Goal: Task Accomplishment & Management: Complete application form

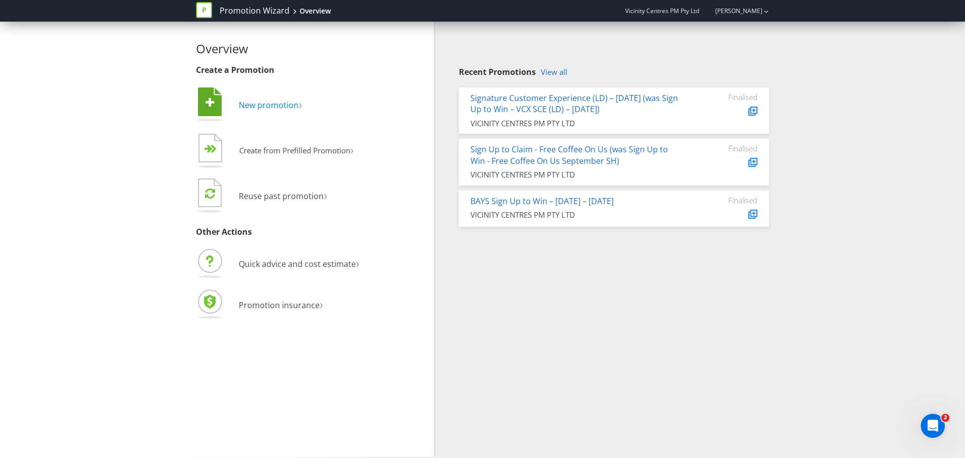
click at [240, 104] on span "New promotion" at bounding box center [269, 104] width 60 height 11
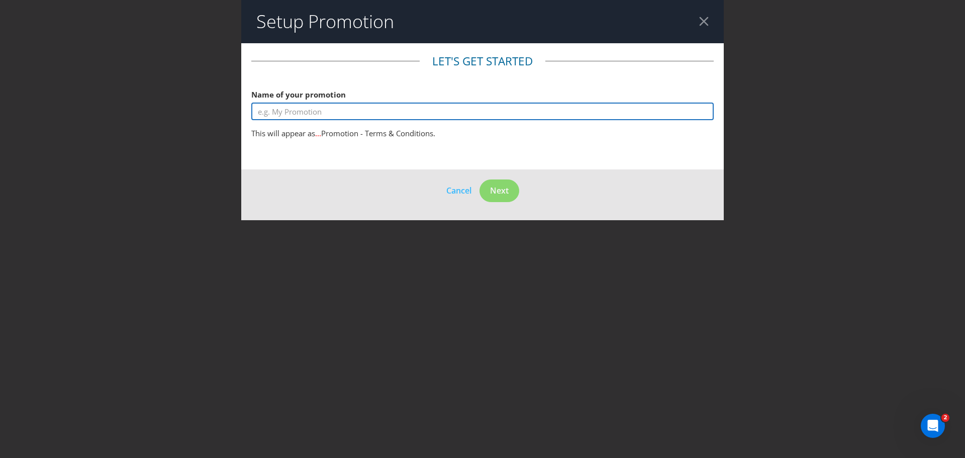
click at [294, 115] on input "text" at bounding box center [482, 111] width 462 height 18
type input "Snap to Win"
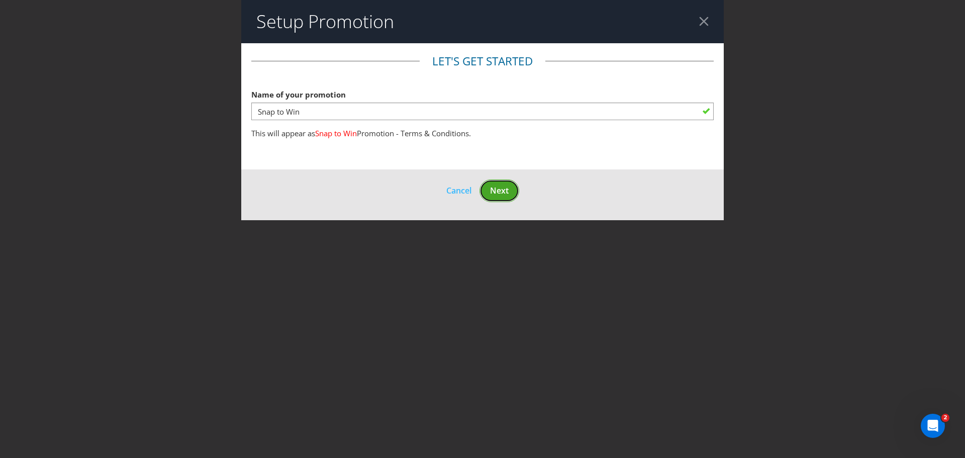
click at [505, 193] on span "Next" at bounding box center [499, 190] width 19 height 11
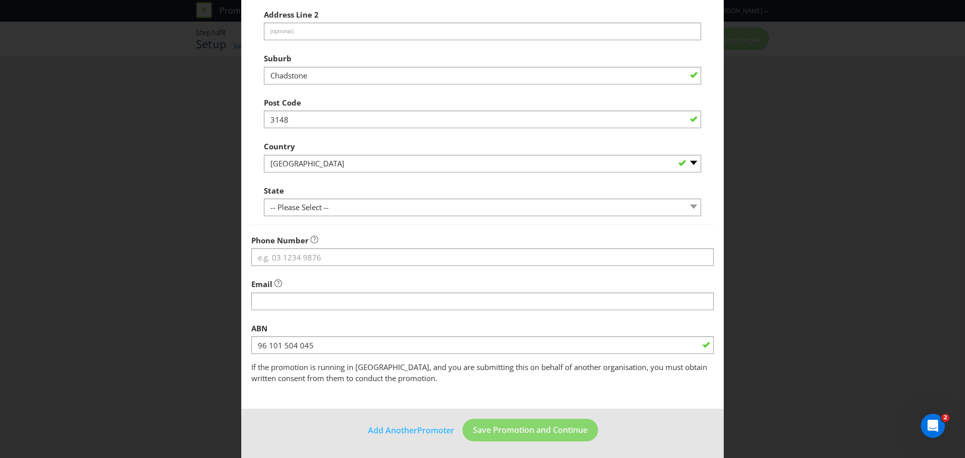
scroll to position [198, 0]
click at [482, 435] on button "Save Promotion and Continue" at bounding box center [530, 428] width 136 height 23
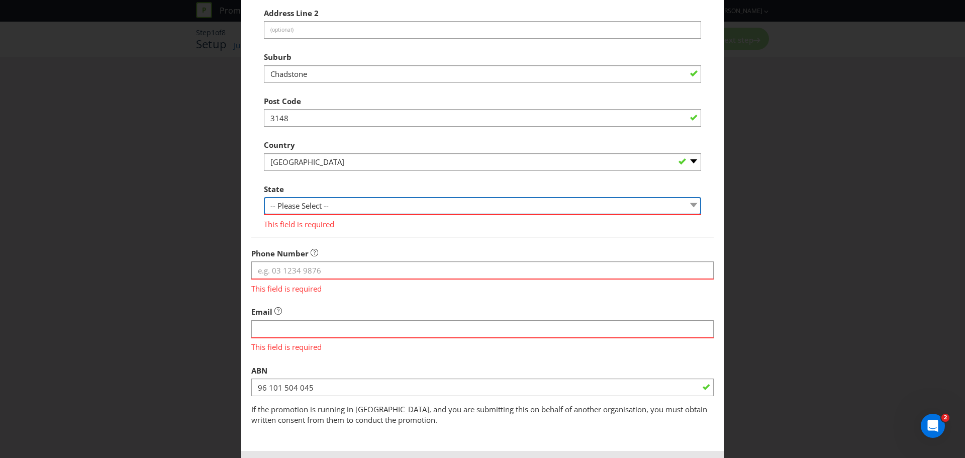
click at [685, 206] on select "-- Please Select -- [GEOGRAPHIC_DATA] [GEOGRAPHIC_DATA] [GEOGRAPHIC_DATA] [GEOG…" at bounding box center [482, 206] width 437 height 18
select select "VIC"
click at [264, 197] on select "-- Please Select -- [GEOGRAPHIC_DATA] [GEOGRAPHIC_DATA] [GEOGRAPHIC_DATA] [GEOG…" at bounding box center [482, 206] width 437 height 18
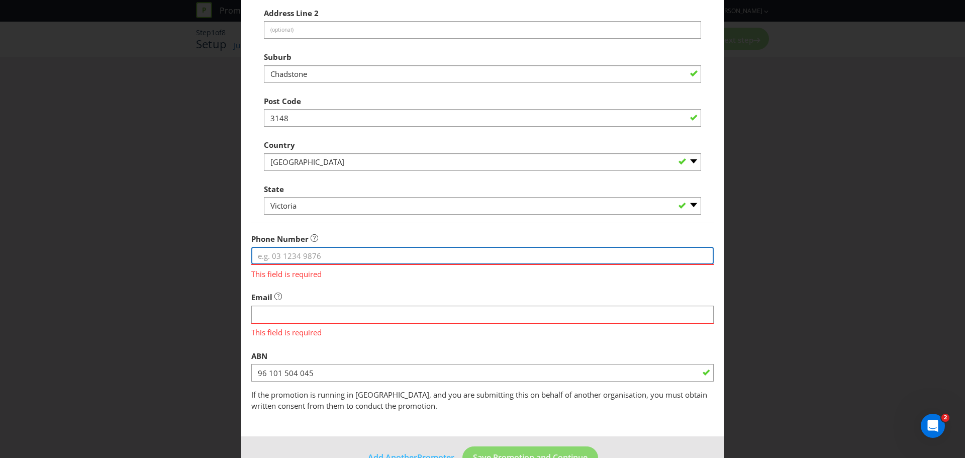
click at [296, 256] on input "tel" at bounding box center [482, 256] width 462 height 18
type input "0"
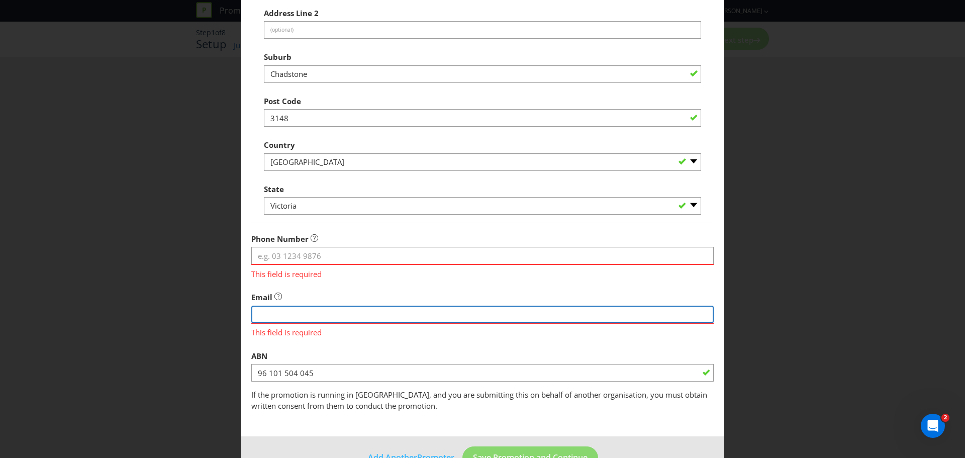
click at [336, 312] on input "string" at bounding box center [482, 314] width 462 height 18
type input "[PERSON_NAME][EMAIL_ADDRESS][PERSON_NAME][DOMAIN_NAME]"
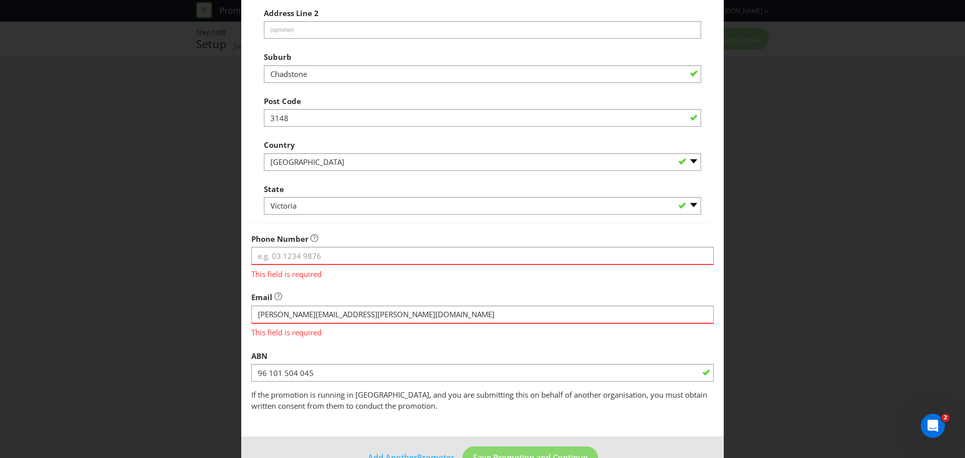
click at [447, 344] on fieldset "Promoter Information Company Name VICINITY CENTRES PM PTY LTD What is the promo…" at bounding box center [482, 133] width 462 height 556
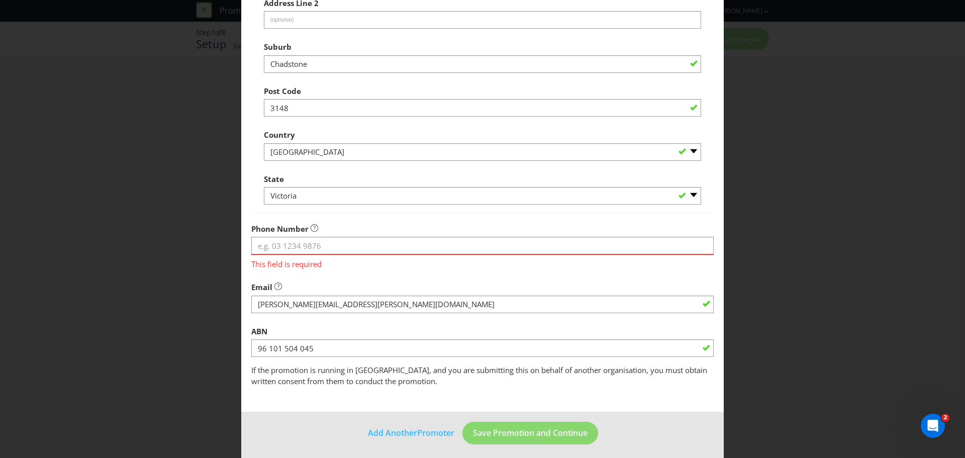
scroll to position [212, 0]
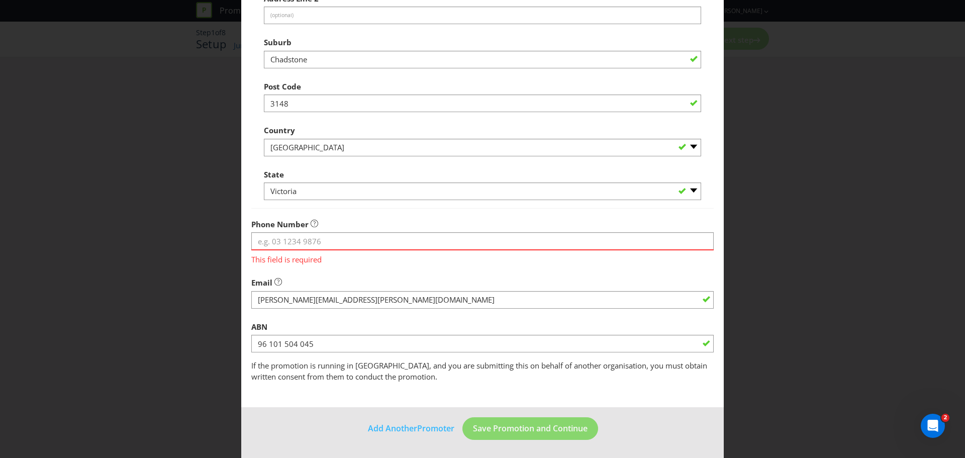
click at [645, 433] on footer "Add Another Promoter Save Promotion and Continue" at bounding box center [482, 432] width 482 height 51
click at [305, 237] on input "tel" at bounding box center [482, 241] width 462 height 18
type input "0478 978 353"
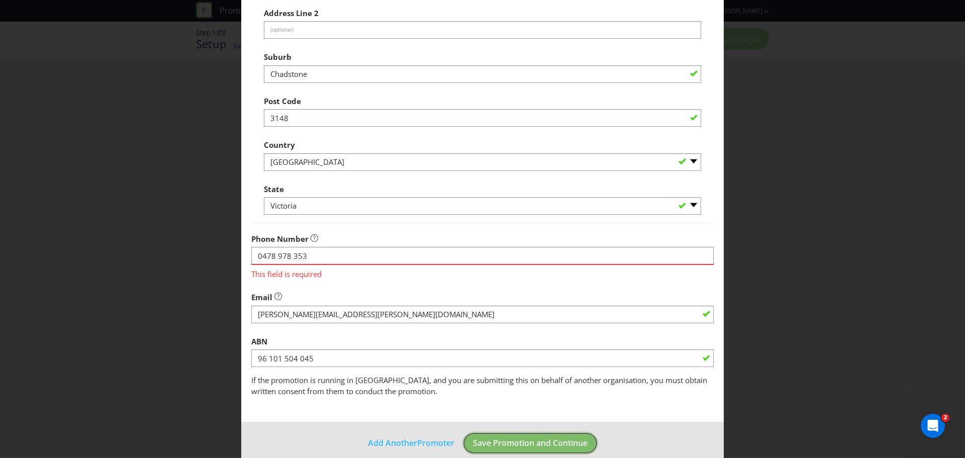
click at [567, 437] on span "Save Promotion and Continue" at bounding box center [530, 442] width 115 height 11
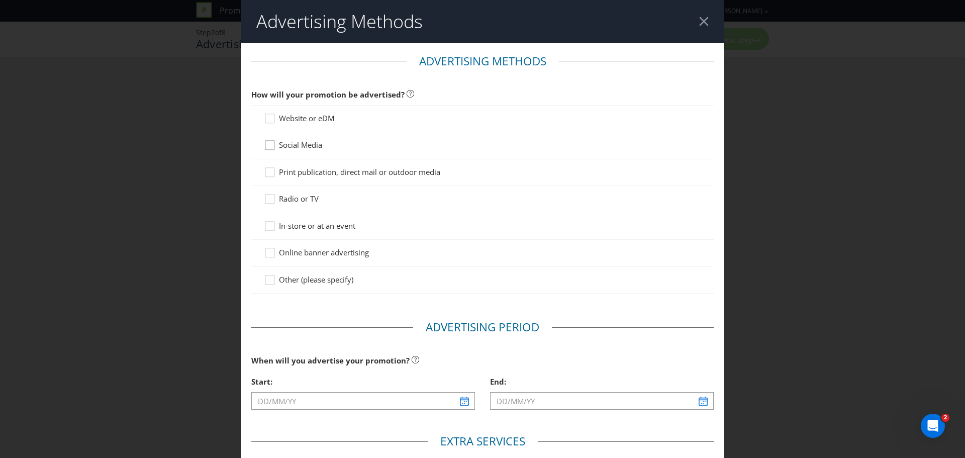
click at [270, 145] on icon at bounding box center [271, 147] width 15 height 15
click at [0, 0] on input "Social Media" at bounding box center [0, 0] width 0 height 0
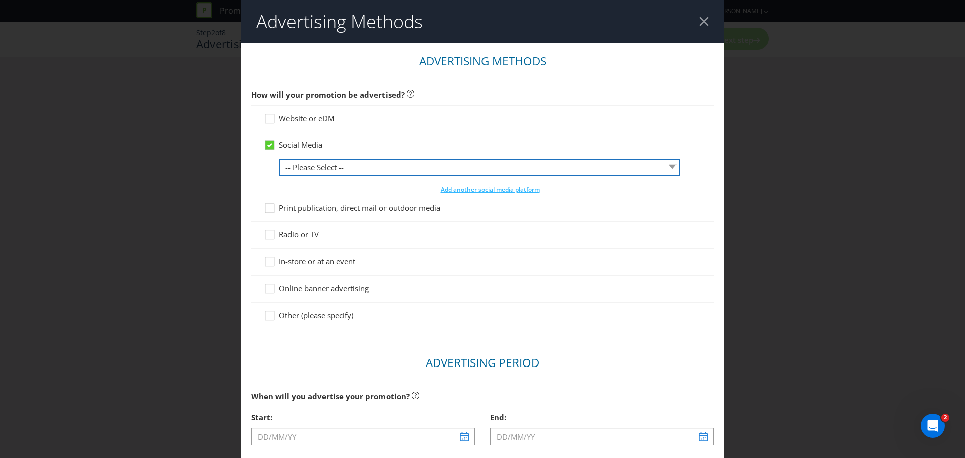
click at [323, 169] on select "-- Please Select -- Facebook X Instagram Snapchat LinkedIn Pinterest Tumblr You…" at bounding box center [479, 168] width 401 height 18
select select "FACEBOOK"
click at [279, 159] on select "-- Please Select -- Facebook X Instagram Snapchat LinkedIn Pinterest Tumblr You…" at bounding box center [479, 168] width 401 height 18
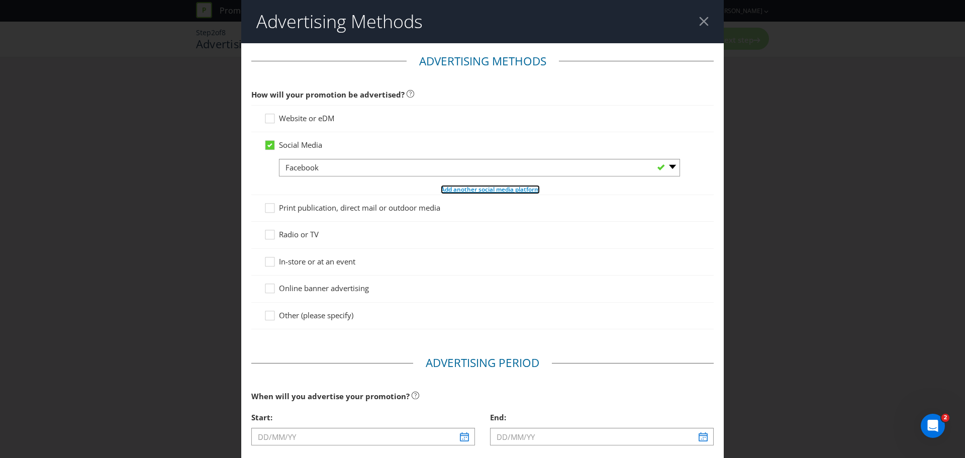
click at [517, 189] on span "Add another social media platform" at bounding box center [490, 189] width 99 height 9
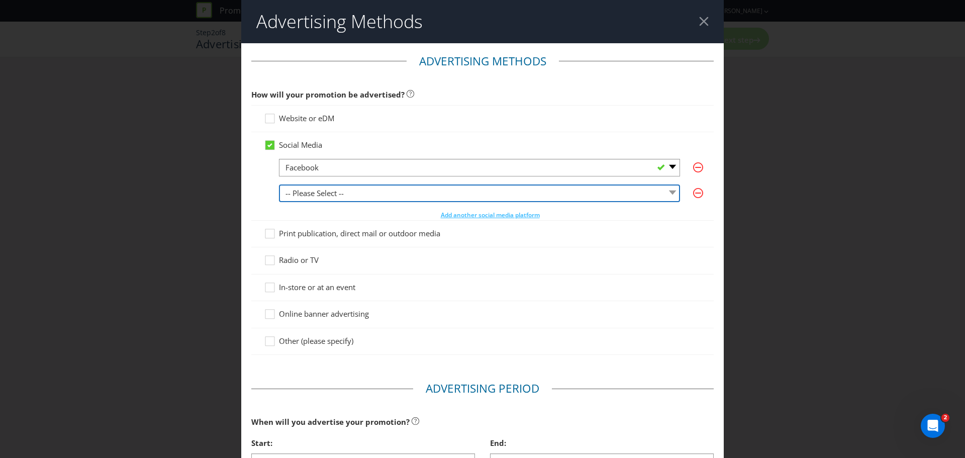
click at [431, 190] on select "-- Please Select -- Facebook X Instagram Snapchat LinkedIn Pinterest Tumblr You…" at bounding box center [479, 193] width 401 height 18
select select "INSTAGRAM"
click at [279, 184] on select "-- Please Select -- Facebook X Instagram Snapchat LinkedIn Pinterest Tumblr You…" at bounding box center [479, 193] width 401 height 18
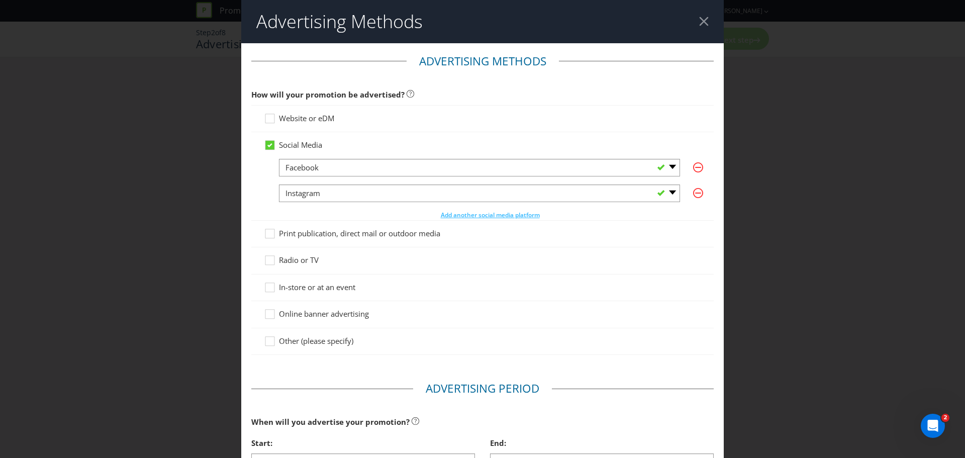
click at [706, 206] on div "Social Media -- Please Select -- Facebook X Instagram Snapchat LinkedIn Pintere…" at bounding box center [482, 176] width 462 height 88
click at [268, 341] on icon at bounding box center [271, 343] width 15 height 15
click at [0, 0] on input "Other (please specify)" at bounding box center [0, 0] width 0 height 0
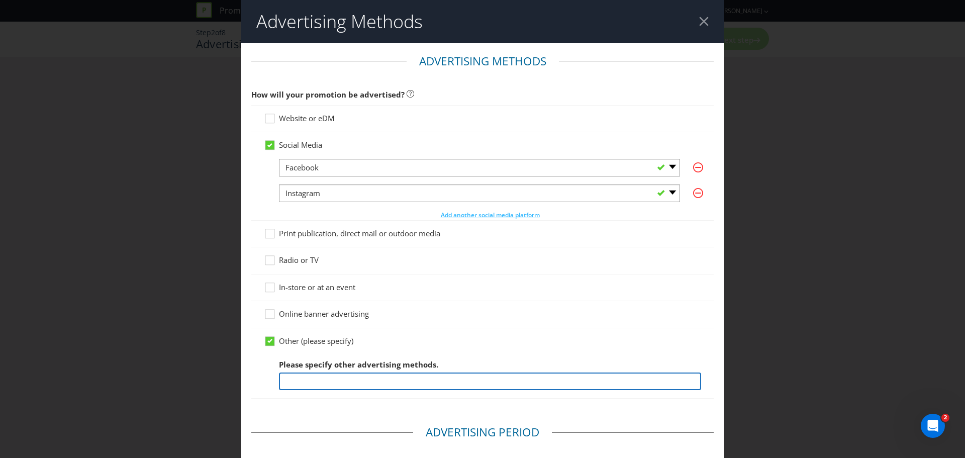
click at [310, 378] on input "text" at bounding box center [490, 381] width 422 height 18
type input "i"
type input "In-centre"
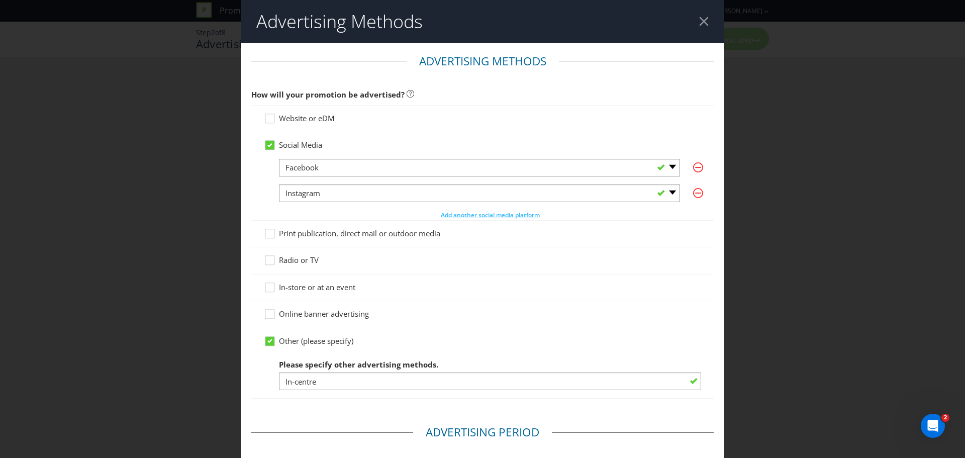
click at [705, 390] on div "Other (please specify) Please specify other advertising methods. In-centre" at bounding box center [482, 363] width 462 height 71
click at [267, 113] on div at bounding box center [269, 115] width 5 height 5
click at [0, 0] on input "Website or eDM" at bounding box center [0, 0] width 0 height 0
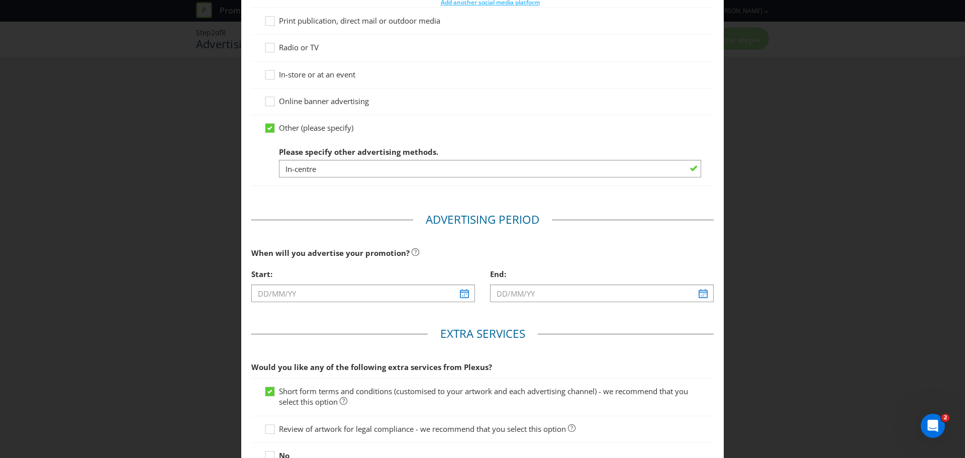
scroll to position [264, 0]
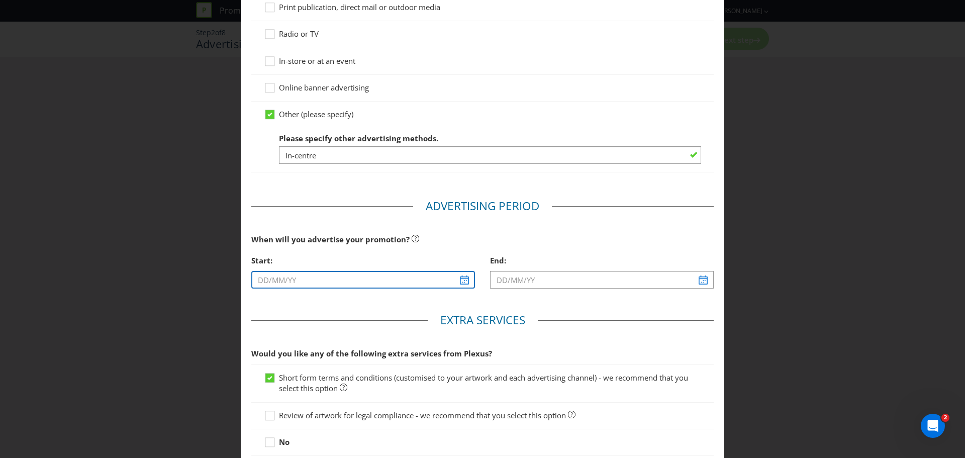
click at [460, 280] on input "text" at bounding box center [363, 280] width 224 height 18
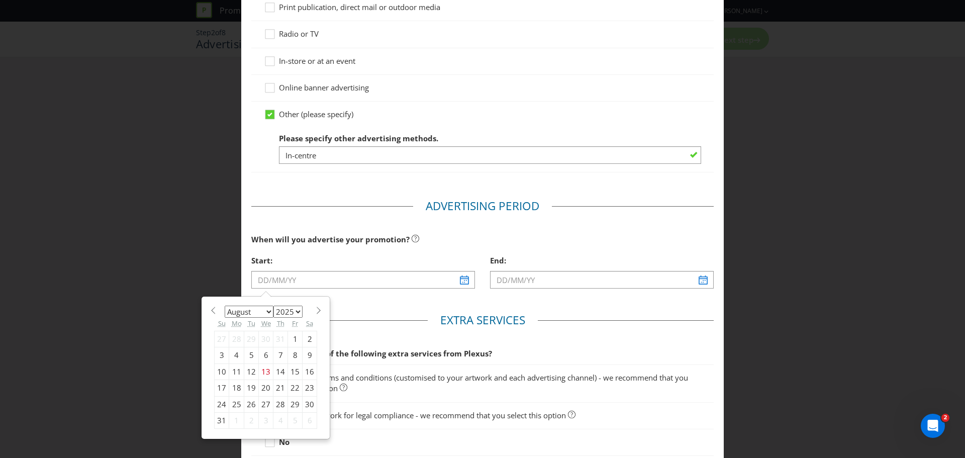
click at [441, 304] on main "Advertising Methods How will your promotion be advertised? Website or eDM You m…" at bounding box center [482, 132] width 482 height 707
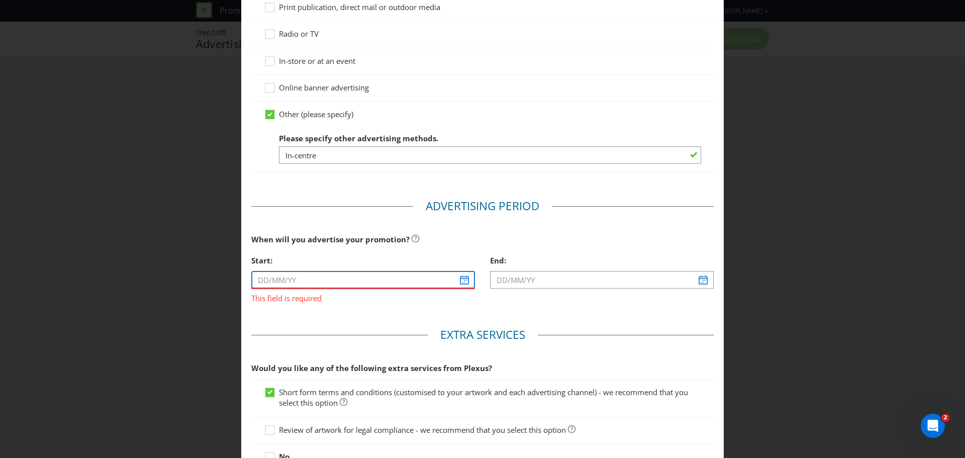
click at [328, 285] on input "text" at bounding box center [363, 280] width 224 height 18
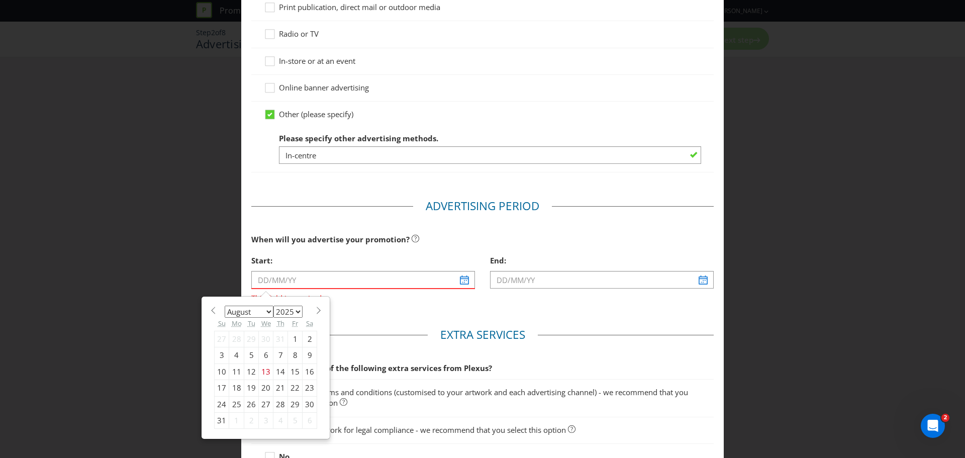
click at [314, 312] on span at bounding box center [318, 310] width 8 height 8
select select "8"
click at [234, 341] on div "1" at bounding box center [236, 339] width 15 height 16
type input "[DATE]"
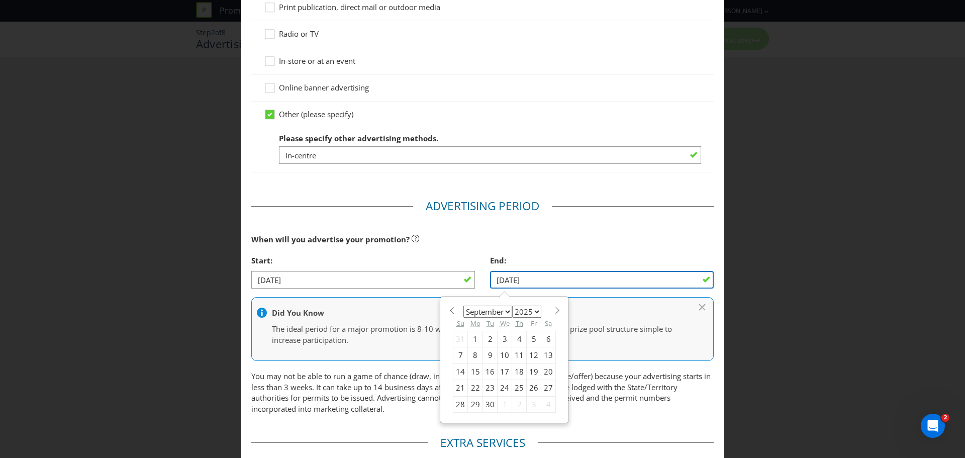
click at [518, 280] on input "[DATE]" at bounding box center [602, 280] width 224 height 18
click at [553, 312] on span at bounding box center [557, 310] width 8 height 8
select select "9"
click at [544, 340] on div "4" at bounding box center [548, 339] width 15 height 16
type input "[DATE]"
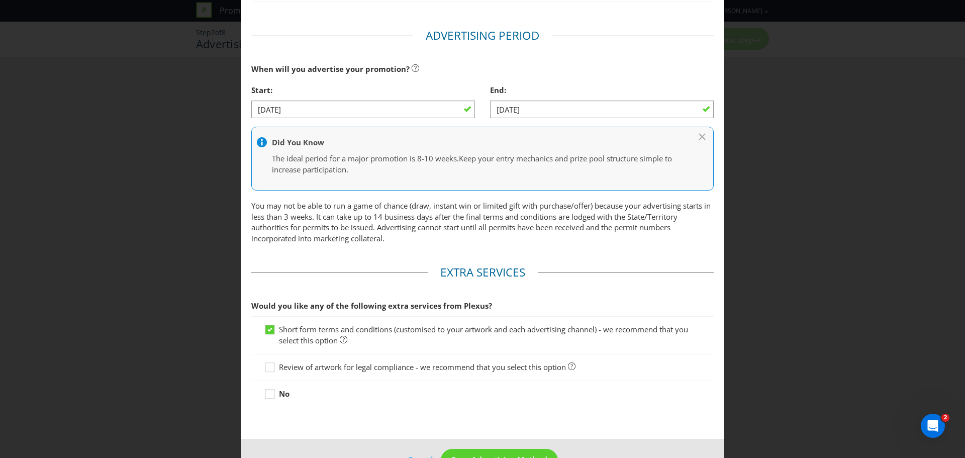
scroll to position [452, 0]
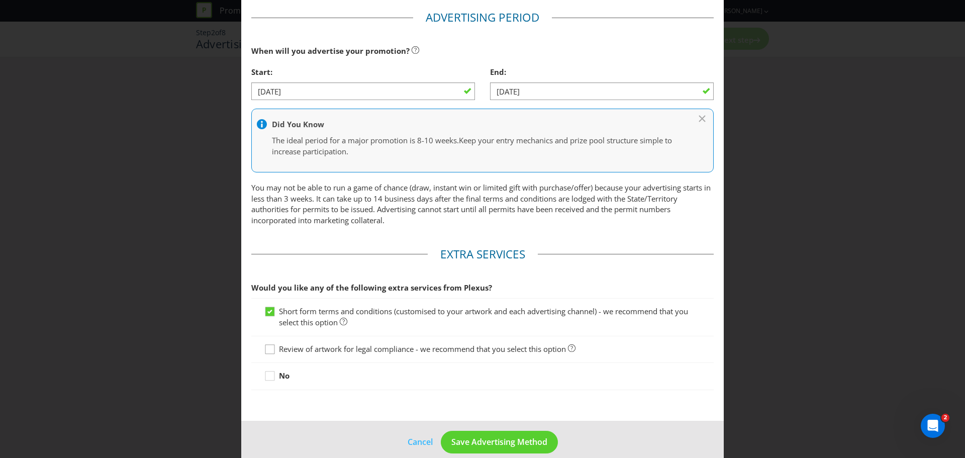
click at [268, 349] on icon at bounding box center [271, 351] width 15 height 15
click at [0, 0] on input "Review of artwork for legal compliance - we recommend that you select this opti…" at bounding box center [0, 0] width 0 height 0
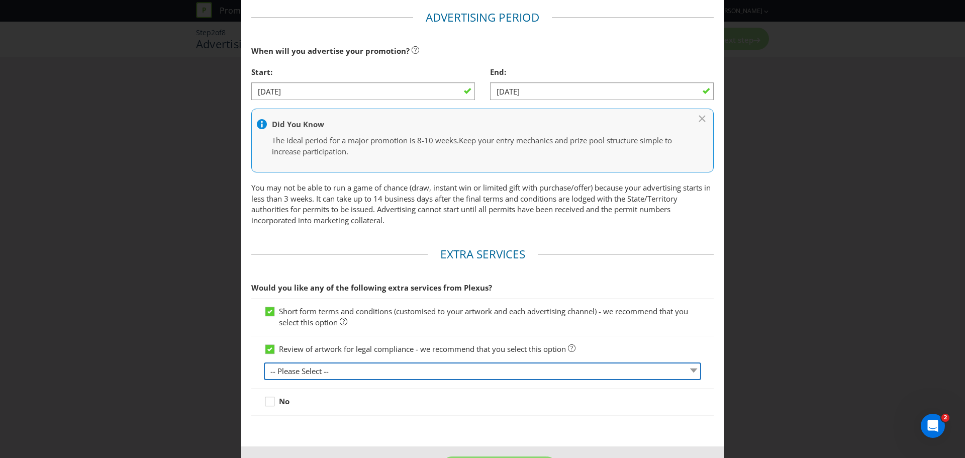
click at [304, 375] on select "-- Please Select -- 1 piece 2-4 pieces (provided at same time) 5-7 pieces (prov…" at bounding box center [482, 371] width 437 height 18
select select "MARKETING_REVIEW_2"
click at [264, 362] on select "-- Please Select -- 1 piece 2-4 pieces (provided at same time) 5-7 pieces (prov…" at bounding box center [482, 371] width 437 height 18
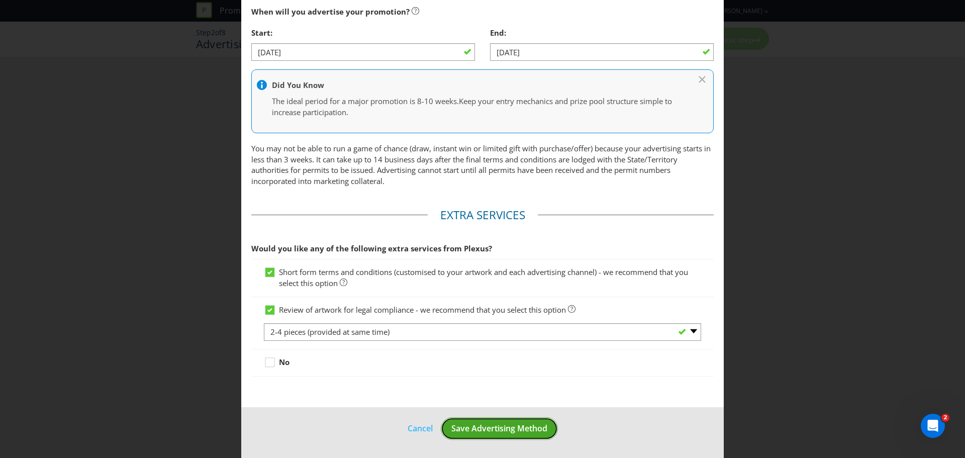
click at [509, 432] on span "Save Advertising Method" at bounding box center [499, 427] width 96 height 11
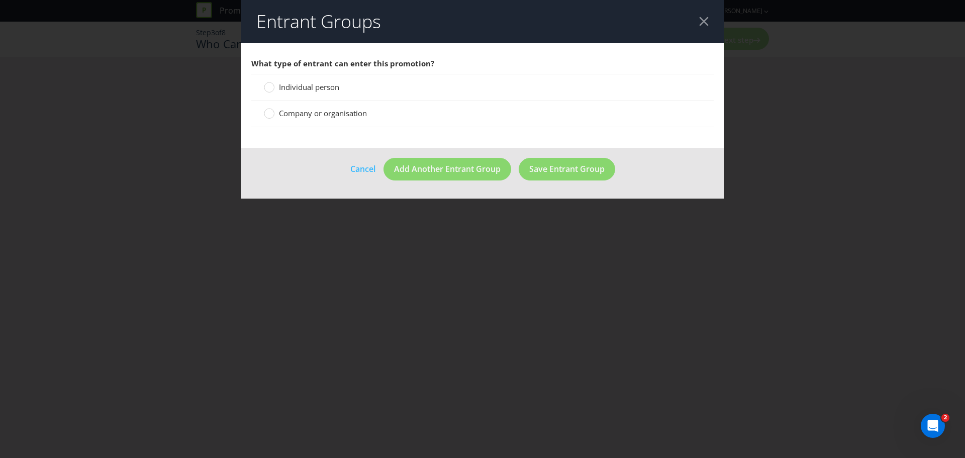
click at [291, 85] on span "Individual person" at bounding box center [309, 87] width 60 height 10
click at [0, 0] on input "Individual person" at bounding box center [0, 0] width 0 height 0
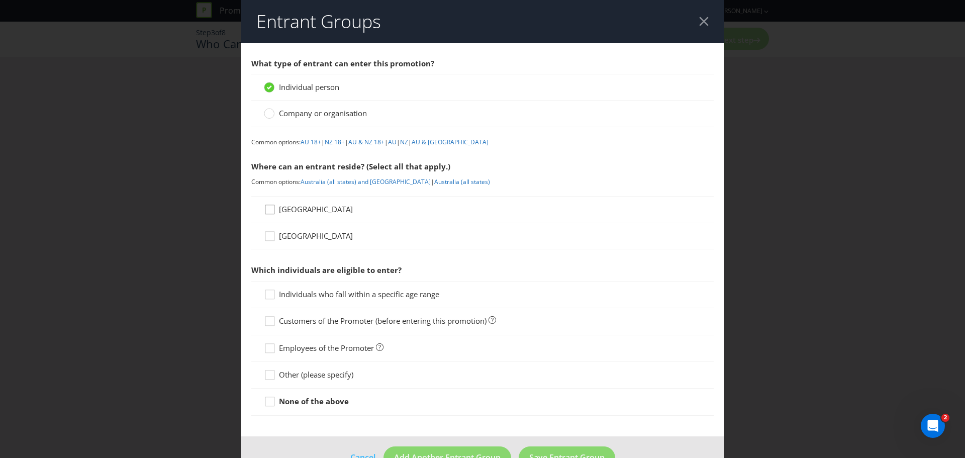
click at [268, 210] on icon at bounding box center [271, 211] width 15 height 15
click at [0, 0] on input "[GEOGRAPHIC_DATA]" at bounding box center [0, 0] width 0 height 0
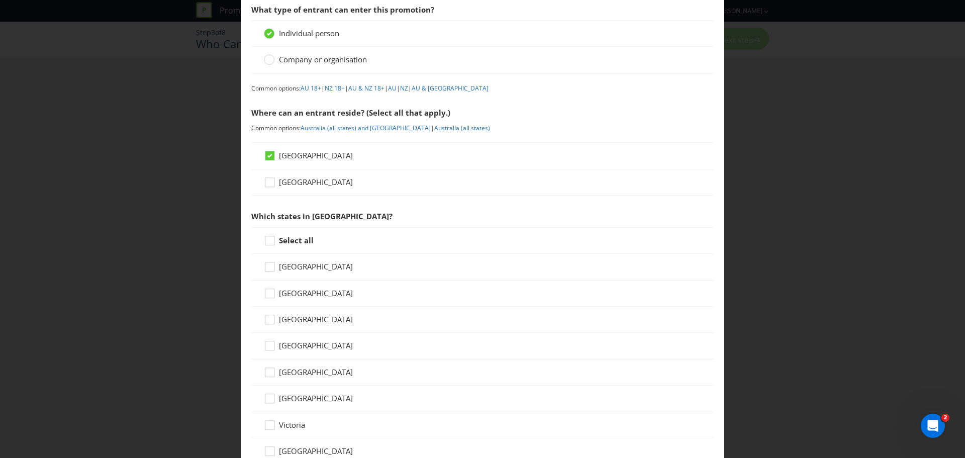
scroll to position [100, 0]
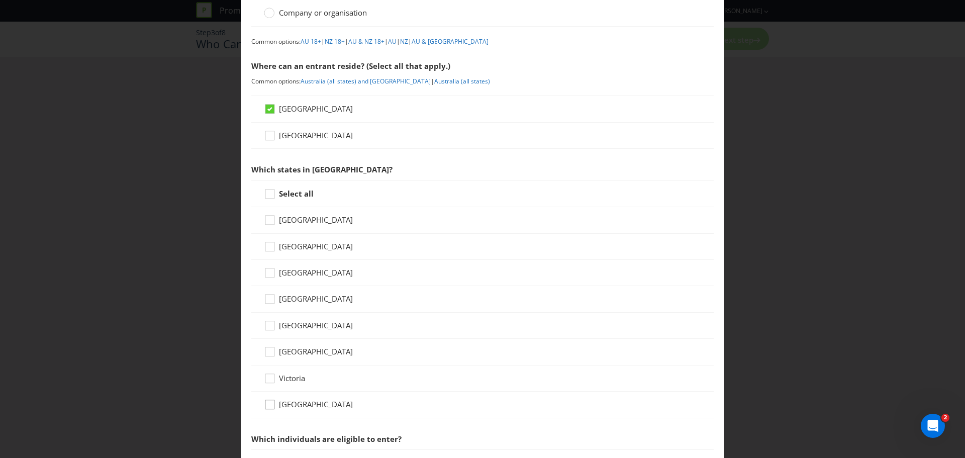
click at [269, 405] on icon at bounding box center [271, 406] width 15 height 15
click at [0, 0] on input "[GEOGRAPHIC_DATA]" at bounding box center [0, 0] width 0 height 0
click at [270, 377] on div at bounding box center [269, 374] width 5 height 5
click at [0, 0] on input "Victoria" at bounding box center [0, 0] width 0 height 0
click at [268, 326] on icon at bounding box center [271, 327] width 15 height 15
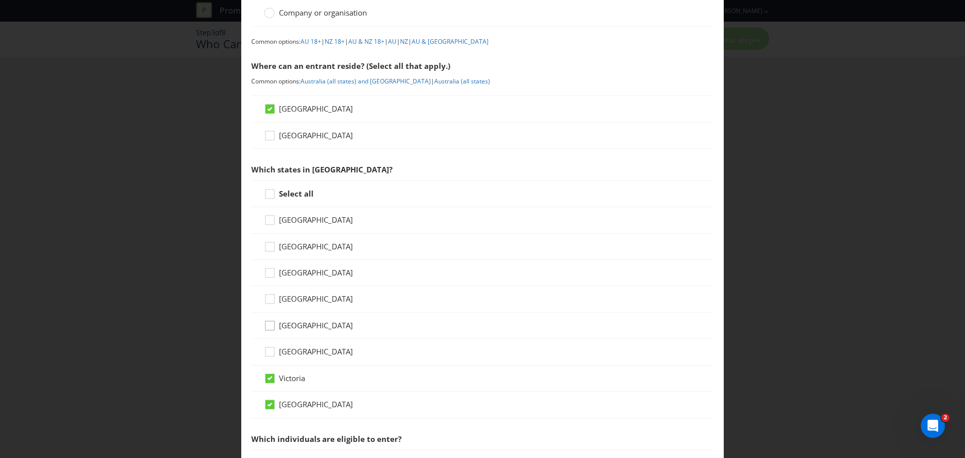
click at [0, 0] on input "[GEOGRAPHIC_DATA]" at bounding box center [0, 0] width 0 height 0
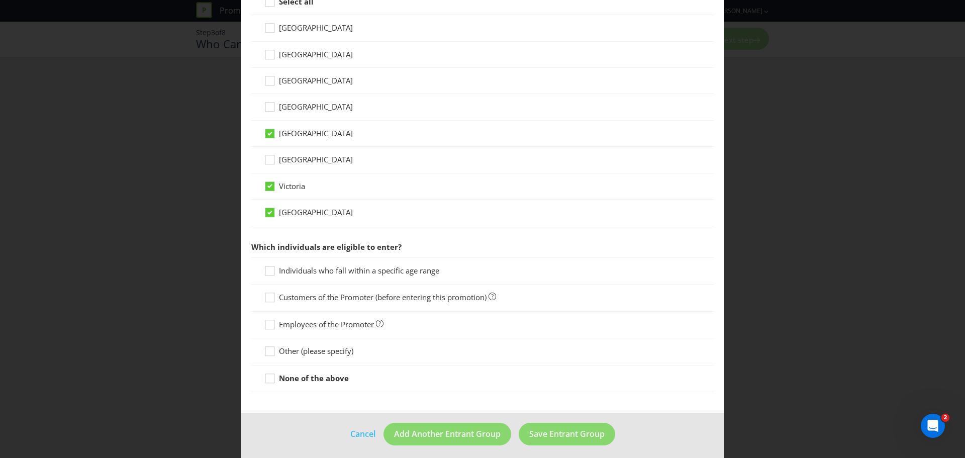
scroll to position [298, 0]
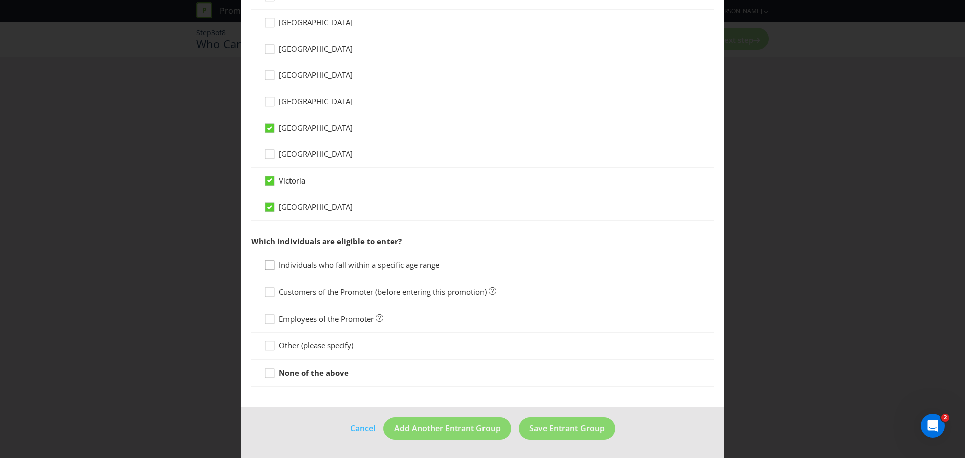
click at [271, 266] on icon at bounding box center [271, 267] width 15 height 15
click at [0, 0] on input "Individuals who fall within a specific age range" at bounding box center [0, 0] width 0 height 0
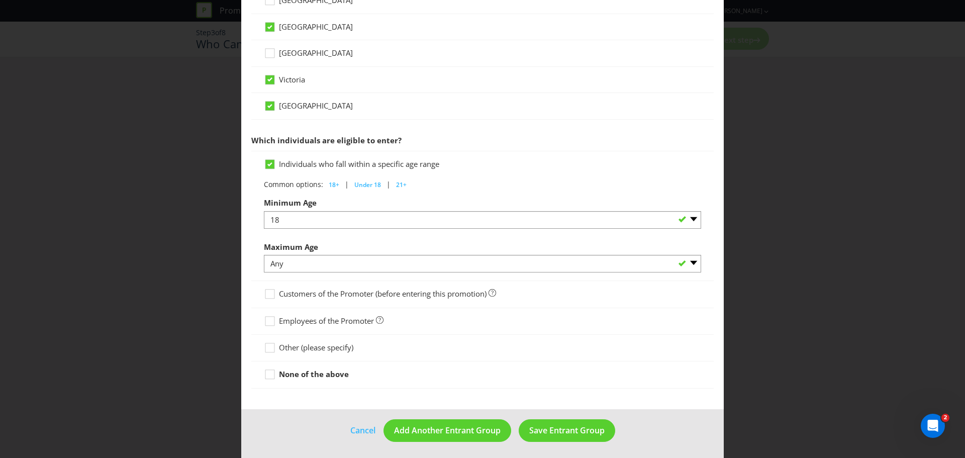
scroll to position [401, 0]
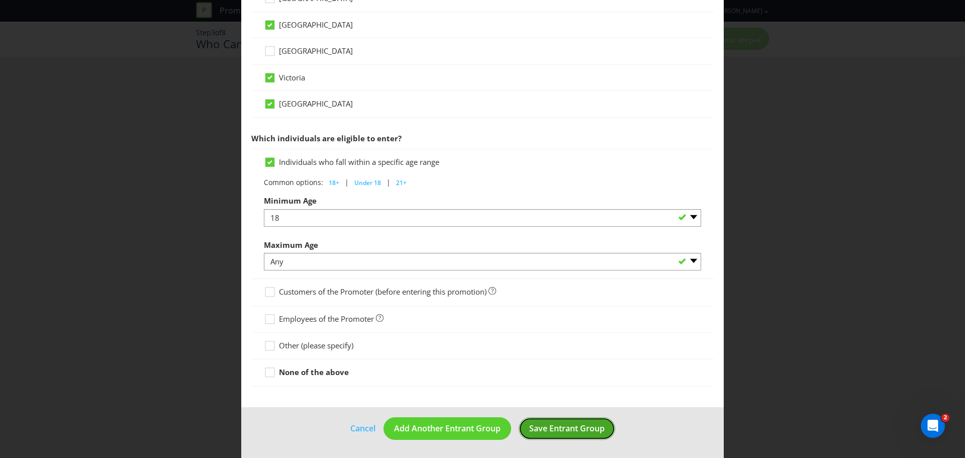
click at [569, 428] on span "Save Entrant Group" at bounding box center [566, 427] width 75 height 11
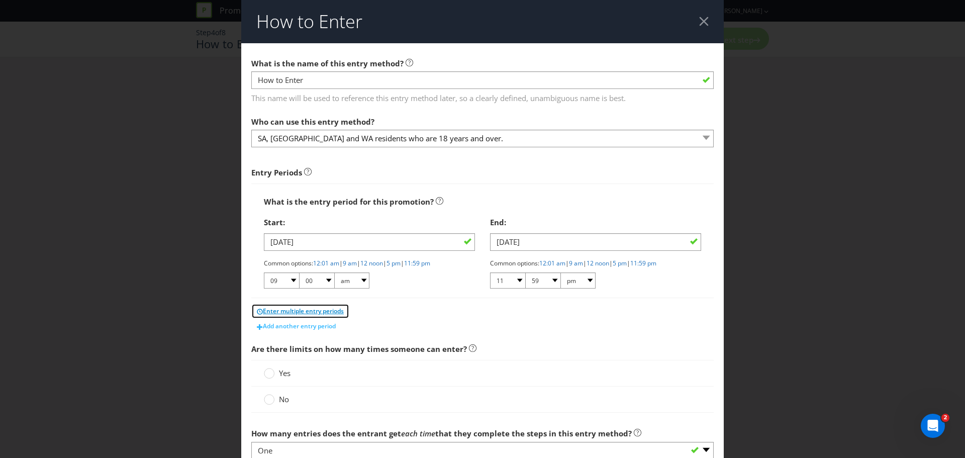
click at [314, 310] on span "Enter multiple entry periods" at bounding box center [303, 310] width 81 height 9
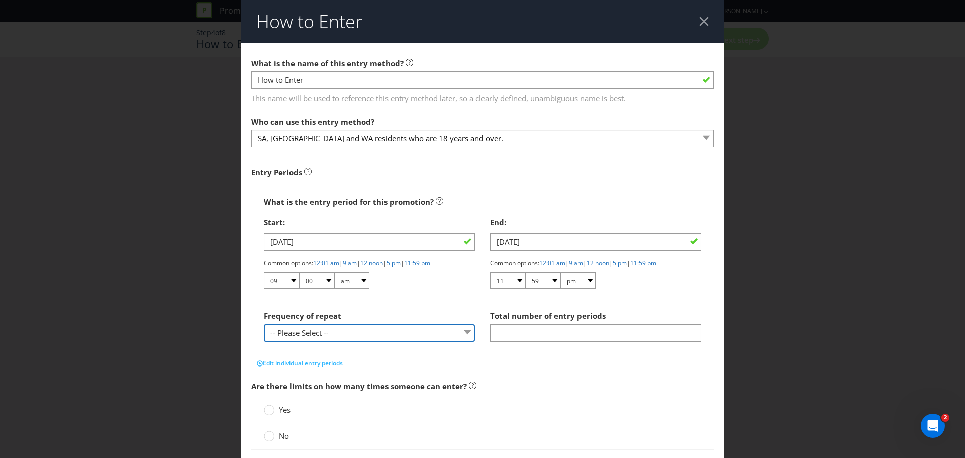
click at [462, 333] on select "-- Please Select -- hourly daily weekly monthly" at bounding box center [369, 333] width 211 height 18
click at [393, 305] on div "Frequency of repeat -- Please Select -- hourly daily weekly monthly" at bounding box center [369, 323] width 211 height 36
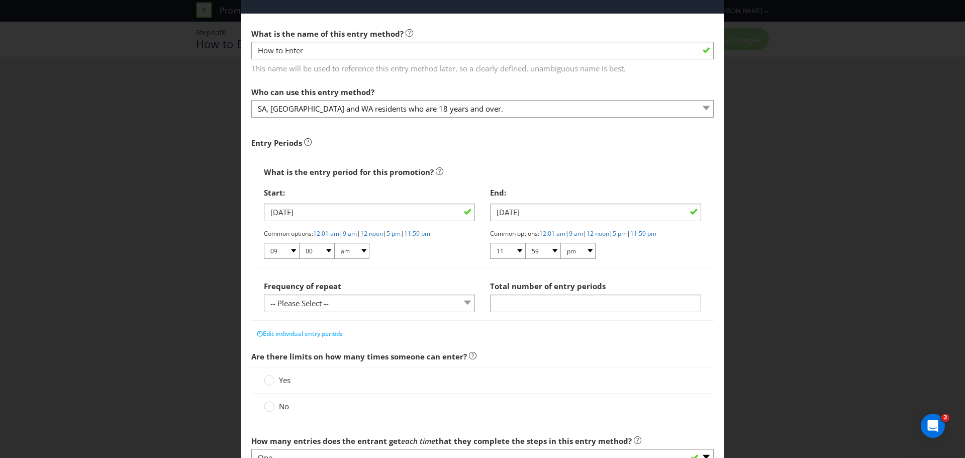
scroll to position [75, 0]
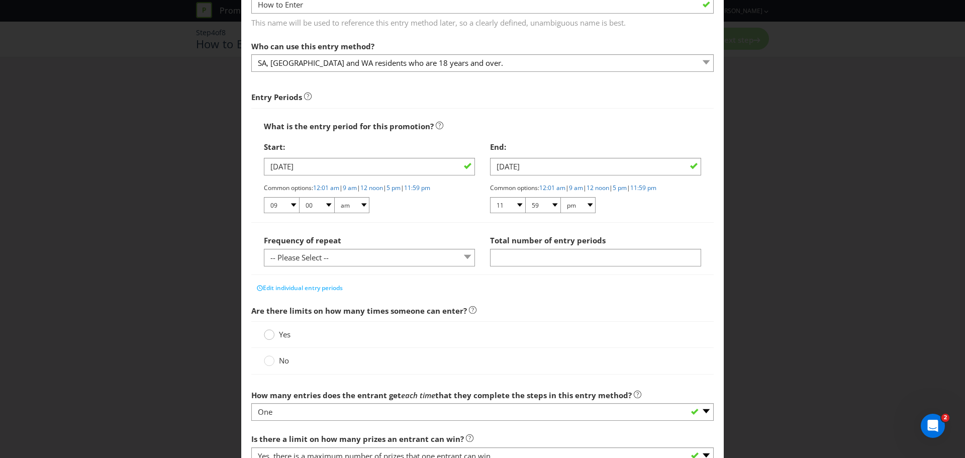
click at [267, 336] on circle at bounding box center [269, 335] width 10 height 10
click at [0, 0] on input "Yes" at bounding box center [0, 0] width 0 height 0
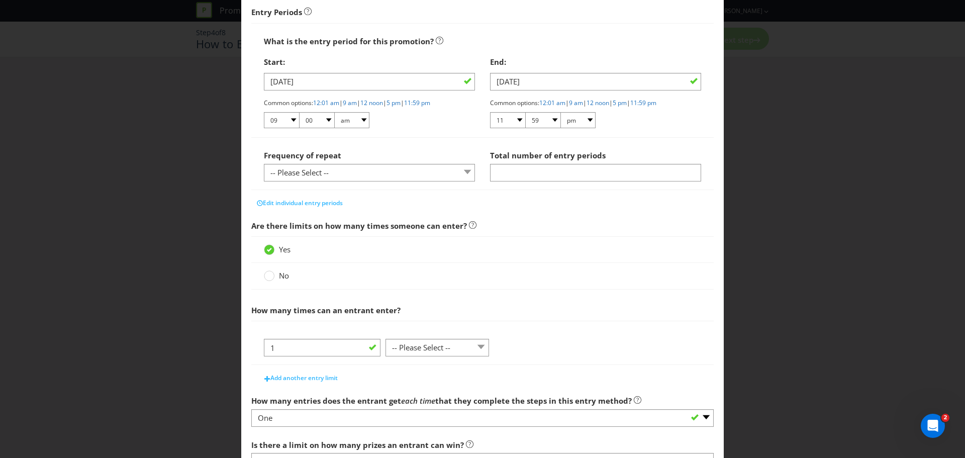
scroll to position [163, 0]
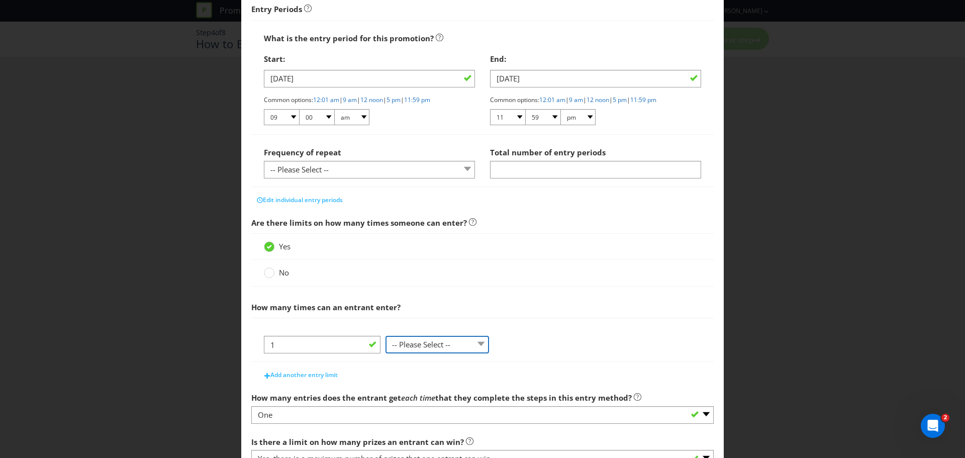
click at [483, 344] on select "-- Please Select -- per person per day per purchase per transaction Other (plea…" at bounding box center [436, 345] width 103 height 18
select select "PER_PERSON"
click at [385, 336] on select "-- Please Select -- per person per day per purchase per transaction Other (plea…" at bounding box center [436, 345] width 103 height 18
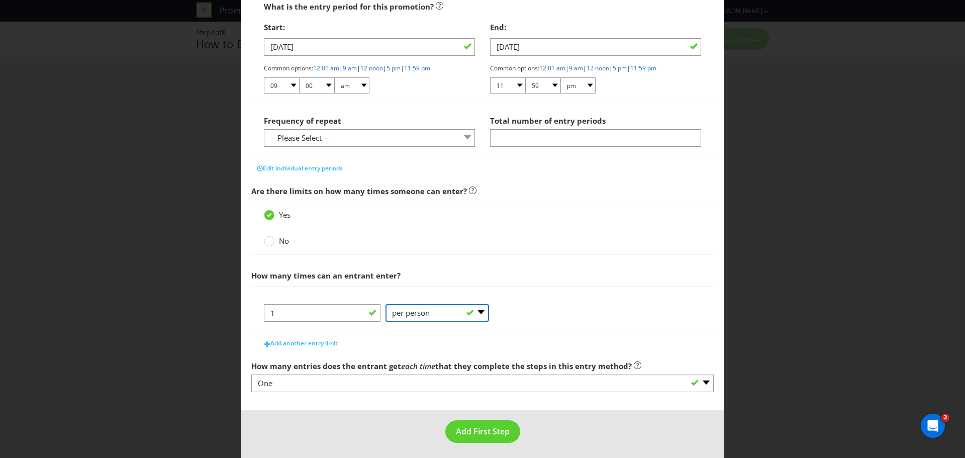
scroll to position [198, 0]
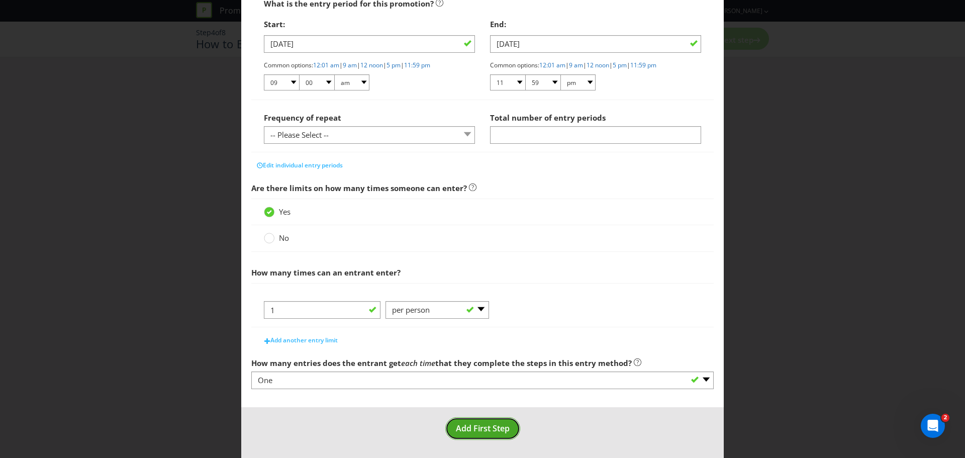
click at [490, 430] on span "Add First Step" at bounding box center [483, 427] width 54 height 11
click at [502, 422] on span "Add First Step" at bounding box center [483, 427] width 54 height 11
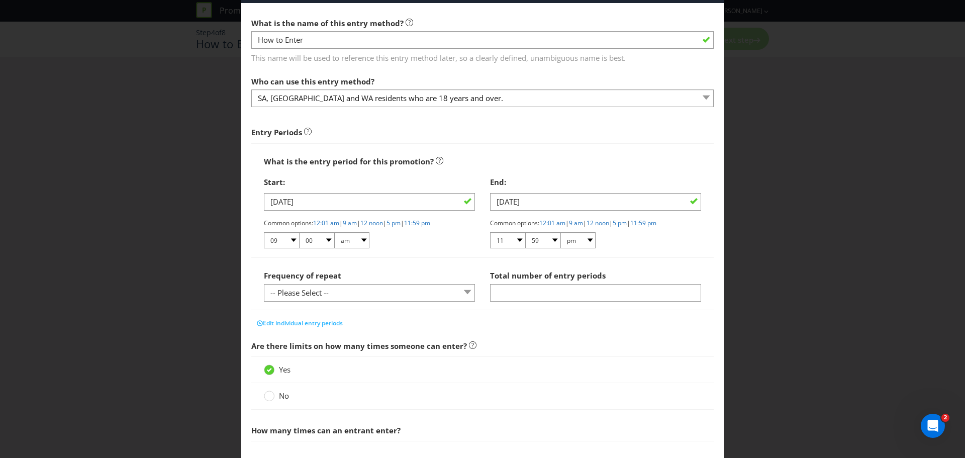
scroll to position [0, 0]
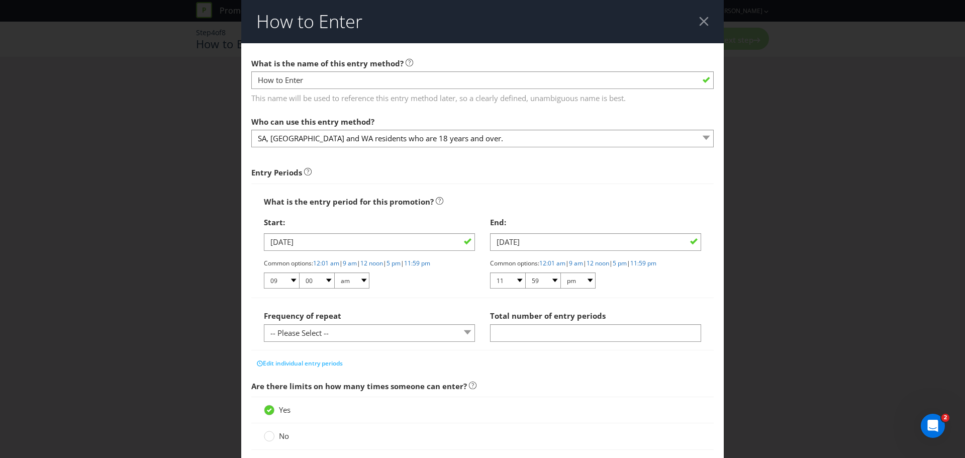
click at [699, 19] on div at bounding box center [704, 22] width 10 height 10
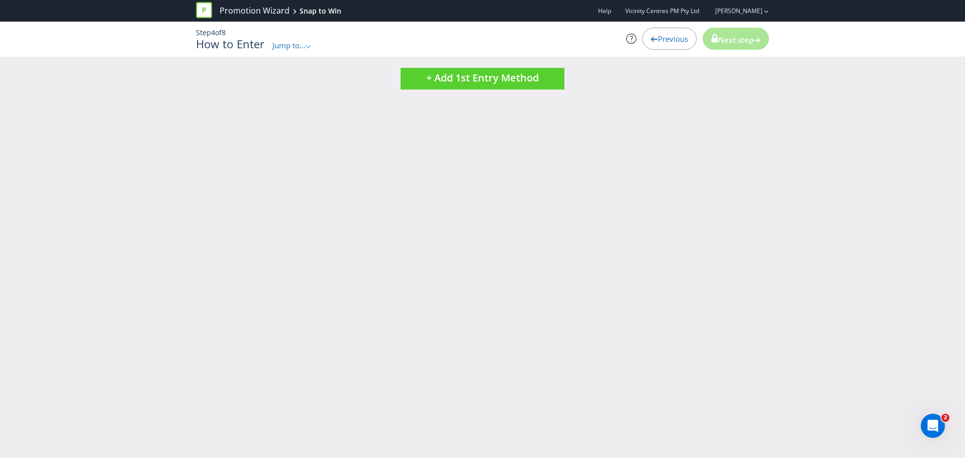
click at [686, 39] on div "Previous" at bounding box center [669, 39] width 54 height 22
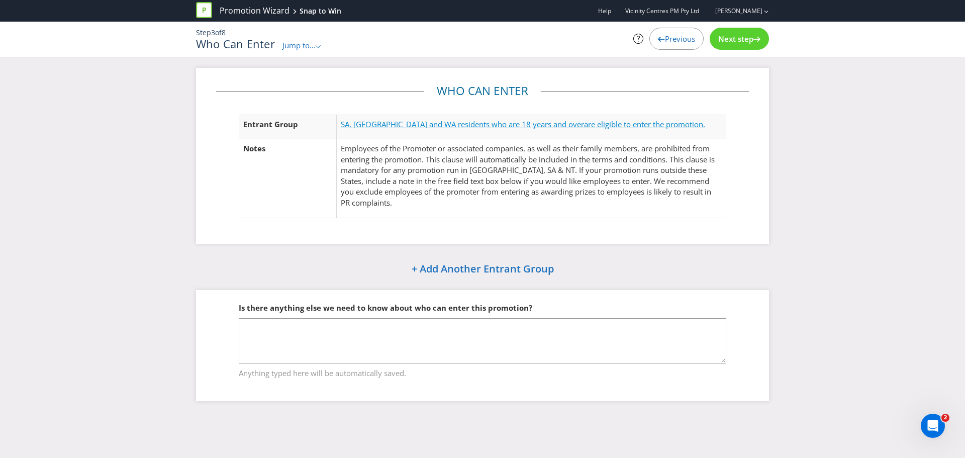
click at [460, 123] on span "SA, [GEOGRAPHIC_DATA] and WA residents who are 18 years and over" at bounding box center [462, 124] width 243 height 10
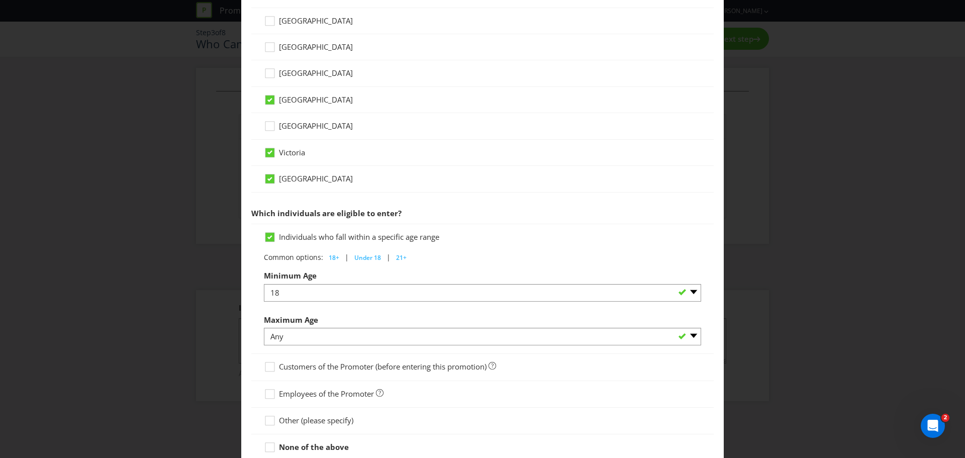
scroll to position [401, 0]
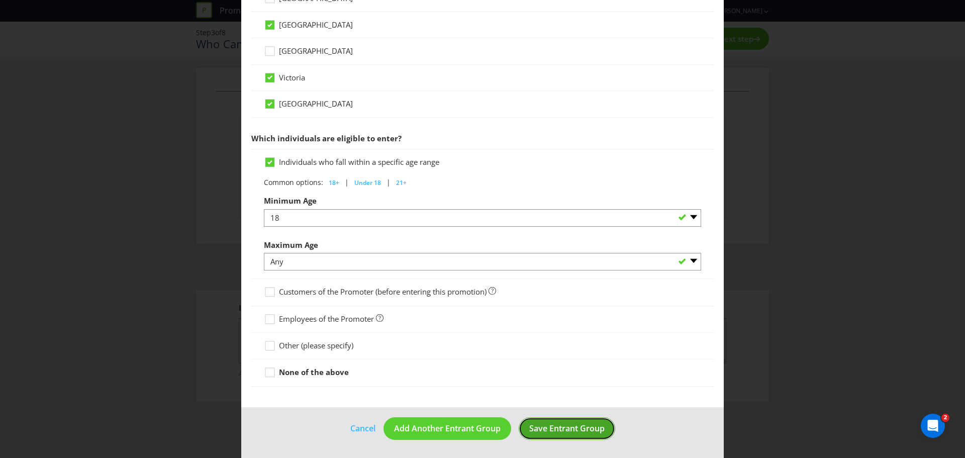
click at [551, 424] on span "Save Entrant Group" at bounding box center [566, 427] width 75 height 11
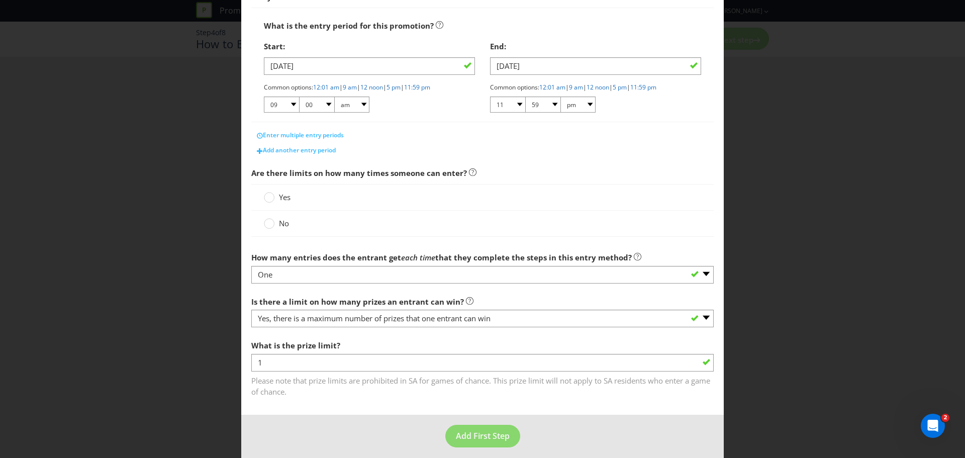
scroll to position [183, 0]
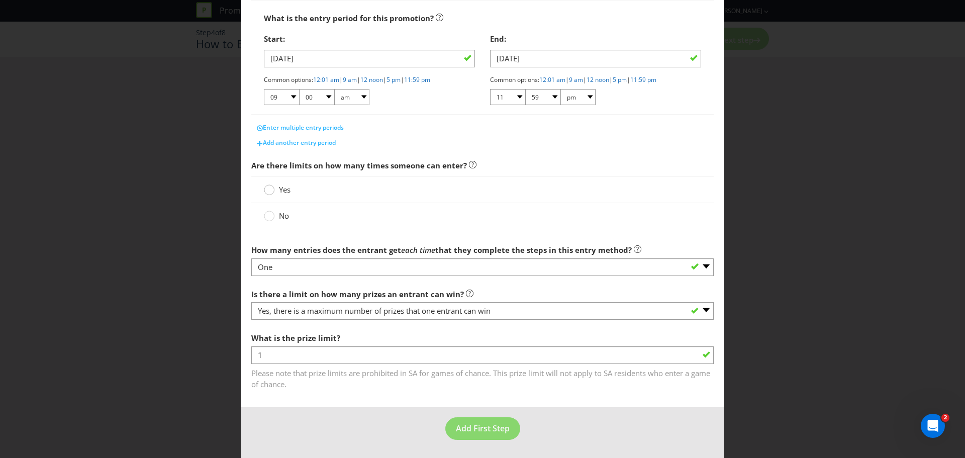
click at [271, 191] on circle at bounding box center [269, 190] width 10 height 10
click at [0, 0] on input "Yes" at bounding box center [0, 0] width 0 height 0
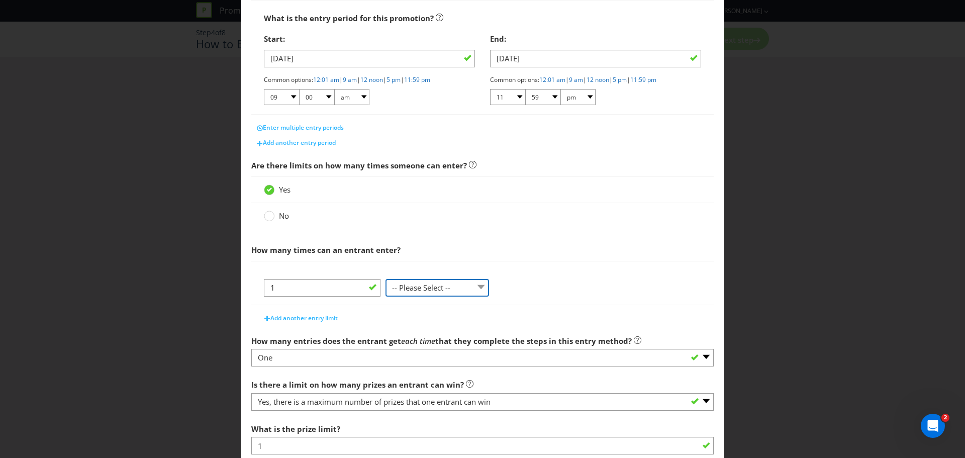
click at [452, 290] on select "-- Please Select -- per person per day per purchase per transaction Other (plea…" at bounding box center [436, 288] width 103 height 18
select select "PER_PERSON"
click at [385, 296] on select "-- Please Select -- per person per day per purchase per transaction Other (plea…" at bounding box center [436, 288] width 103 height 18
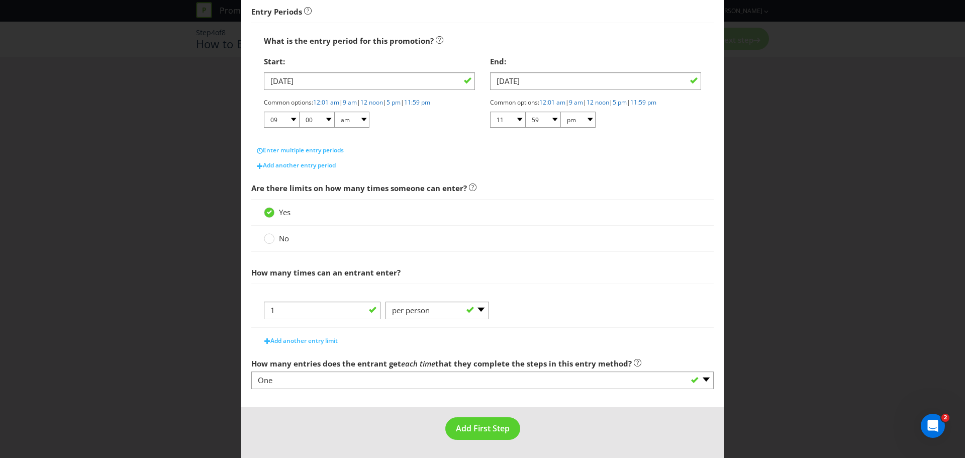
click at [482, 329] on div "Add another entry limit" at bounding box center [482, 338] width 462 height 20
click at [473, 432] on span "Add First Step" at bounding box center [483, 427] width 54 height 11
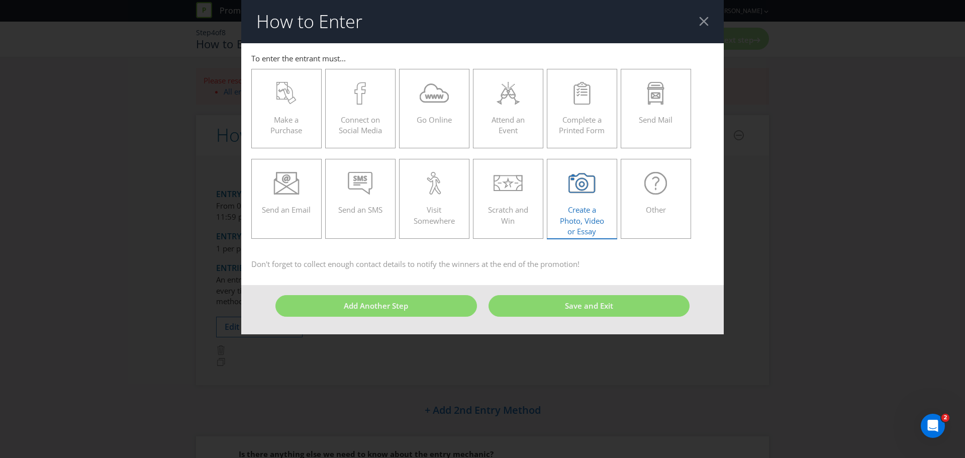
click at [585, 200] on div "Create a Photo, Video or Essay" at bounding box center [581, 194] width 49 height 45
click at [0, 0] on input "Create a Photo, Video or Essay" at bounding box center [0, 0] width 0 height 0
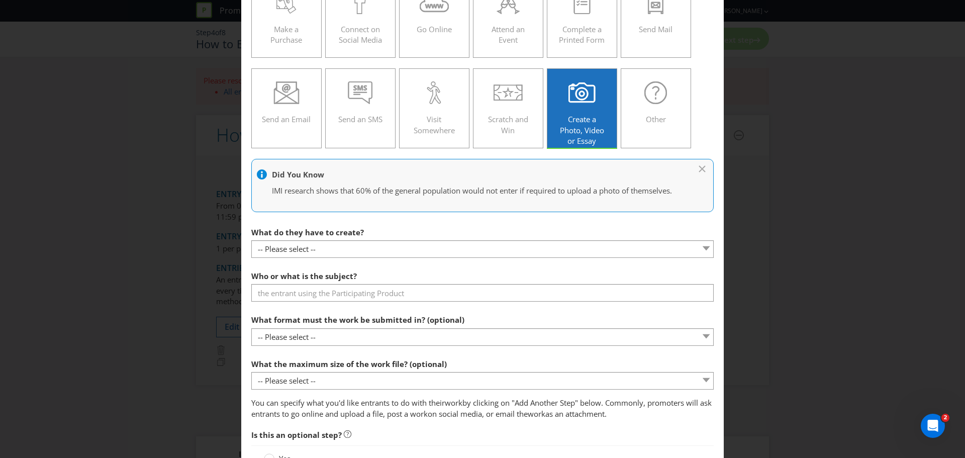
scroll to position [100, 0]
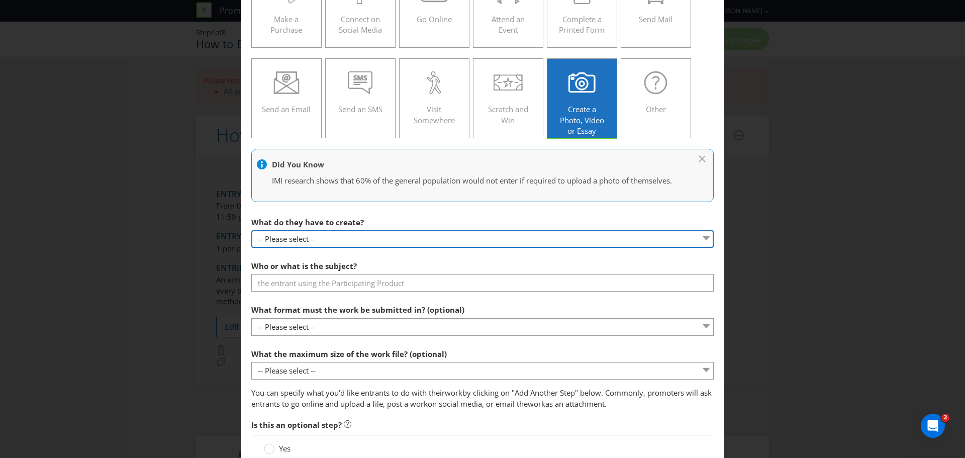
click at [698, 238] on select "-- Please select -- Video Photo Essay Other (please specify)" at bounding box center [482, 239] width 462 height 18
select select "PHOTO"
click at [251, 230] on select "-- Please select -- Video Photo Essay Other (please specify)" at bounding box center [482, 239] width 462 height 18
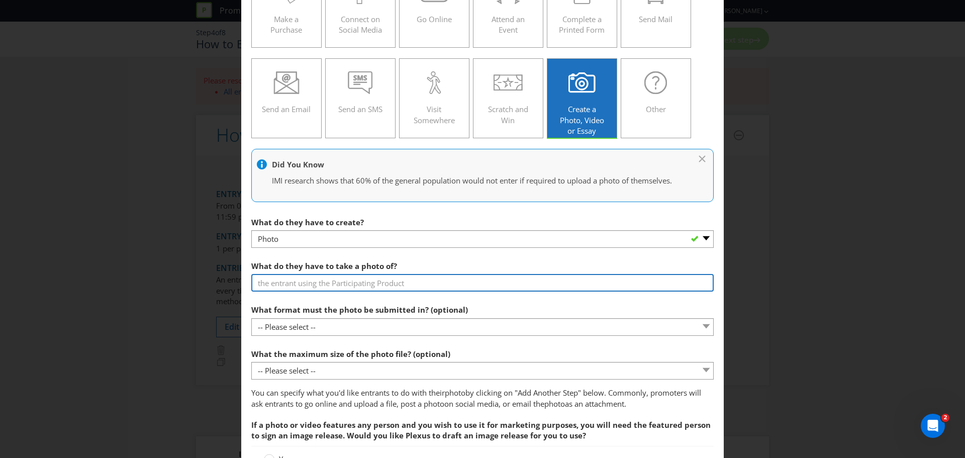
click at [269, 283] on input "text" at bounding box center [482, 283] width 462 height 18
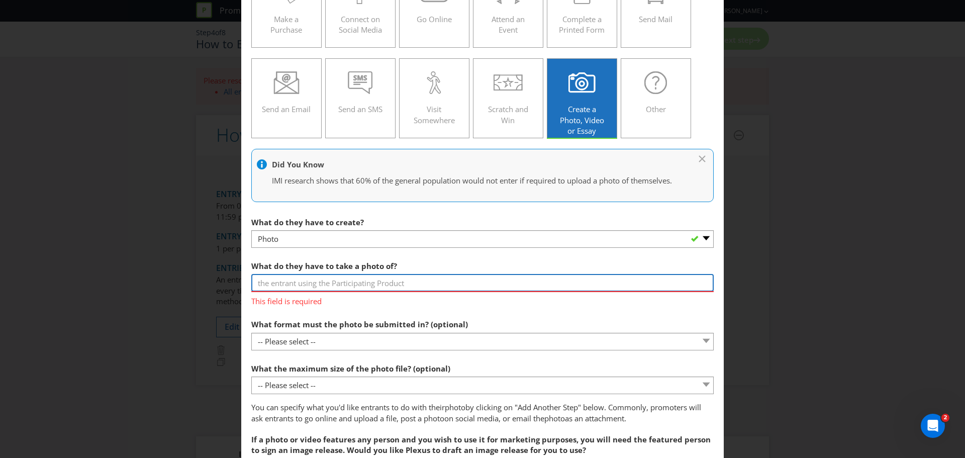
click at [311, 284] on input "text" at bounding box center [482, 283] width 462 height 18
paste input "inflatable strawberry incentre"
click at [255, 284] on input "inflatable strawberry in-centre" at bounding box center [482, 283] width 462 height 18
type input "Funday inflatable strawberry in-centre"
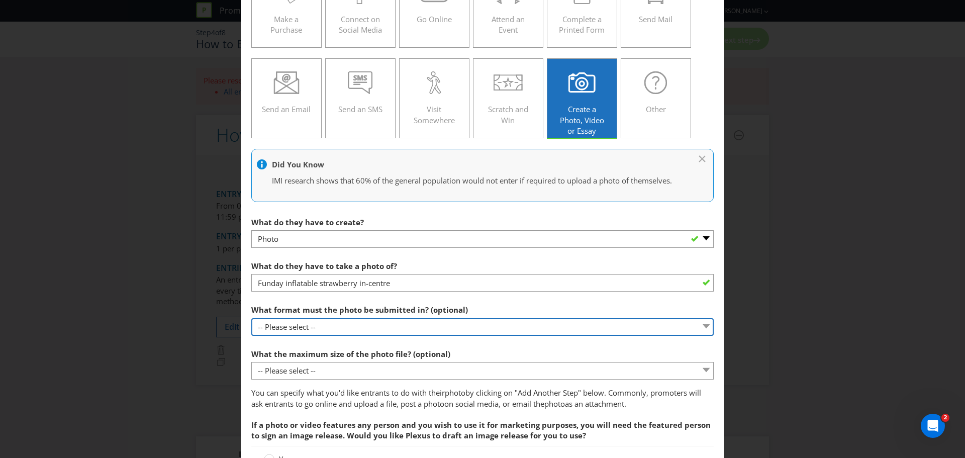
click at [338, 332] on select "-- Please select -- JPG RAW Other (please specify)" at bounding box center [482, 327] width 462 height 18
select select "JPG"
click at [251, 318] on select "-- Please select -- JPG RAW Other (please specify)" at bounding box center [482, 327] width 462 height 18
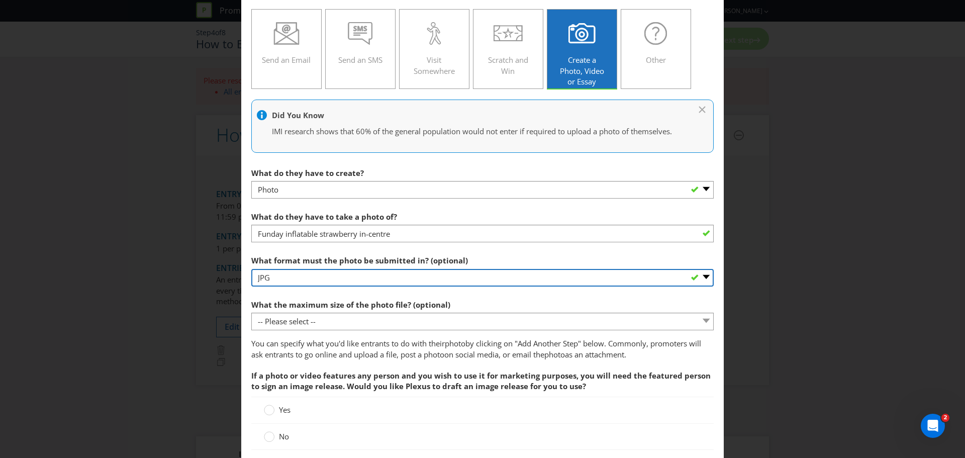
scroll to position [163, 0]
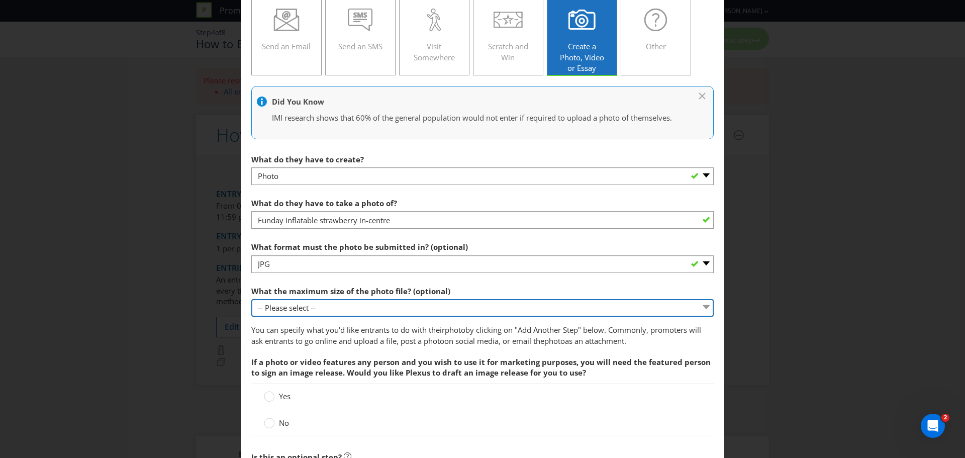
click at [273, 311] on select "-- Please select -- 1 MB 4 MB 16 MB Other (please specify)" at bounding box center [482, 308] width 462 height 18
select select "1MB"
click at [251, 299] on select "-- Please select -- 1 MB 4 MB 16 MB Other (please specify)" at bounding box center [482, 308] width 462 height 18
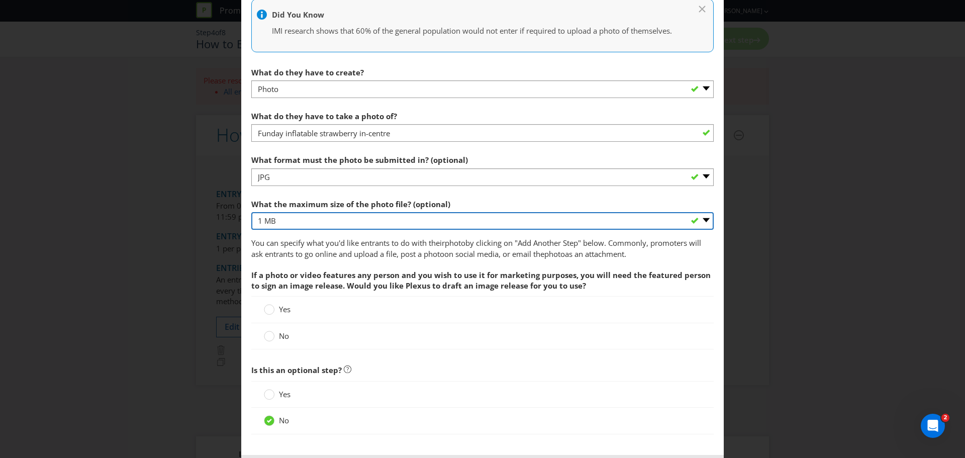
scroll to position [251, 0]
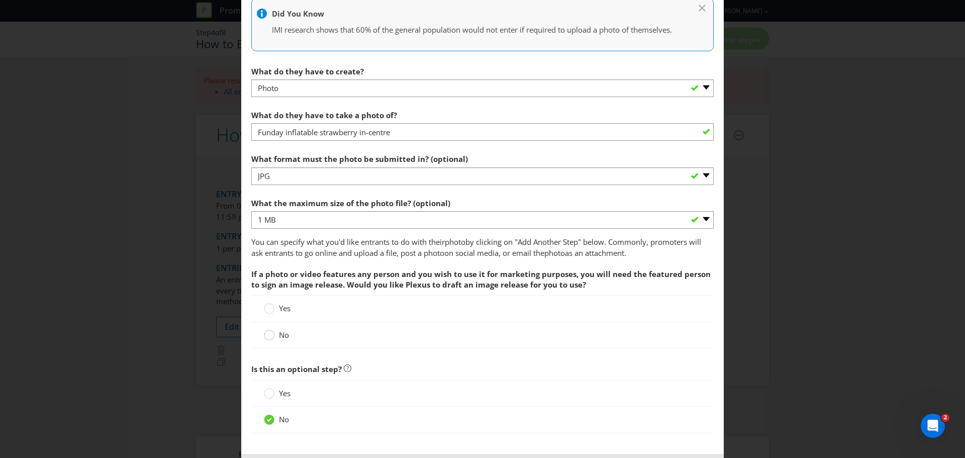
click at [270, 337] on circle at bounding box center [269, 335] width 10 height 10
click at [0, 0] on input "No" at bounding box center [0, 0] width 0 height 0
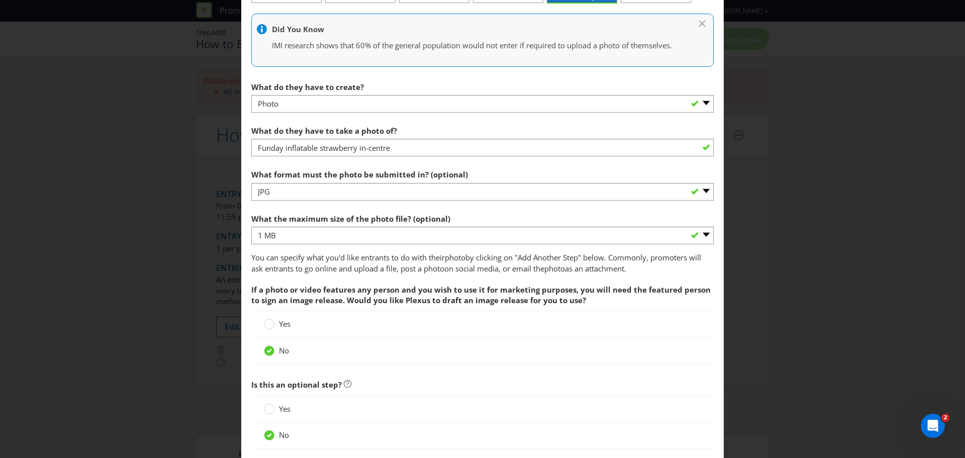
scroll to position [234, 0]
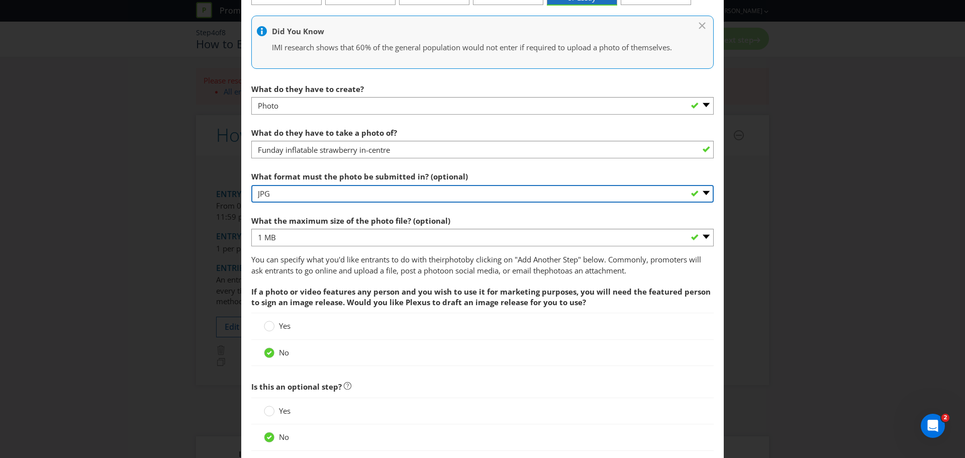
click at [698, 193] on select "-- Please select -- JPG RAW Other (please specify)" at bounding box center [482, 194] width 462 height 18
select select "OTHER"
click at [251, 185] on select "-- Please select -- JPG RAW Other (please specify)" at bounding box center [482, 194] width 462 height 18
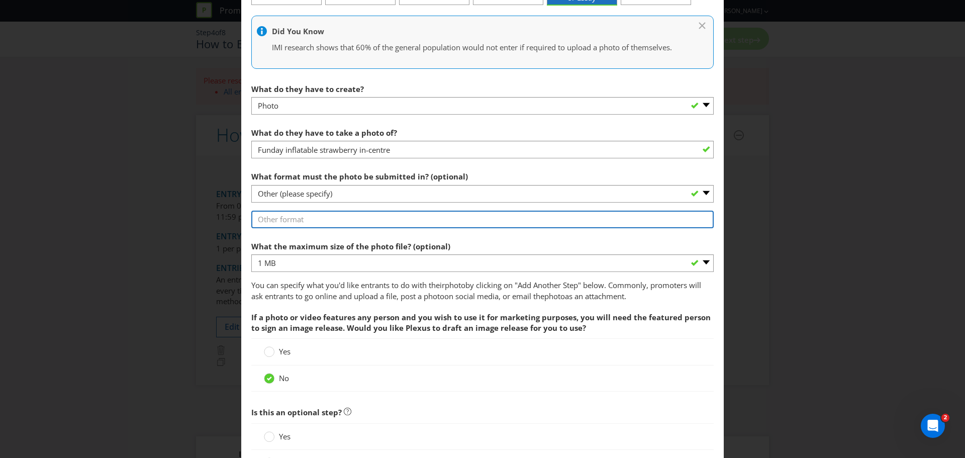
click at [288, 220] on input "text" at bounding box center [482, 219] width 462 height 18
type input "Show the photo at the Customer Information Desk"
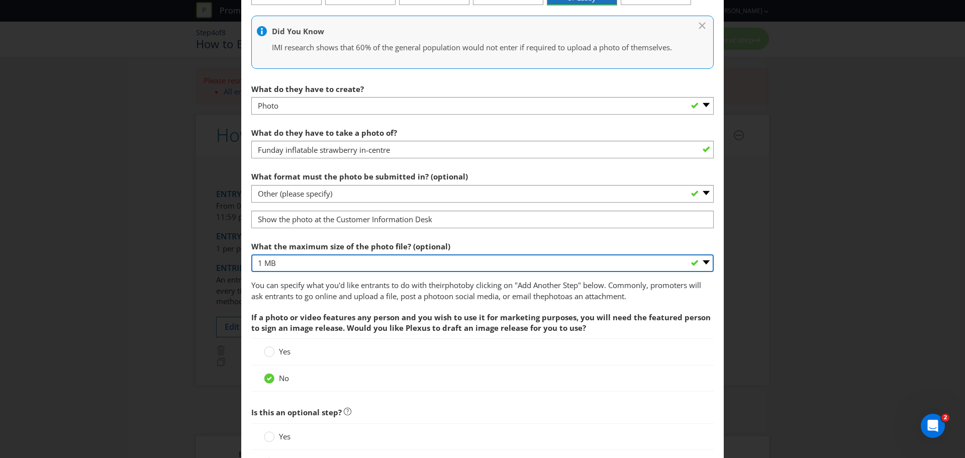
click at [700, 262] on select "-- Please select -- 1 MB 4 MB 16 MB Other (please specify)" at bounding box center [482, 263] width 462 height 18
select select "OTHER"
click at [251, 254] on select "-- Please select -- 1 MB 4 MB 16 MB Other (please specify)" at bounding box center [482, 263] width 462 height 18
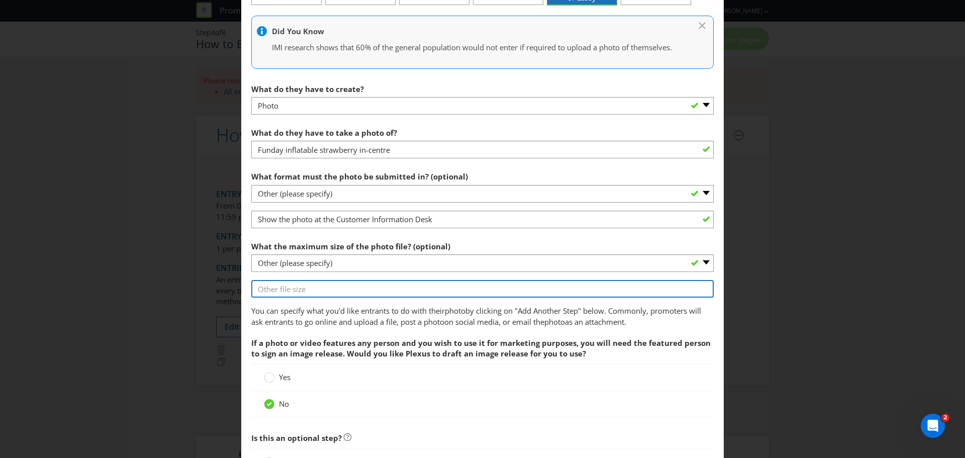
click at [302, 293] on input "text" at bounding box center [482, 289] width 462 height 18
type input "N/A"
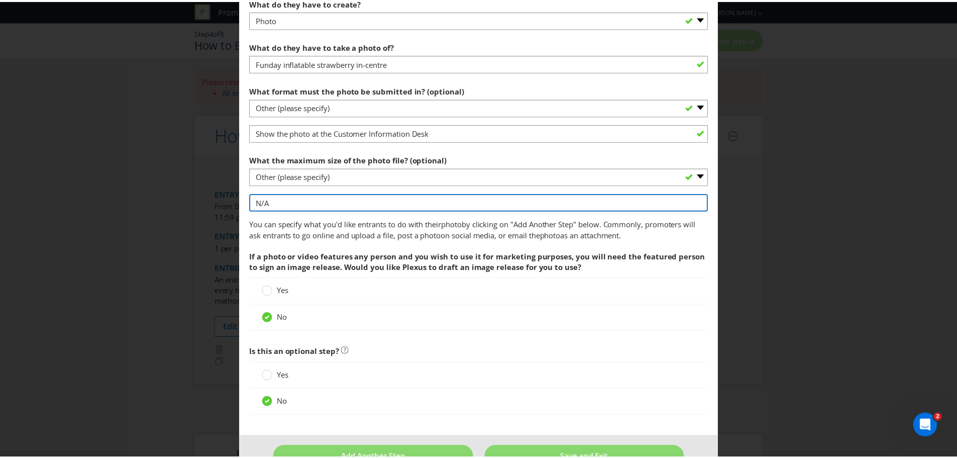
scroll to position [348, 0]
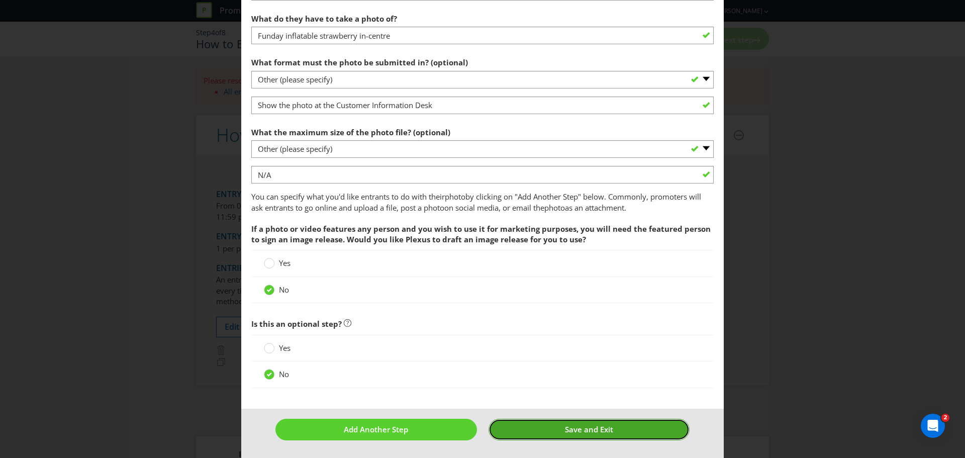
click at [600, 430] on span "Save and Exit" at bounding box center [589, 429] width 48 height 10
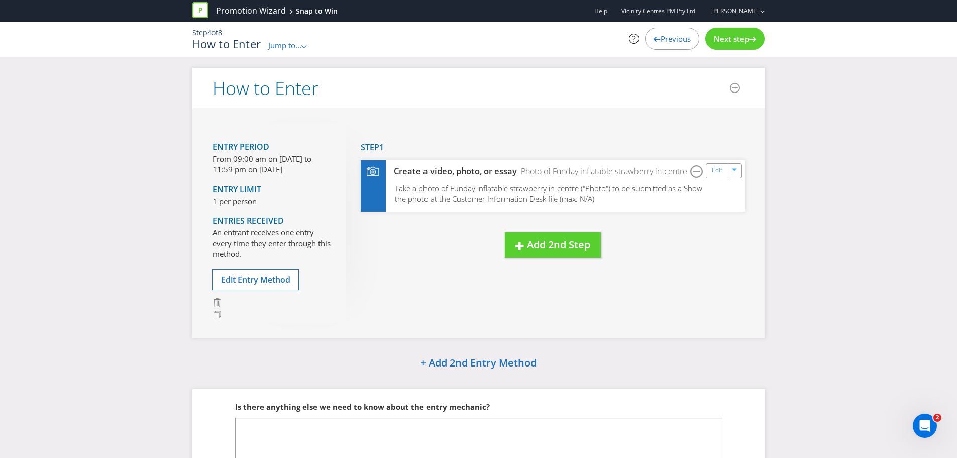
click at [728, 40] on span "Next step" at bounding box center [731, 39] width 35 height 10
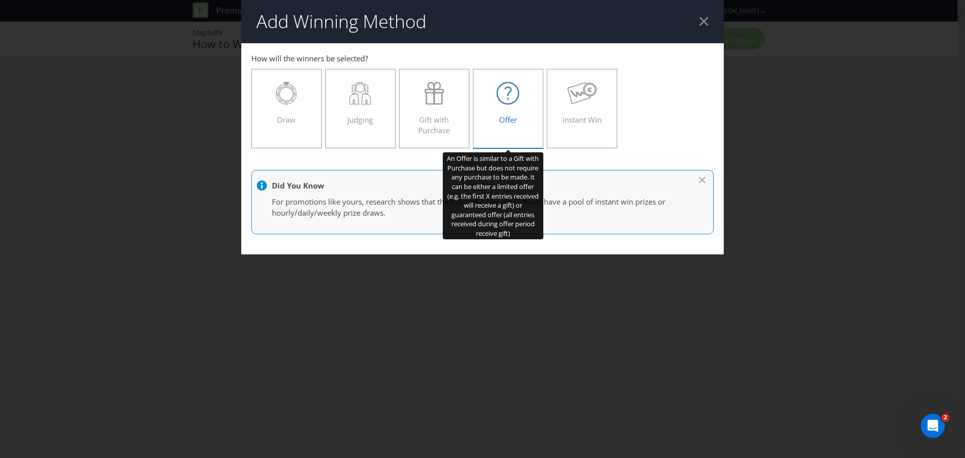
click at [523, 119] on div "Offer" at bounding box center [507, 104] width 49 height 45
click at [0, 0] on input "Offer" at bounding box center [0, 0] width 0 height 0
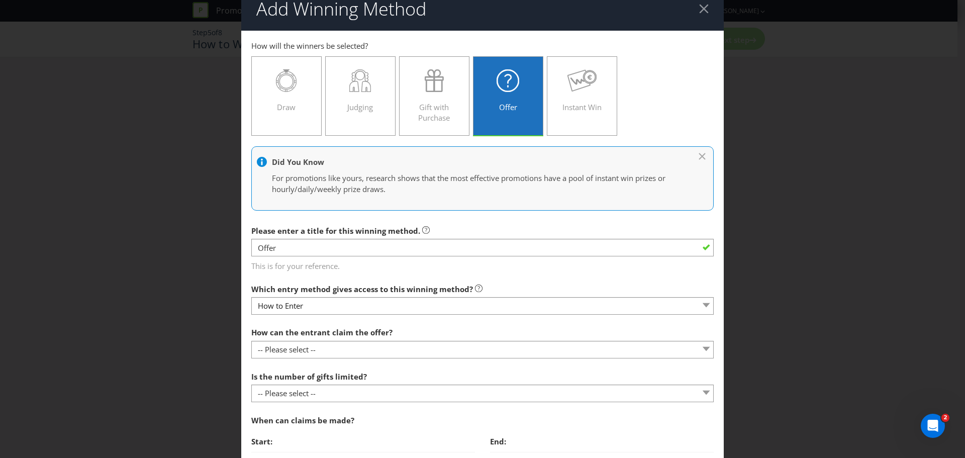
scroll to position [25, 0]
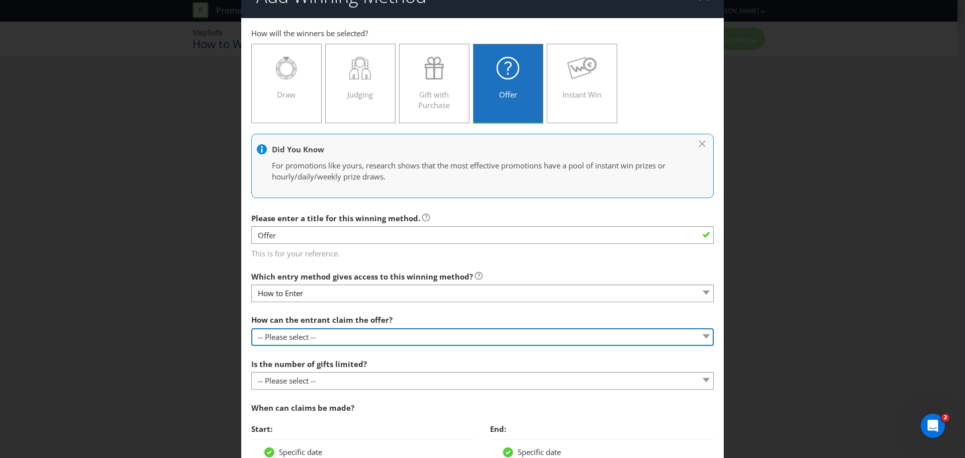
click at [346, 336] on select "-- Please select -- Already covered by entry mechanic Automatically sent to cla…" at bounding box center [482, 337] width 462 height 18
select select "COLLECT"
click at [251, 328] on select "-- Please select -- Already covered by entry mechanic Automatically sent to cla…" at bounding box center [482, 337] width 462 height 18
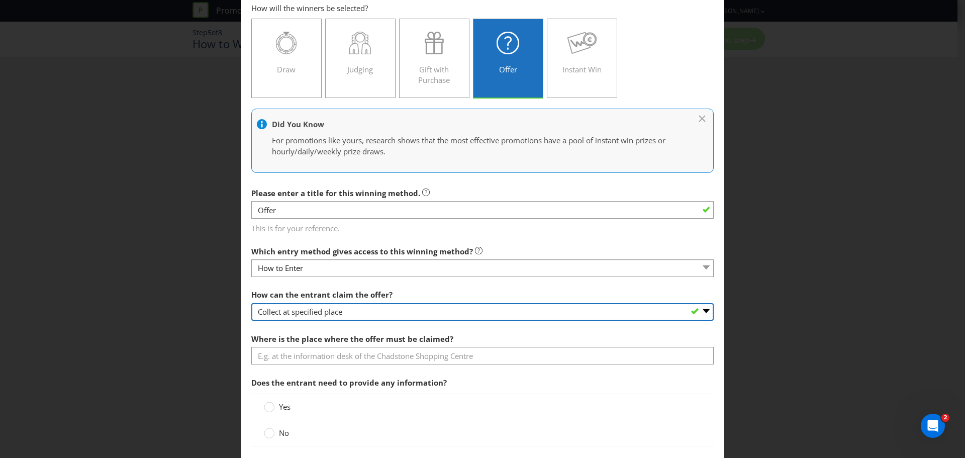
scroll to position [75, 0]
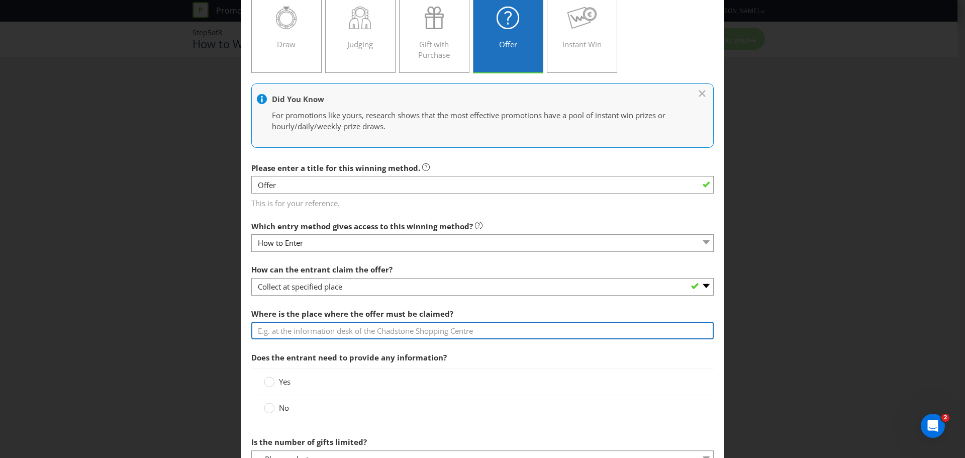
click at [295, 326] on input "text" at bounding box center [482, 331] width 462 height 18
click at [371, 332] on input "Information desk or Customer service Desk at each Participating Centre" at bounding box center [482, 331] width 462 height 18
click at [305, 330] on input "Information desk or Customer Service Desk at each Participating Centre" at bounding box center [482, 331] width 462 height 18
type input "Information Desk or Customer Service Desk at each Participating Centre"
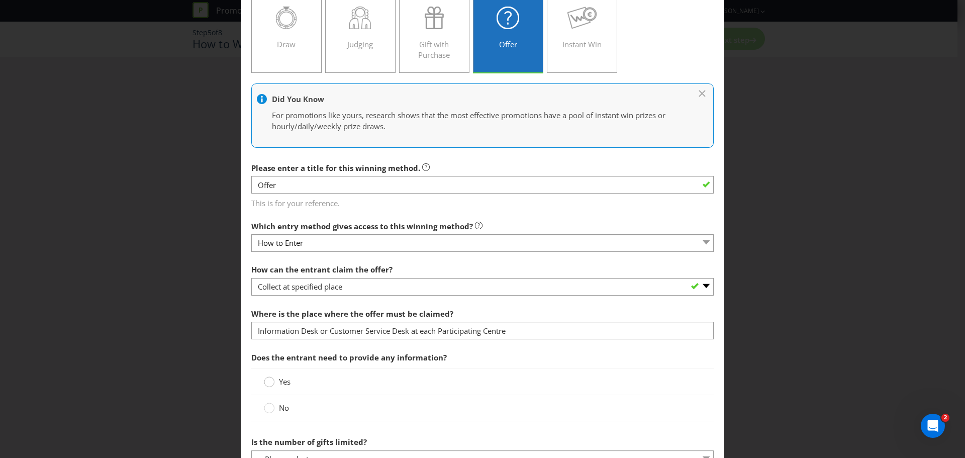
click at [269, 383] on circle at bounding box center [269, 382] width 10 height 10
click at [0, 0] on input "Yes" at bounding box center [0, 0] width 0 height 0
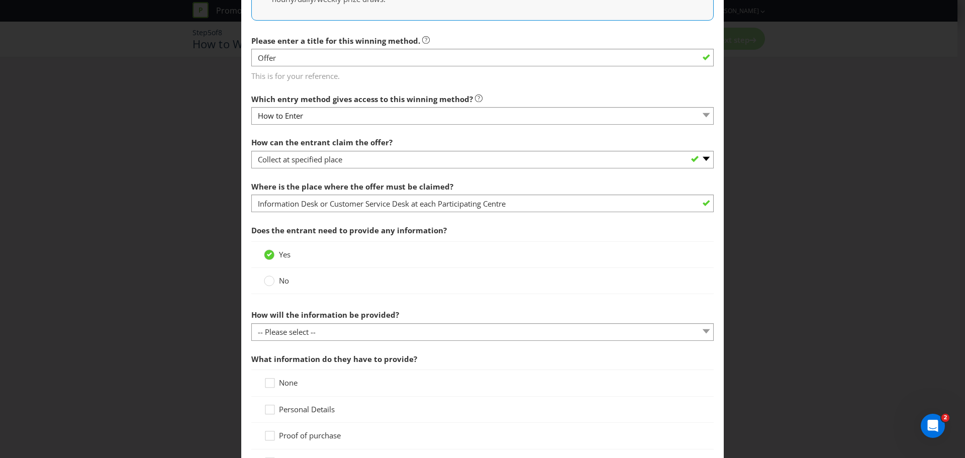
scroll to position [213, 0]
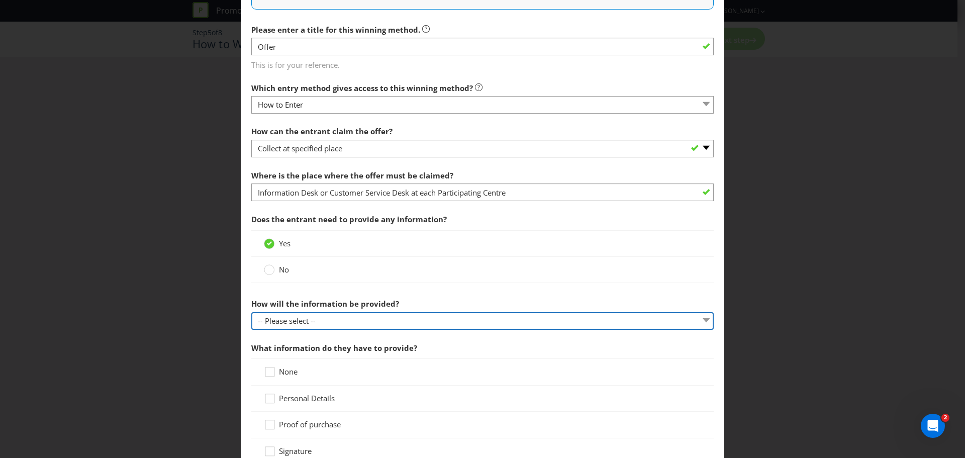
click at [700, 321] on select "-- Please select -- Claim form Details recorded at collection point Other (plea…" at bounding box center [482, 321] width 462 height 18
select select "OTHER"
click at [251, 312] on select "-- Please select -- Claim form Details recorded at collection point Other (plea…" at bounding box center [482, 321] width 462 height 18
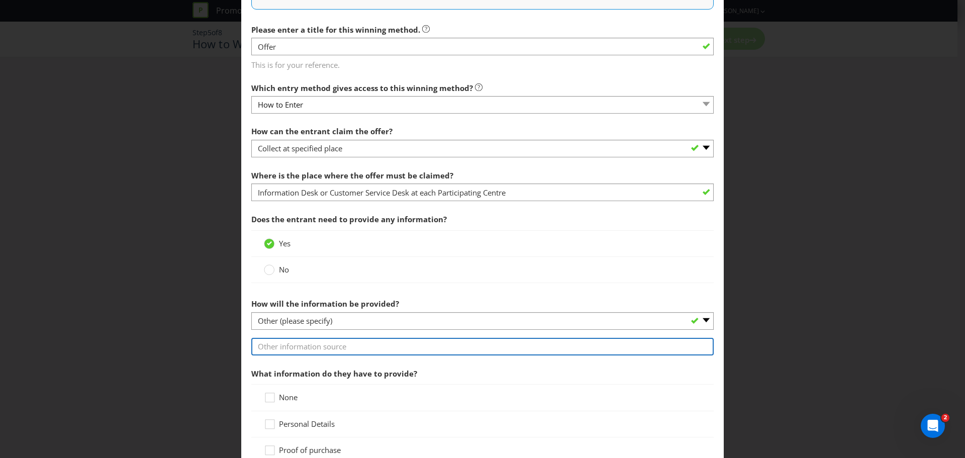
click at [298, 347] on input "text" at bounding box center [482, 347] width 462 height 18
type input "By showing the photo"
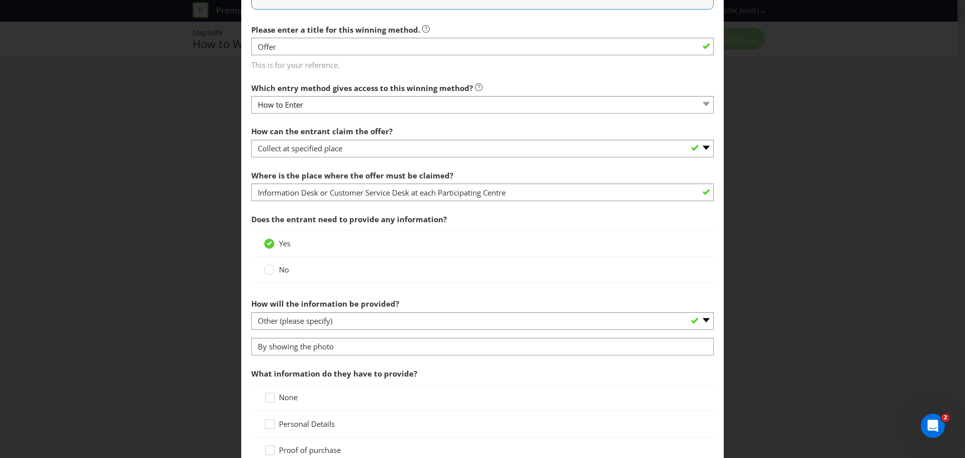
click at [412, 367] on span "What information do they have to provide?" at bounding box center [482, 373] width 462 height 21
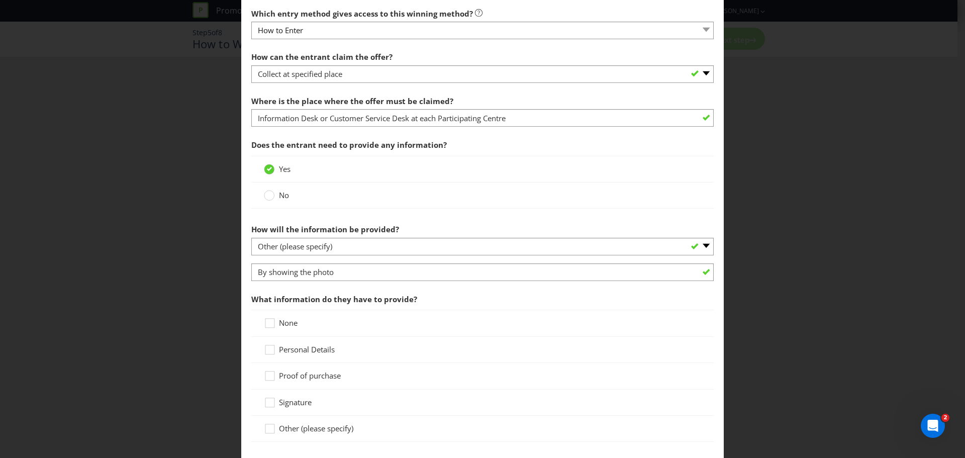
scroll to position [289, 0]
click at [268, 320] on div at bounding box center [269, 318] width 5 height 5
click at [0, 0] on input "None" at bounding box center [0, 0] width 0 height 0
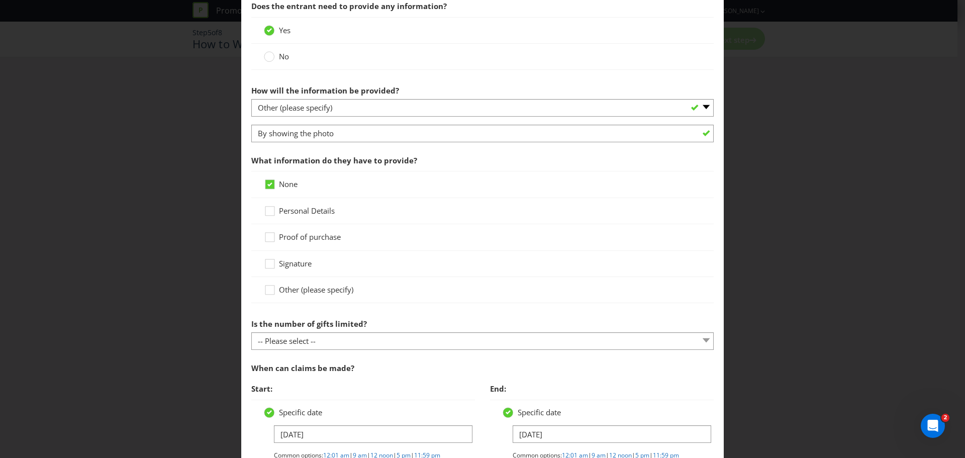
scroll to position [427, 0]
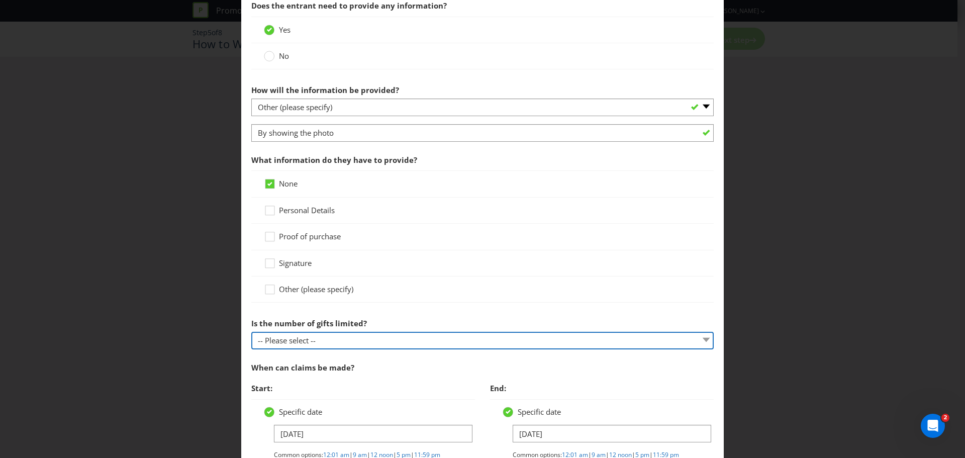
click at [407, 339] on select "-- Please select -- Unlimited gifts available during promotional period Number …" at bounding box center [482, 341] width 462 height 18
select select "LIMITED"
click at [251, 332] on select "-- Please select -- Unlimited gifts available during promotional period Number …" at bounding box center [482, 341] width 462 height 18
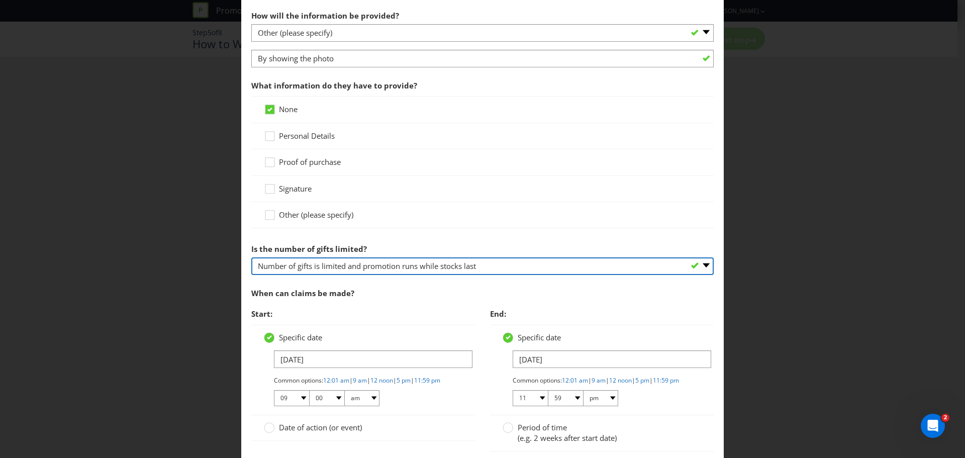
scroll to position [502, 0]
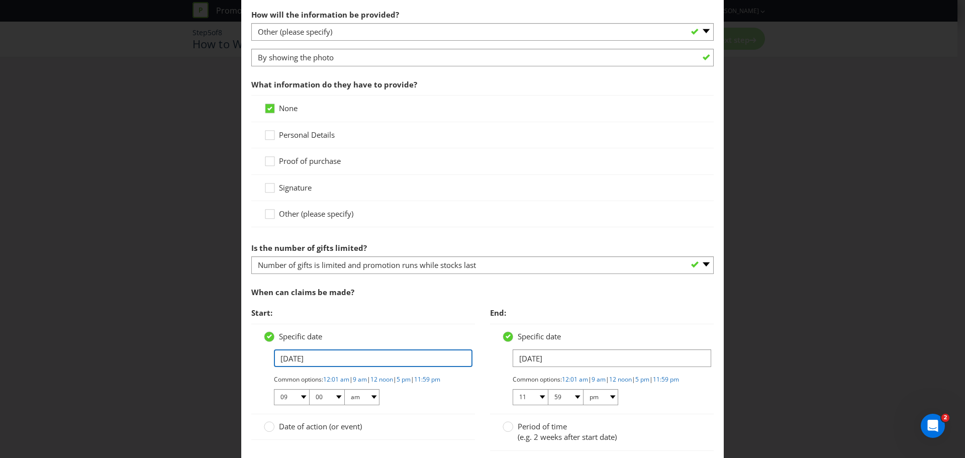
click at [300, 357] on input "[DATE]" at bounding box center [373, 358] width 198 height 18
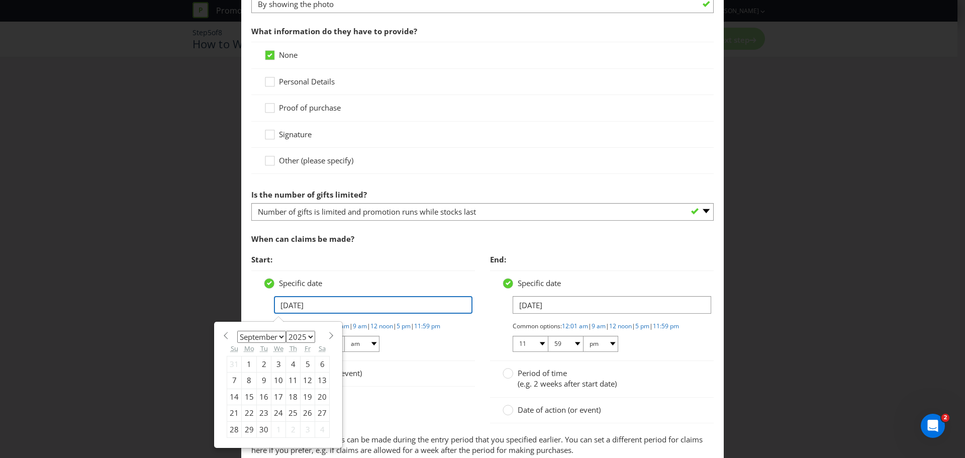
scroll to position [578, 0]
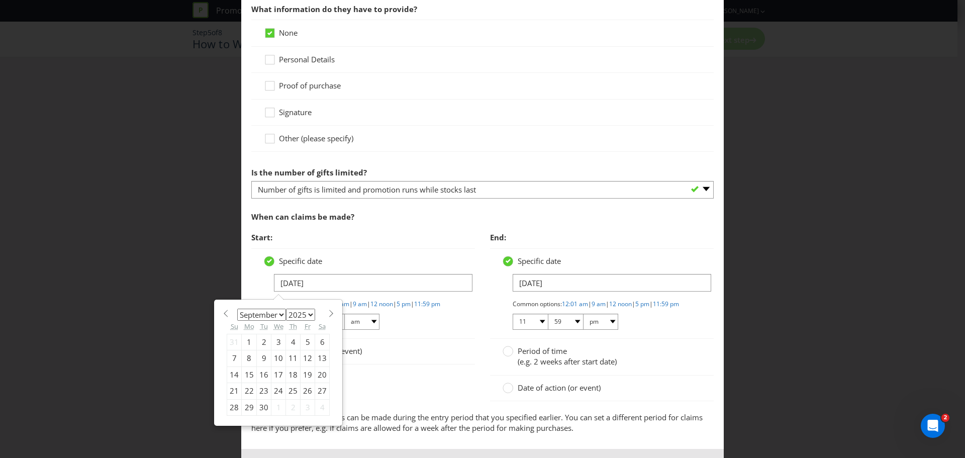
click at [291, 376] on div "18" at bounding box center [293, 374] width 15 height 16
type input "[DATE]"
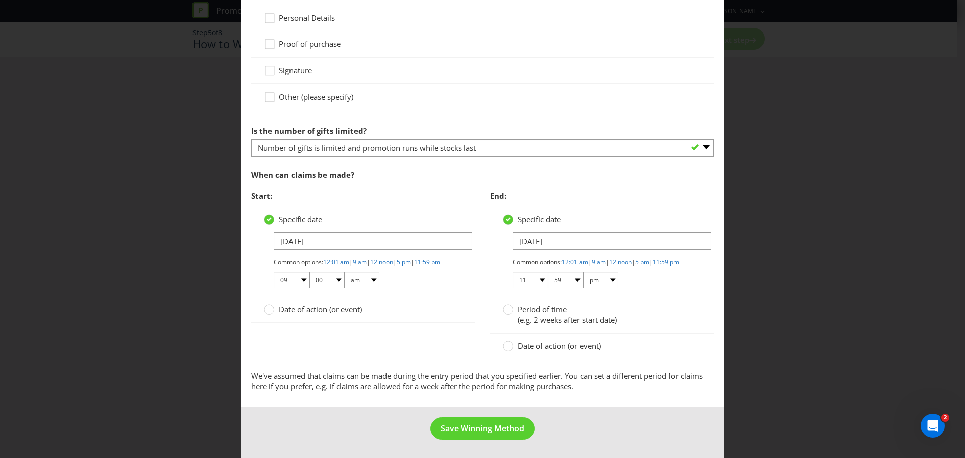
scroll to position [628, 0]
click at [477, 424] on span "Save Winning Method" at bounding box center [482, 427] width 83 height 11
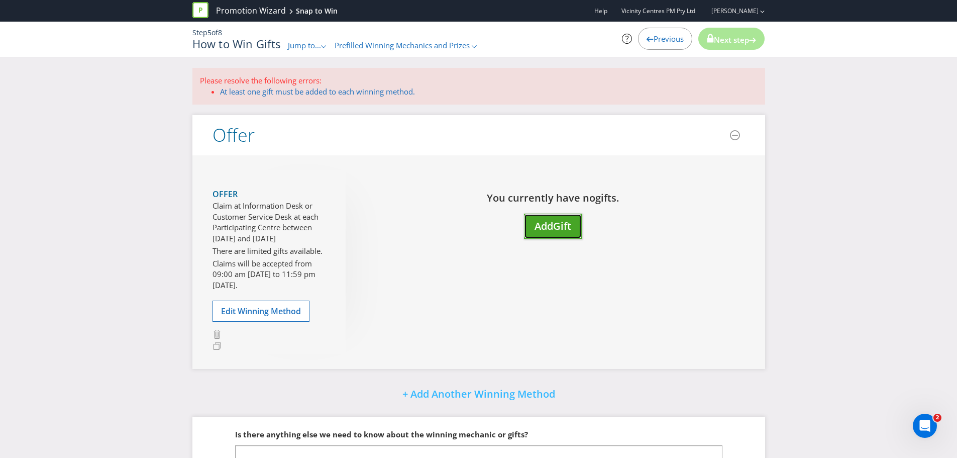
click at [551, 223] on span "Add" at bounding box center [544, 226] width 19 height 14
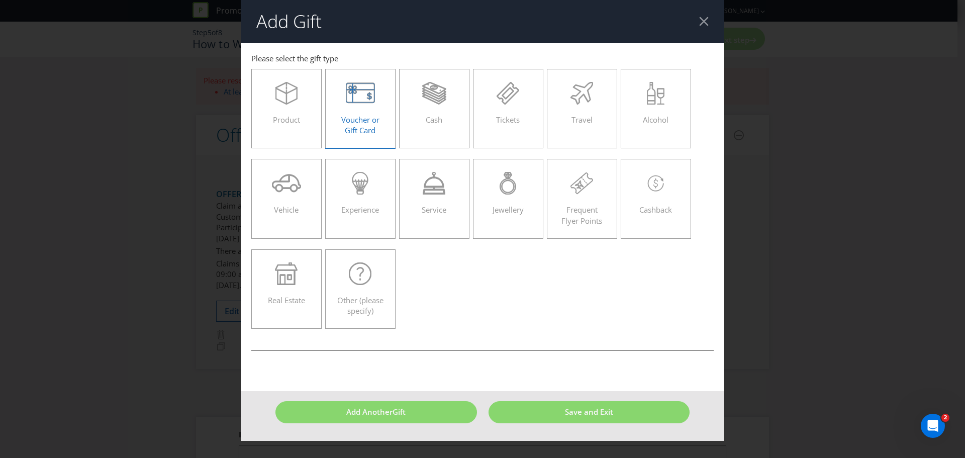
click at [340, 109] on div "Voucher or Gift Card" at bounding box center [360, 104] width 49 height 45
click at [0, 0] on input "Voucher or Gift Card" at bounding box center [0, 0] width 0 height 0
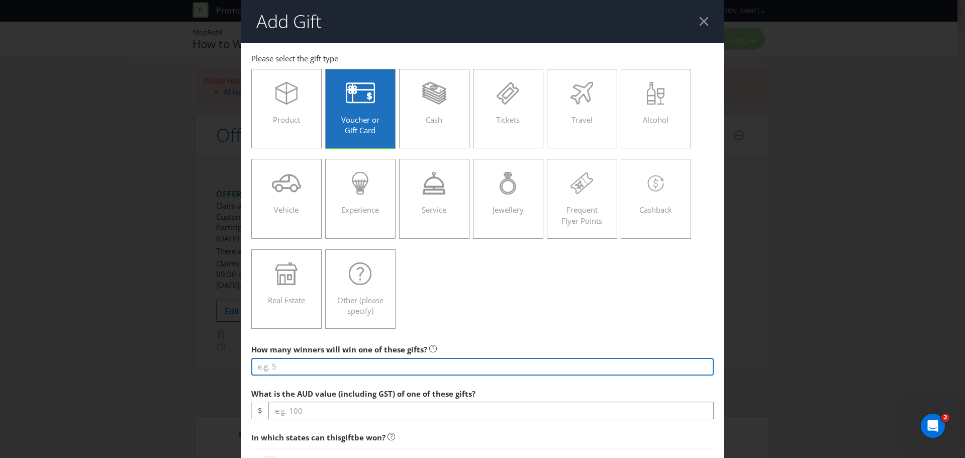
click at [305, 365] on input "number" at bounding box center [482, 367] width 462 height 18
type input "20"
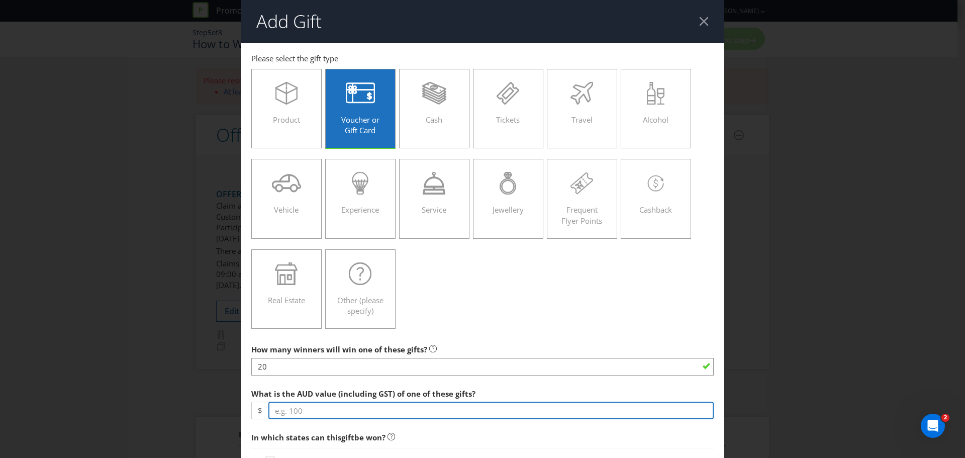
click at [320, 404] on input "number" at bounding box center [490, 410] width 445 height 18
type input "20.00"
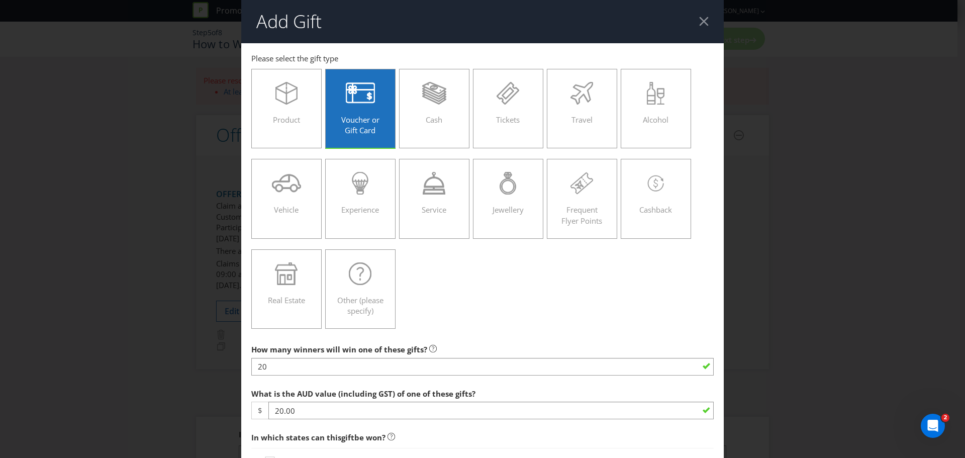
click at [502, 387] on div "What is the AUD value (including GST) of one of these gifts? $ 20.00" at bounding box center [482, 401] width 462 height 36
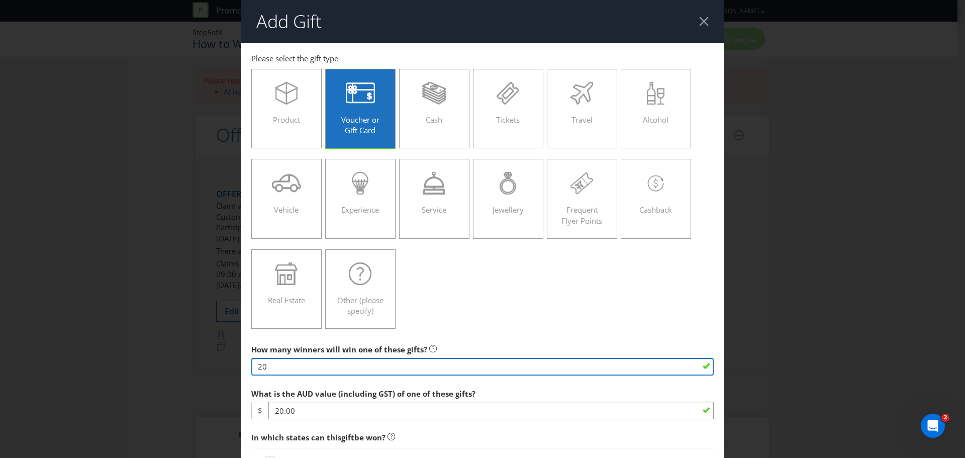
click at [259, 366] on input "20" at bounding box center [482, 367] width 462 height 18
type input "10"
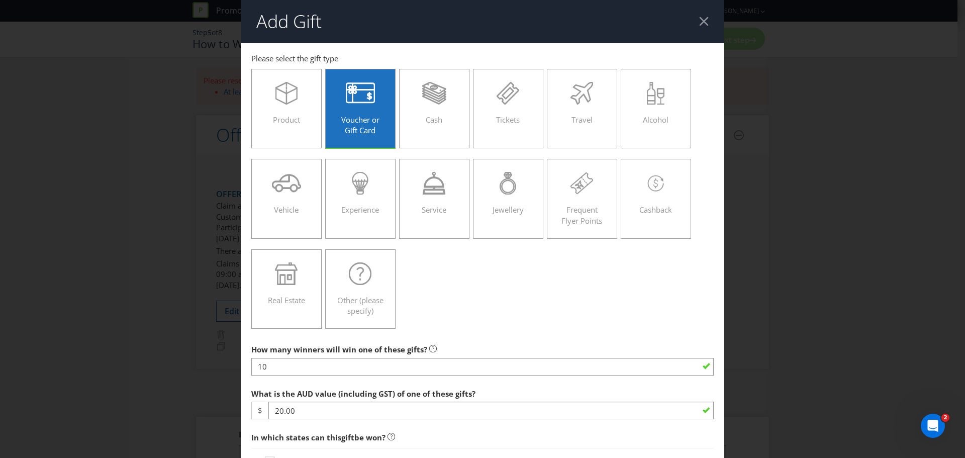
click at [605, 301] on div "Product Voucher or Gift Card Cash Tickets Travel Alcohol Vehicle Experience Ser…" at bounding box center [482, 199] width 462 height 270
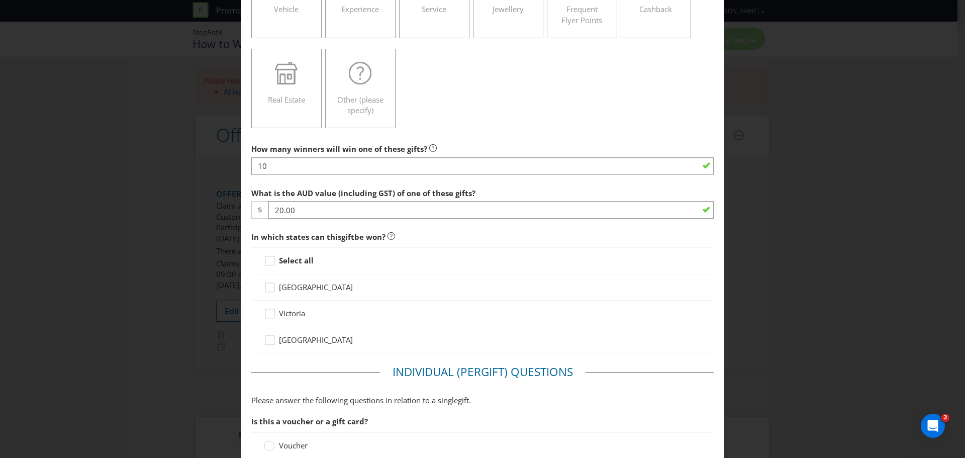
scroll to position [201, 0]
click at [268, 260] on icon at bounding box center [271, 262] width 15 height 15
click at [0, 0] on input "Select all" at bounding box center [0, 0] width 0 height 0
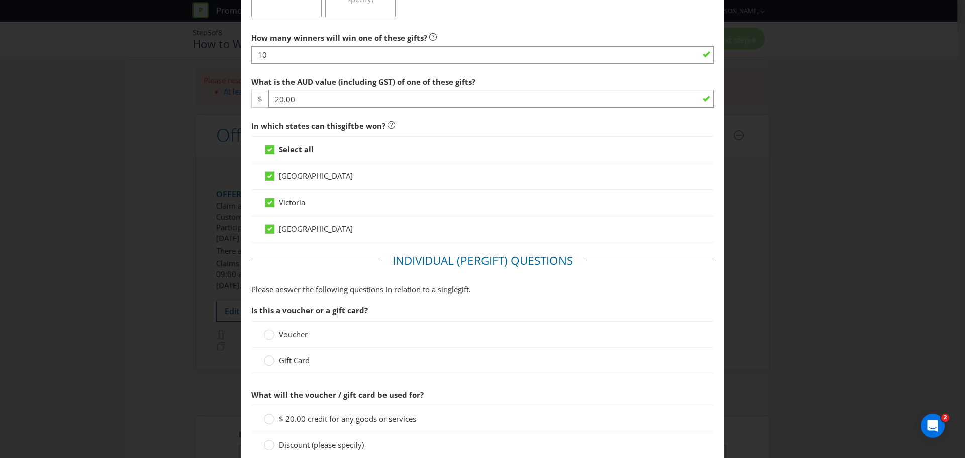
scroll to position [389, 0]
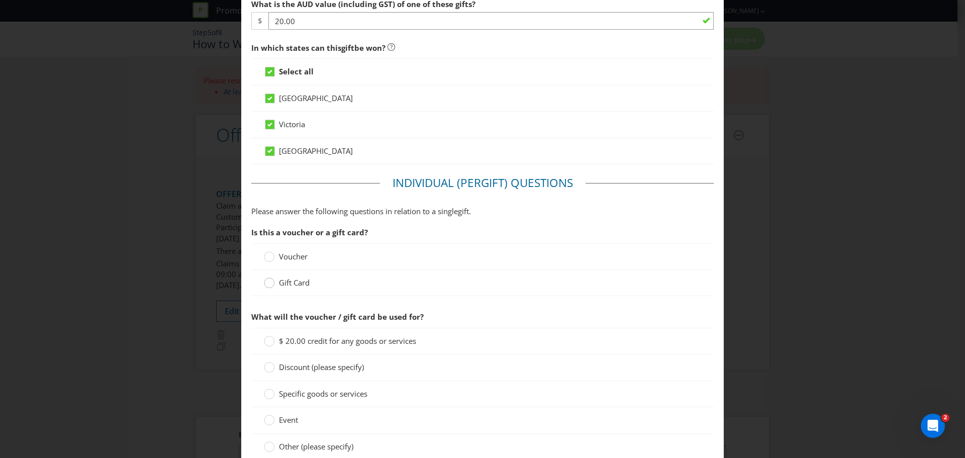
click at [269, 283] on circle at bounding box center [269, 283] width 10 height 10
click at [0, 0] on input "Gift Card" at bounding box center [0, 0] width 0 height 0
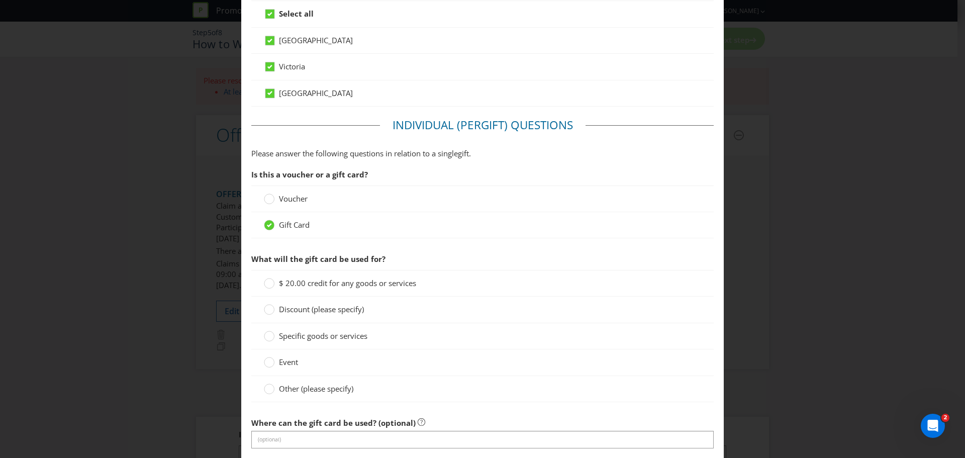
scroll to position [452, 0]
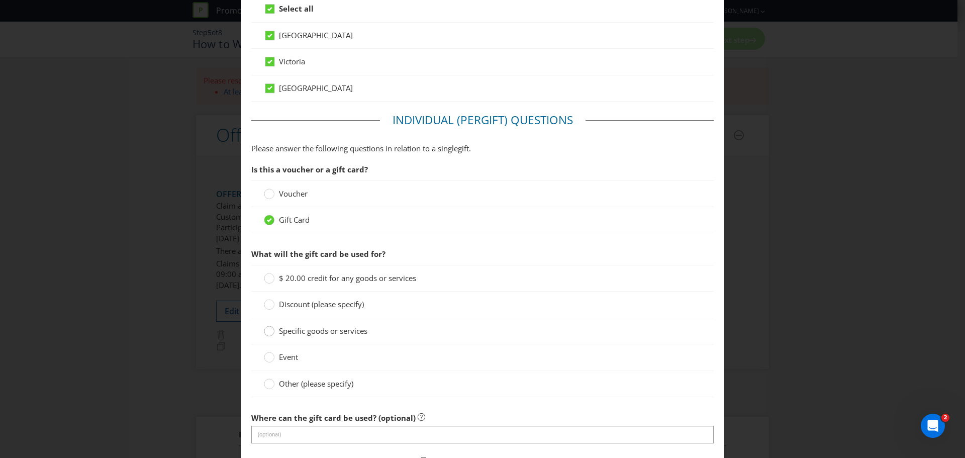
click at [268, 332] on circle at bounding box center [269, 331] width 10 height 10
click at [0, 0] on input "Specific goods or services" at bounding box center [0, 0] width 0 height 0
click at [269, 381] on div at bounding box center [269, 380] width 5 height 5
click at [0, 0] on input "Other (please specify)" at bounding box center [0, 0] width 0 height 0
click at [270, 328] on circle at bounding box center [269, 331] width 10 height 10
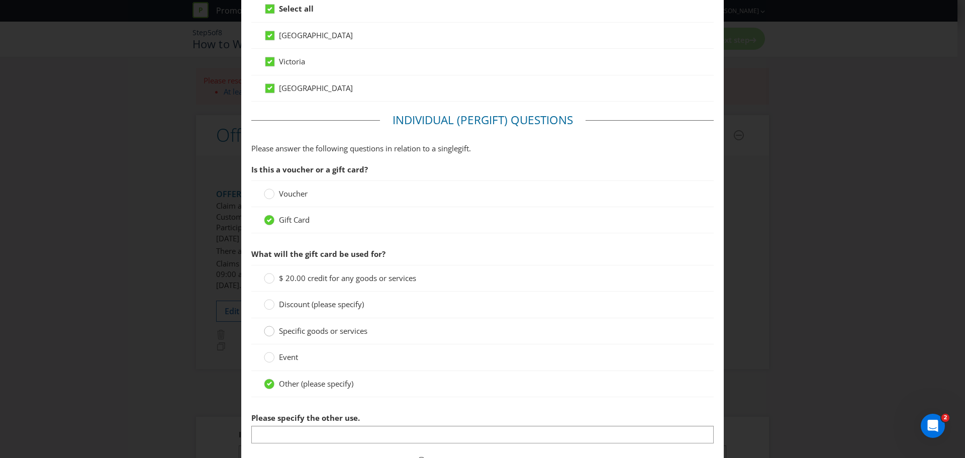
click at [0, 0] on input "Specific goods or services" at bounding box center [0, 0] width 0 height 0
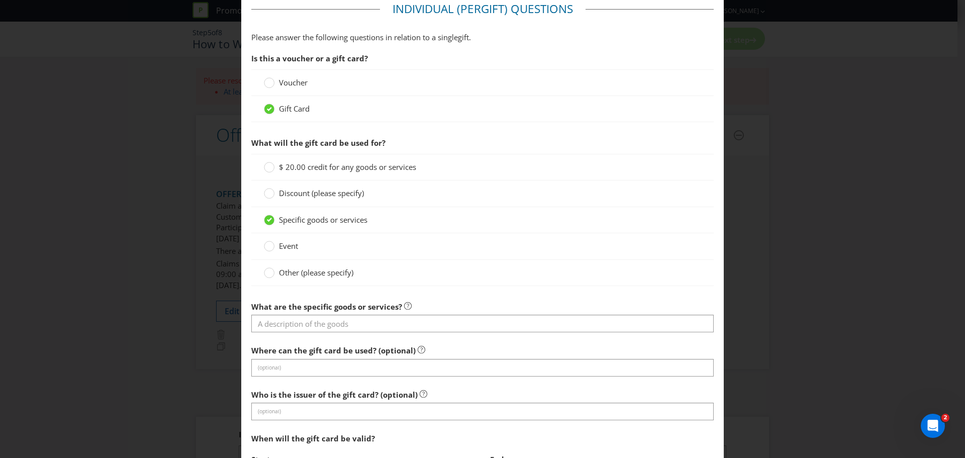
scroll to position [565, 0]
click at [267, 163] on div at bounding box center [269, 161] width 5 height 5
click at [0, 0] on input "$ 20.00 credit for any goods or services" at bounding box center [0, 0] width 0 height 0
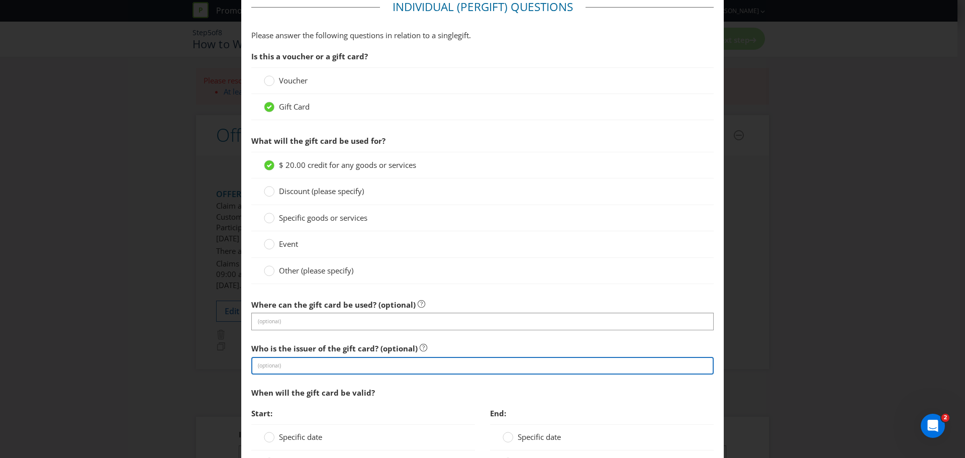
click at [314, 367] on input "text" at bounding box center [482, 366] width 462 height 18
type input "Vicinity Centres"
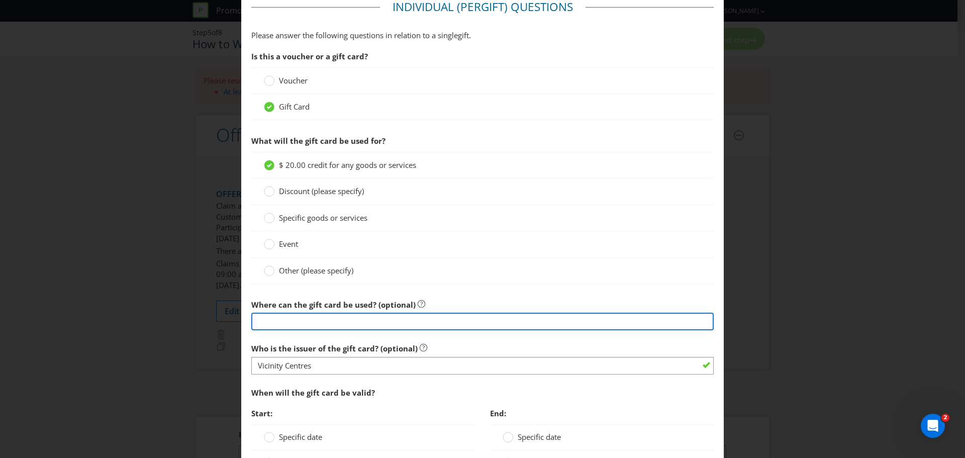
click at [275, 322] on input "text" at bounding box center [482, 321] width 462 height 18
type input "Vicinity Centres"
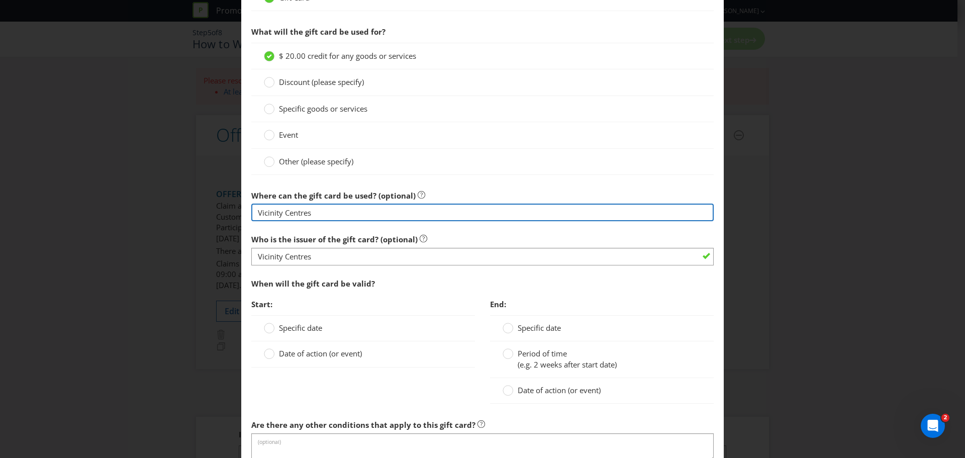
scroll to position [691, 0]
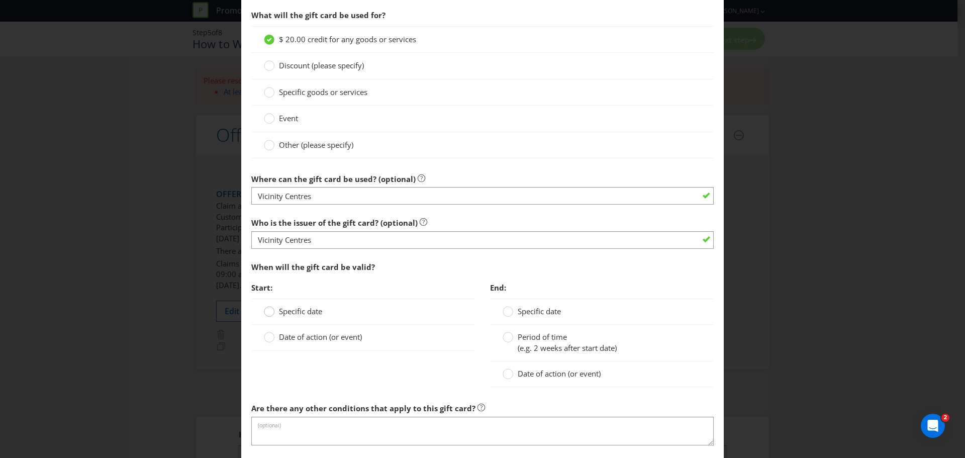
click at [270, 309] on circle at bounding box center [269, 311] width 10 height 10
click at [0, 0] on input "Specific date" at bounding box center [0, 0] width 0 height 0
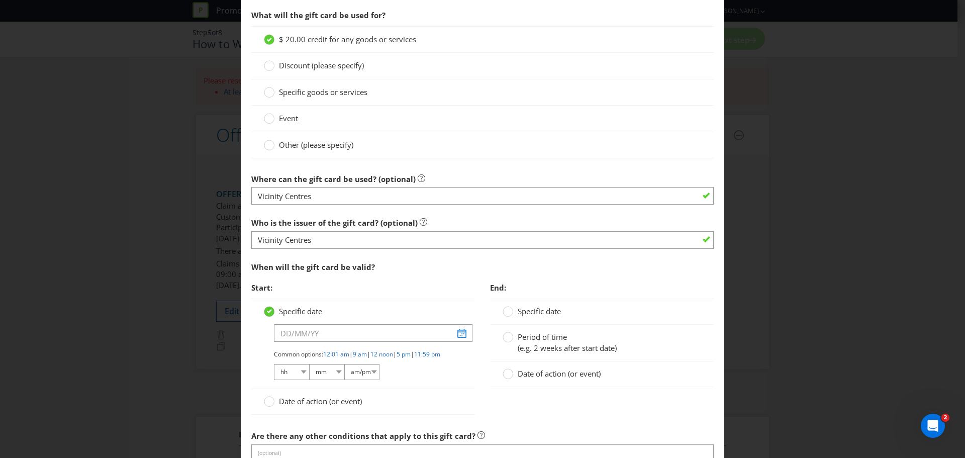
click at [269, 312] on icon at bounding box center [269, 311] width 5 height 4
click at [0, 0] on input "Specific date" at bounding box center [0, 0] width 0 height 0
click at [470, 385] on div "Specific date Common options: 12:01 am | 9 am | 12 noon | 5 pm | 11:59 pm hh 01…" at bounding box center [363, 343] width 224 height 90
click at [293, 333] on input "text" at bounding box center [373, 333] width 198 height 18
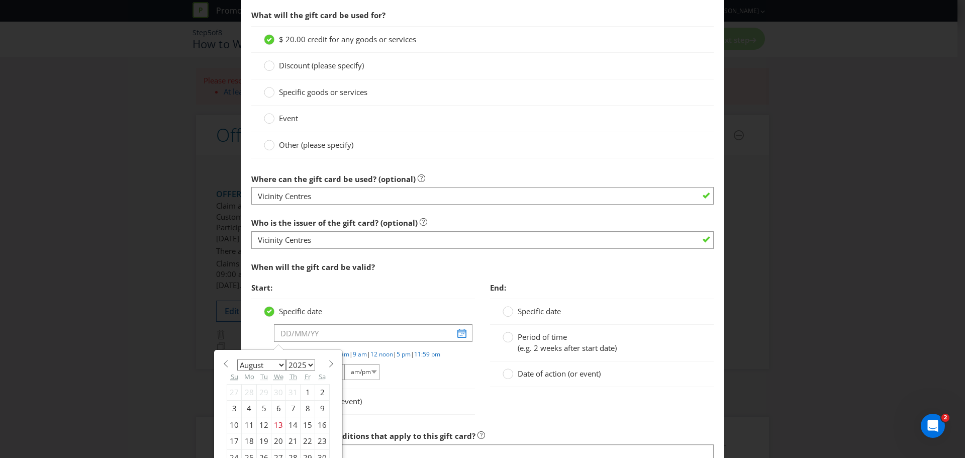
click at [483, 378] on div "End: Specific date Period of time (e.g. 2 weeks after start date) Date of actio…" at bounding box center [601, 337] width 239 height 120
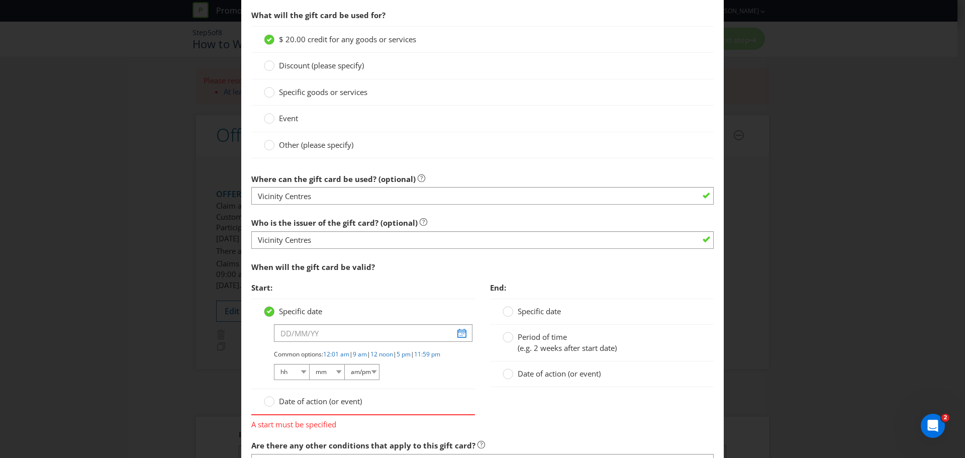
click at [269, 310] on icon at bounding box center [269, 311] width 5 height 4
click at [0, 0] on input "Specific date" at bounding box center [0, 0] width 0 height 0
click at [269, 310] on icon at bounding box center [269, 311] width 5 height 4
click at [0, 0] on input "Specific date" at bounding box center [0, 0] width 0 height 0
click at [267, 315] on circle at bounding box center [269, 311] width 10 height 10
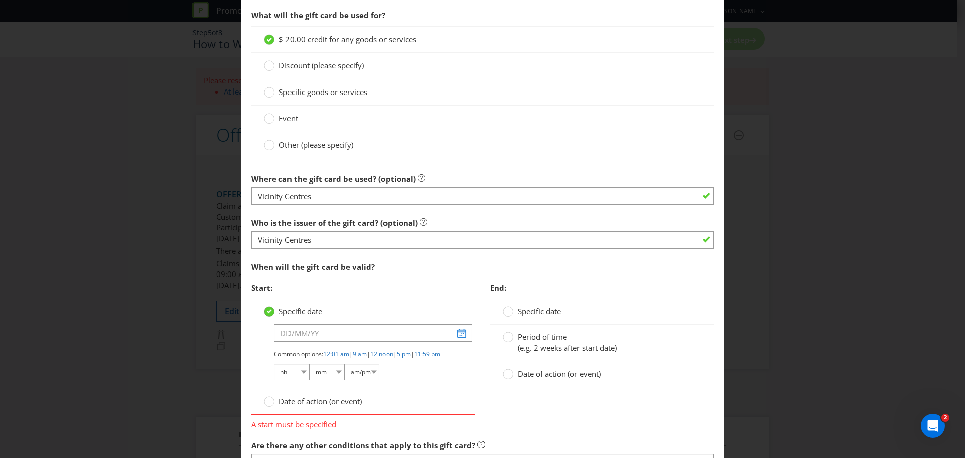
click at [0, 0] on input "Specific date" at bounding box center [0, 0] width 0 height 0
click at [267, 400] on div at bounding box center [269, 397] width 5 height 5
click at [0, 0] on input "Date of action (or event)" at bounding box center [0, 0] width 0 height 0
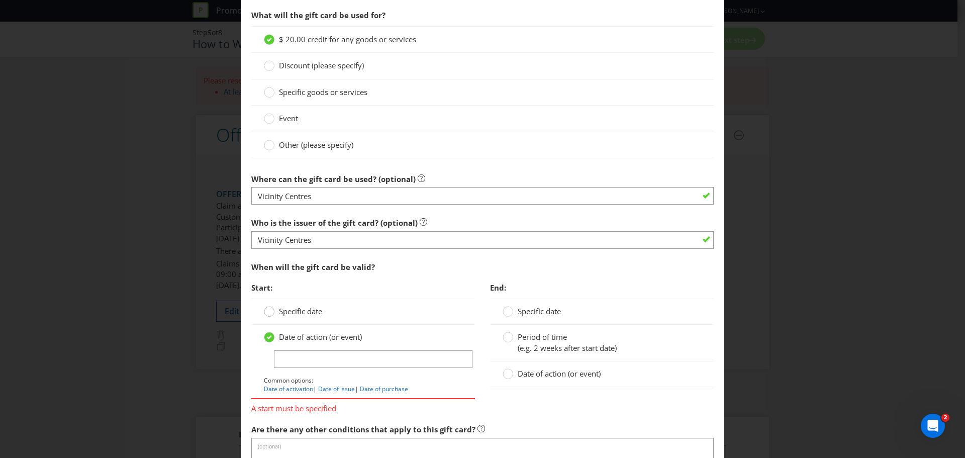
click at [268, 313] on circle at bounding box center [269, 311] width 10 height 10
click at [0, 0] on input "Specific date" at bounding box center [0, 0] width 0 height 0
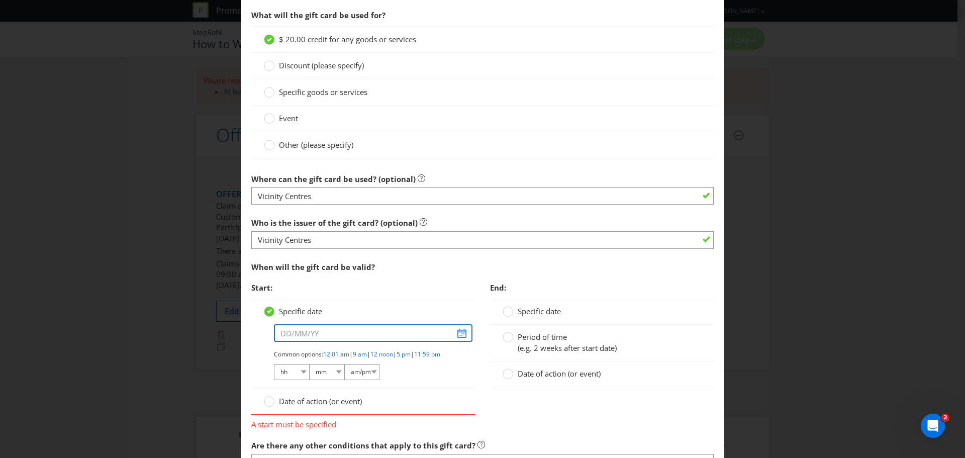
click at [301, 331] on input "text" at bounding box center [373, 333] width 198 height 18
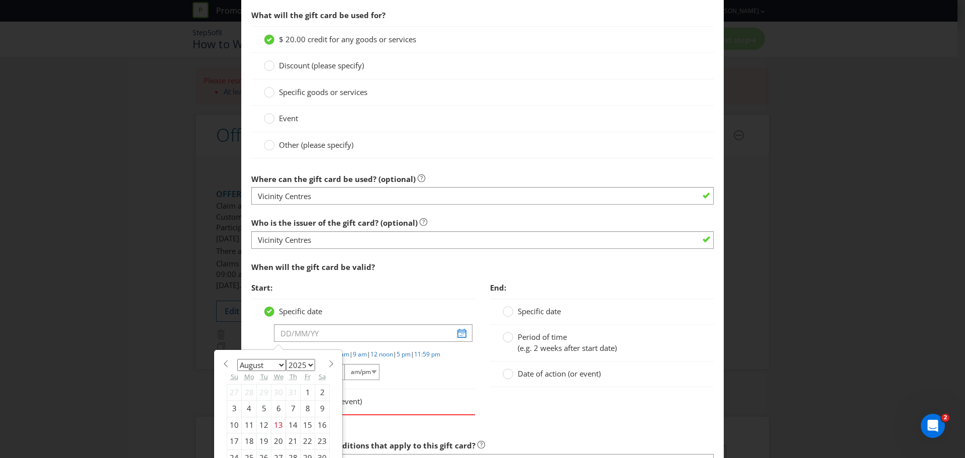
click at [327, 359] on div "January February March April May June July August September October November [D…" at bounding box center [278, 421] width 113 height 132
click at [327, 363] on span at bounding box center [331, 364] width 8 height 8
select select "8"
click at [290, 426] on div "18" at bounding box center [293, 424] width 15 height 16
type input "[DATE]"
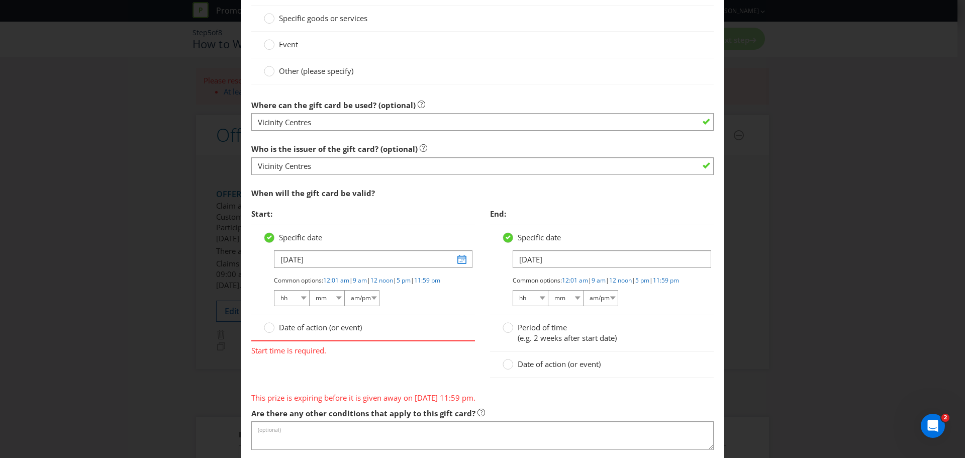
scroll to position [779, 0]
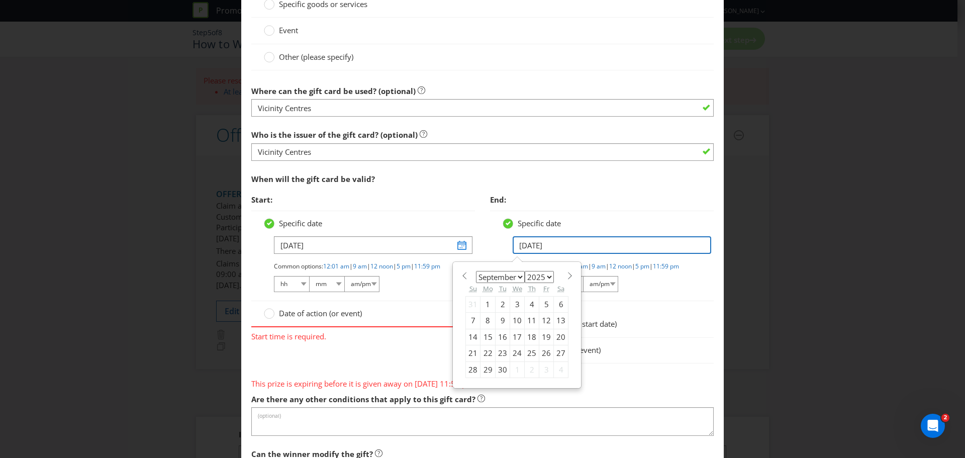
click at [547, 247] on input "[DATE]" at bounding box center [611, 245] width 198 height 18
type input "[DATE]"
select select "2028"
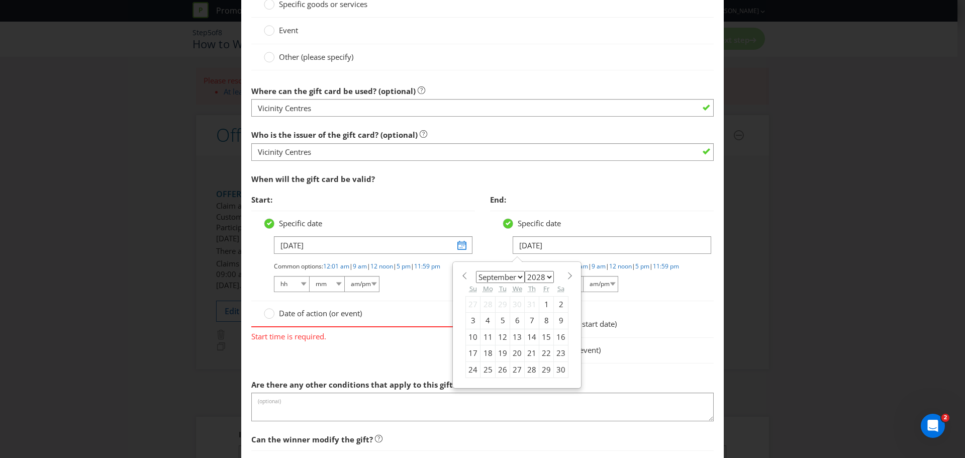
type input "[DATE]"
click at [690, 301] on div "Specific date [DATE] January February March April May June July August Septembe…" at bounding box center [602, 255] width 224 height 90
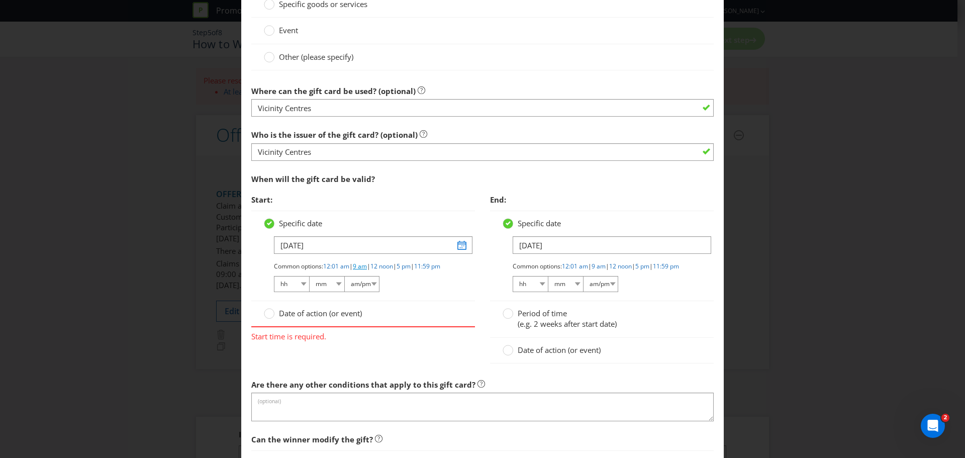
click at [363, 265] on link "9 am" at bounding box center [360, 266] width 14 height 9
select select "09"
select select "00"
select select "am"
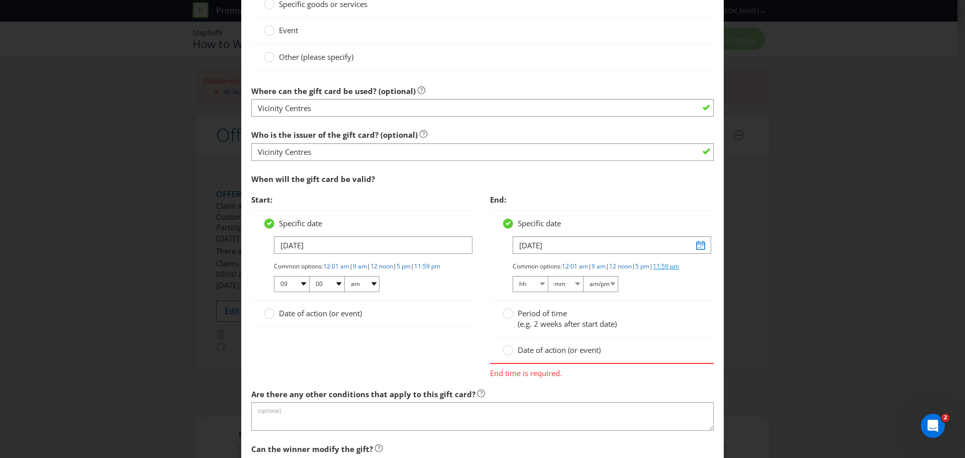
click at [653, 270] on link "11:59 pm" at bounding box center [666, 266] width 26 height 9
select select "11"
select select "59"
select select "pm"
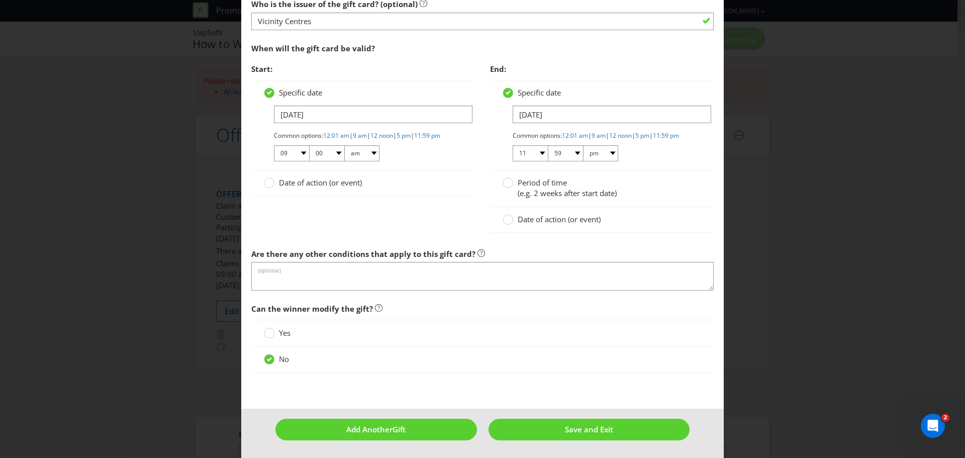
scroll to position [918, 0]
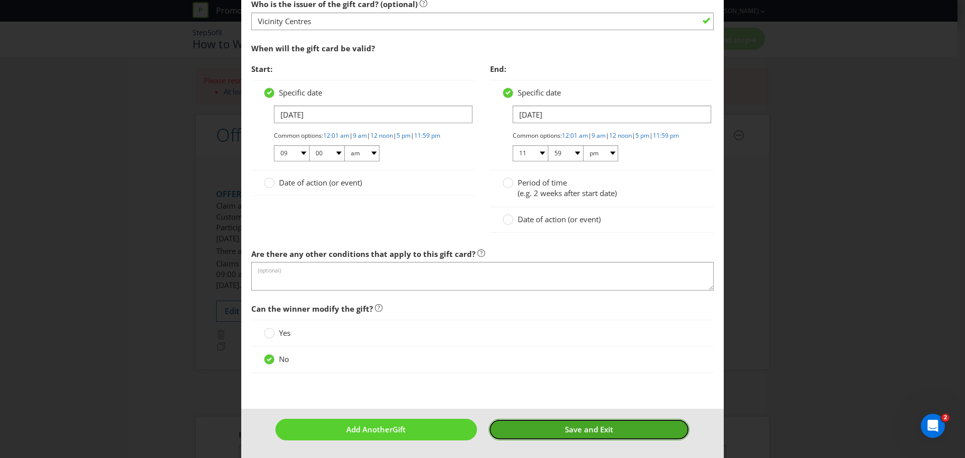
click at [609, 425] on button "Save and Exit" at bounding box center [588, 429] width 201 height 22
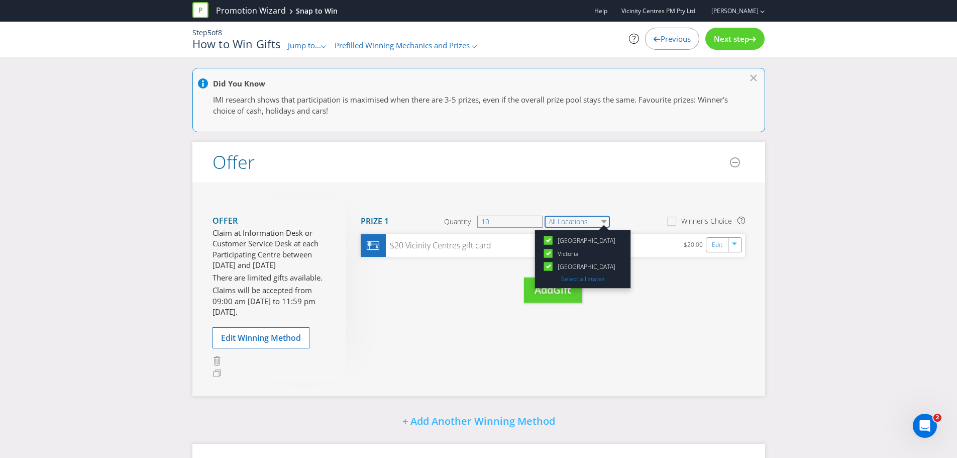
click at [607, 222] on select "All Locations" at bounding box center [577, 222] width 65 height 12
click at [604, 221] on select "All Locations" at bounding box center [577, 222] width 65 height 12
click at [706, 336] on div "Offer Claim at Information Desk or Customer Service Desk at each Participating …" at bounding box center [478, 288] width 573 height 213
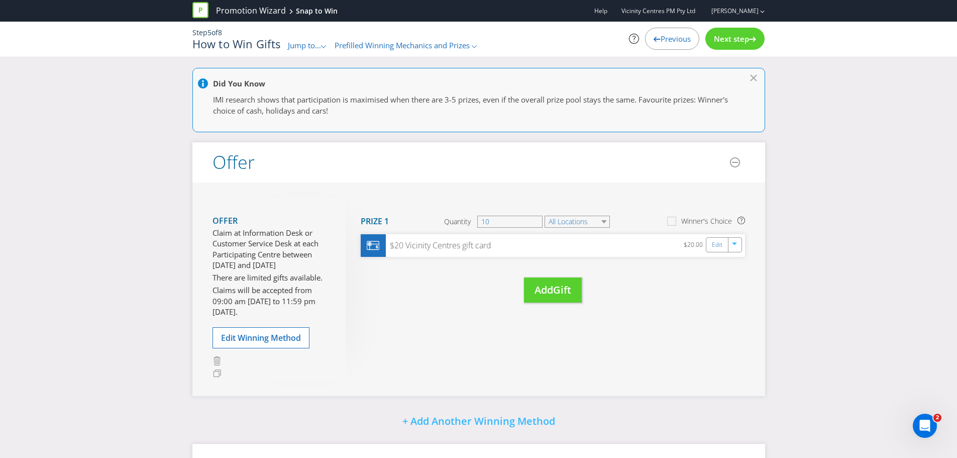
click at [730, 45] on div "Next step" at bounding box center [734, 39] width 59 height 22
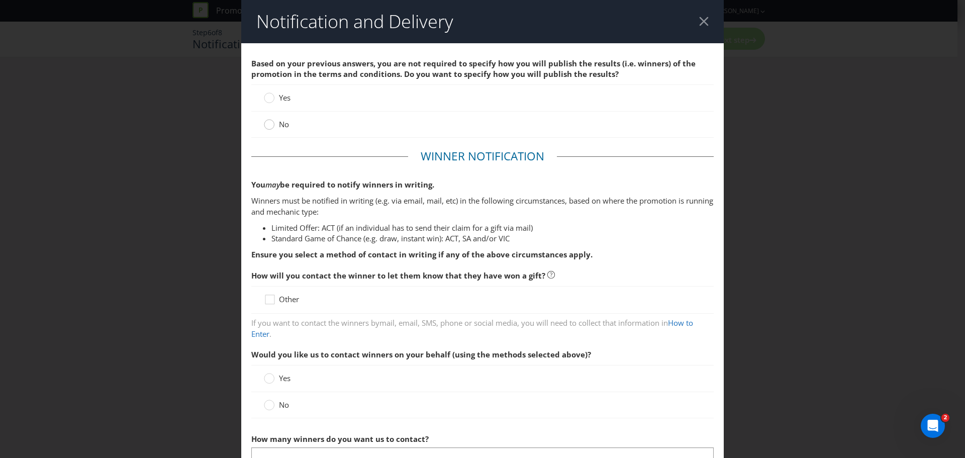
click at [267, 125] on circle at bounding box center [269, 125] width 10 height 10
click at [0, 0] on input "No" at bounding box center [0, 0] width 0 height 0
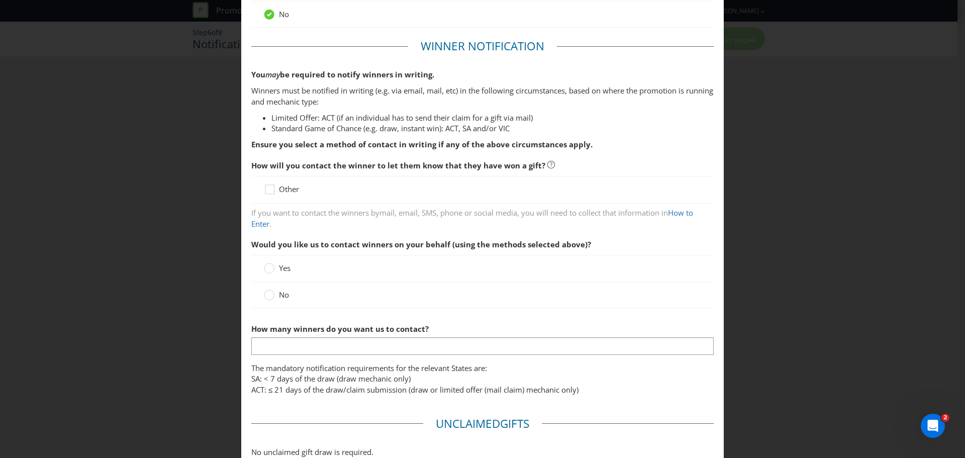
scroll to position [113, 0]
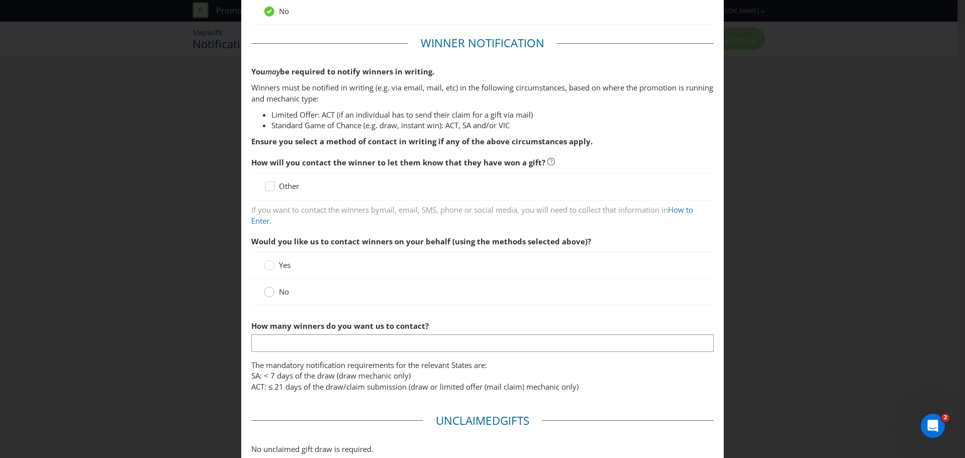
click at [266, 293] on circle at bounding box center [269, 292] width 10 height 10
click at [0, 0] on input "No" at bounding box center [0, 0] width 0 height 0
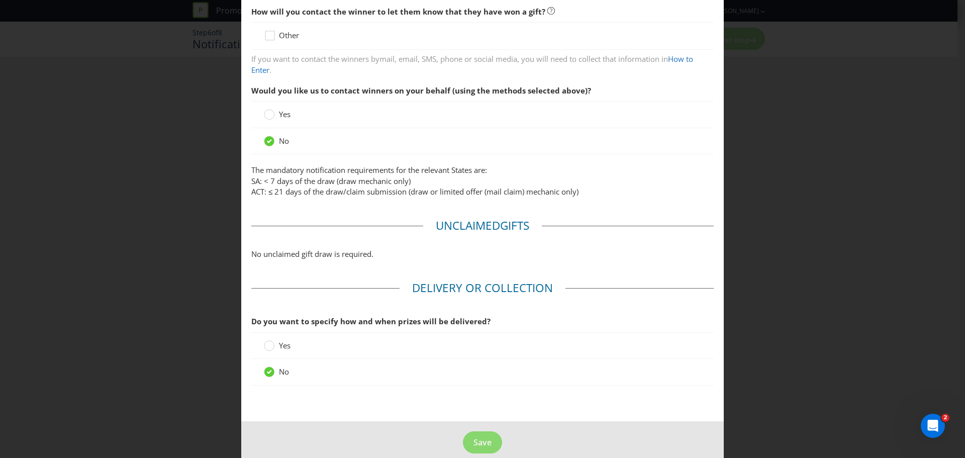
scroll to position [277, 0]
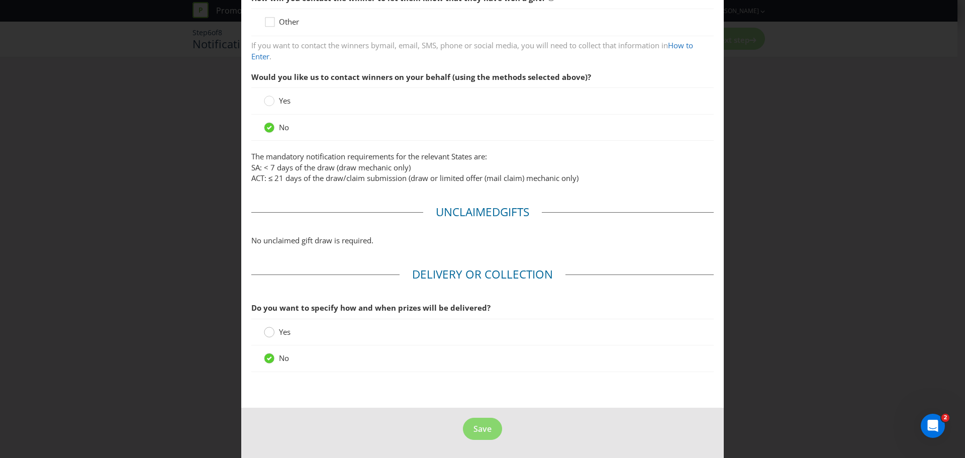
click at [267, 331] on div at bounding box center [269, 328] width 5 height 5
click at [0, 0] on input "Yes" at bounding box center [0, 0] width 0 height 0
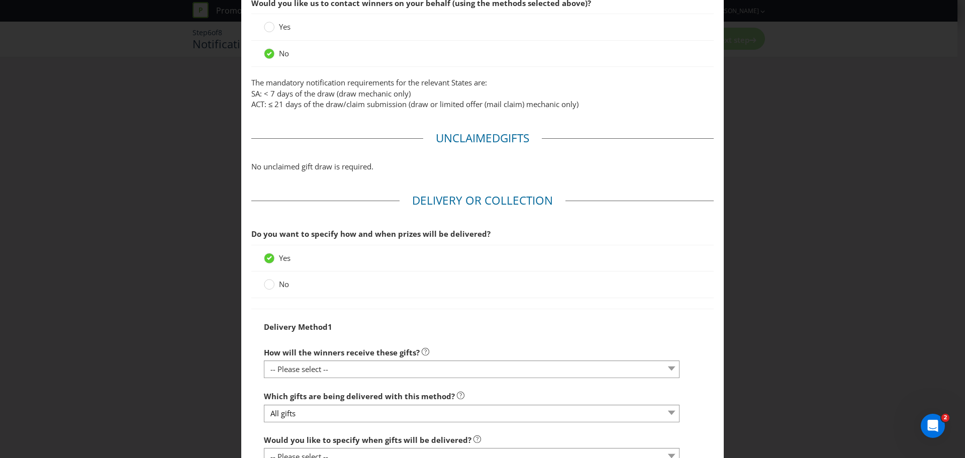
scroll to position [378, 0]
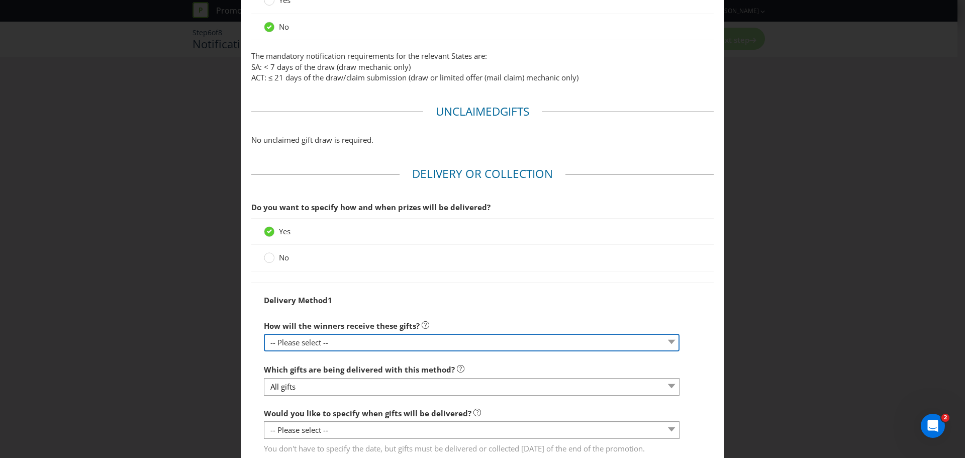
click at [341, 343] on select "-- Please select -- Delivered by mail Delivered by email Delivered in-person Co…" at bounding box center [471, 343] width 415 height 18
select select "OTHER"
click at [264, 334] on select "-- Please select -- Delivered by mail Delivered by email Delivered in-person Co…" at bounding box center [471, 343] width 415 height 18
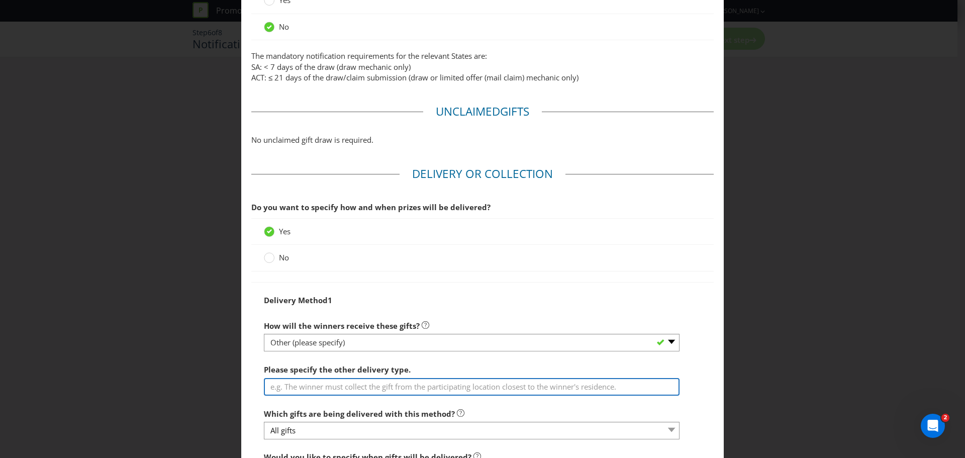
click at [312, 390] on input "text" at bounding box center [471, 387] width 415 height 18
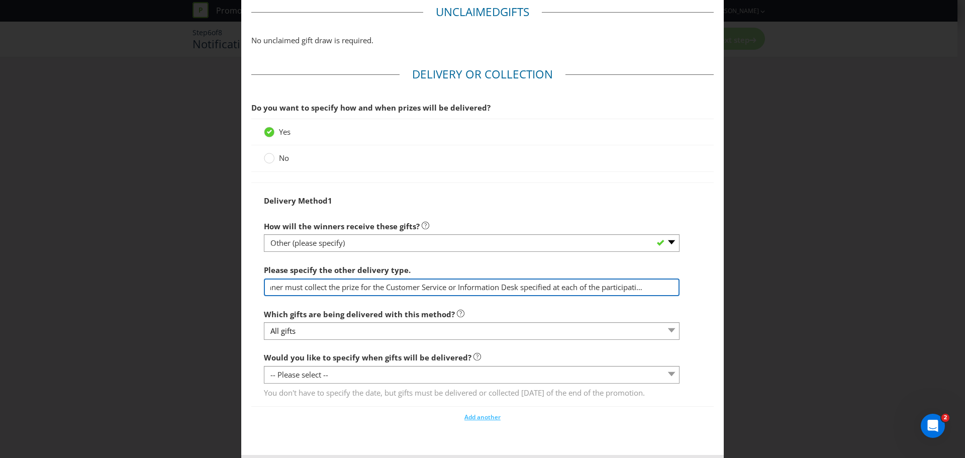
scroll to position [478, 0]
type input "The winner must collect the prize for the Customer Service or Information Desk …"
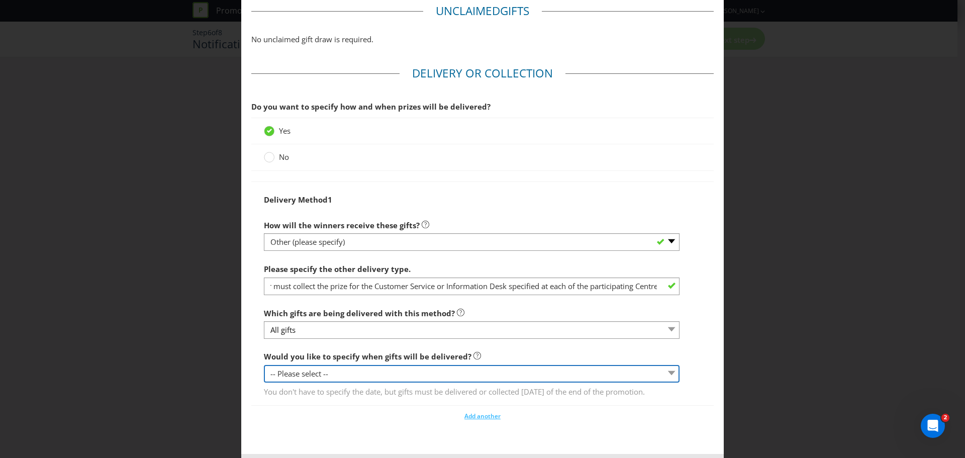
click at [661, 374] on select "-- Please select -- Yes, specific date (please specify) Yes, within a certain p…" at bounding box center [471, 374] width 415 height 18
select select "NO"
click at [264, 365] on select "-- Please select -- Yes, specific date (please specify) Yes, within a certain p…" at bounding box center [471, 374] width 415 height 18
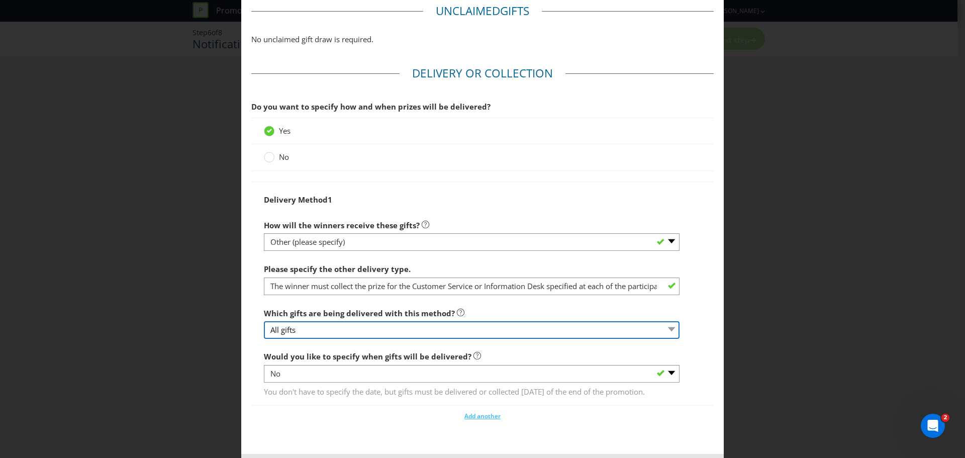
click at [282, 327] on select "All gifts" at bounding box center [471, 330] width 415 height 18
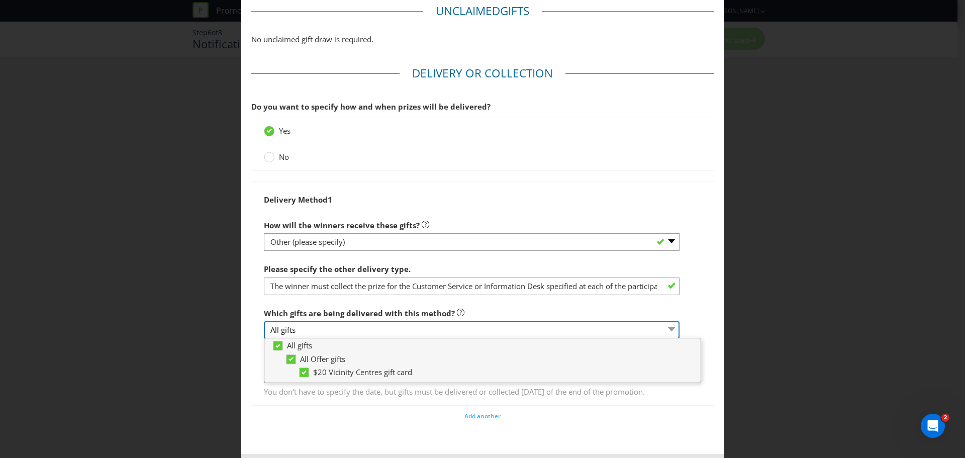
click at [282, 327] on select "All gifts" at bounding box center [471, 330] width 415 height 18
click at [700, 319] on div "Delivery Method 1 How will the winners receive these gifts? -- Please select --…" at bounding box center [482, 293] width 462 height 224
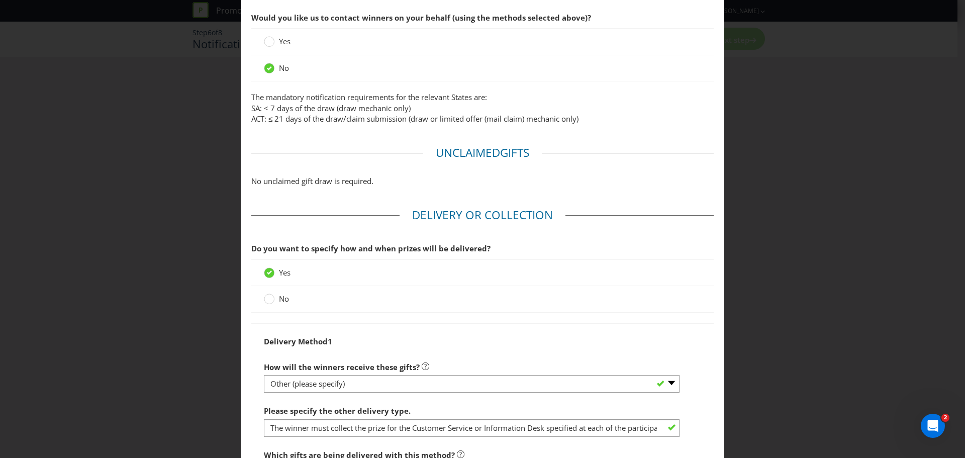
scroll to position [339, 0]
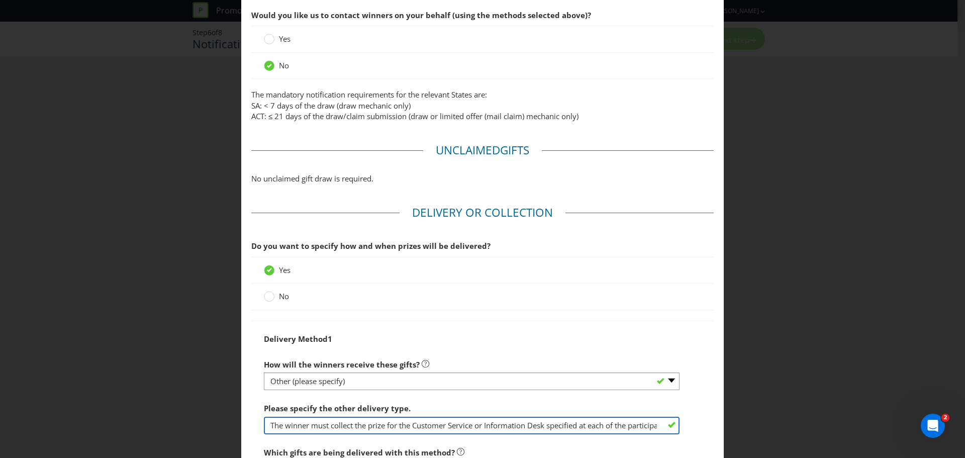
click at [393, 425] on input "The winner must collect the prize for the Customer Service or Information Desk …" at bounding box center [471, 425] width 415 height 18
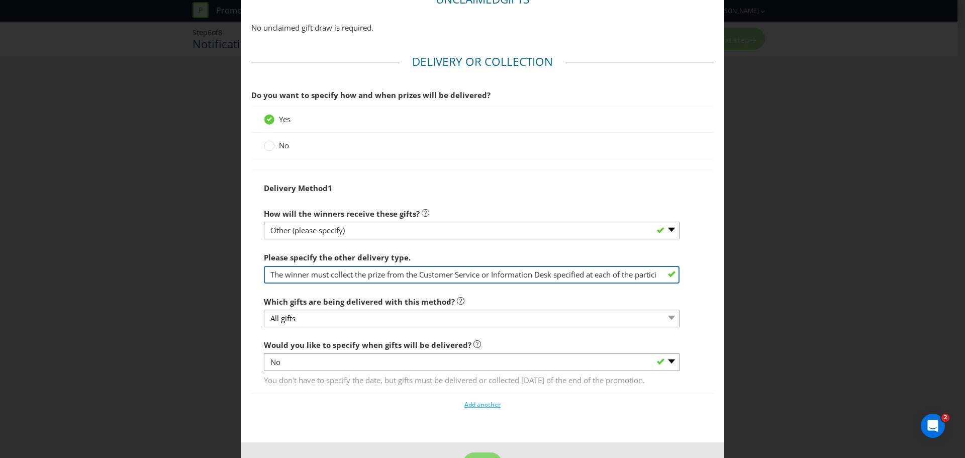
scroll to position [536, 0]
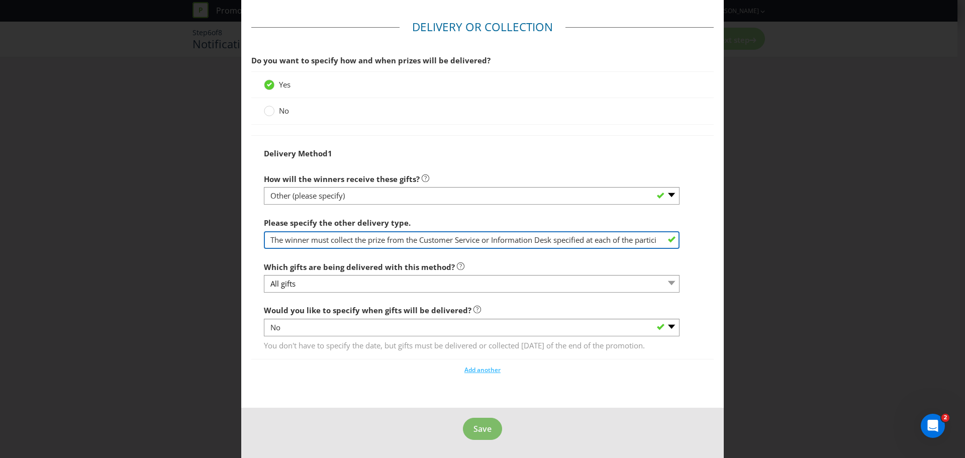
type input "The winner must collect the prize from the Customer Service or Information Desk…"
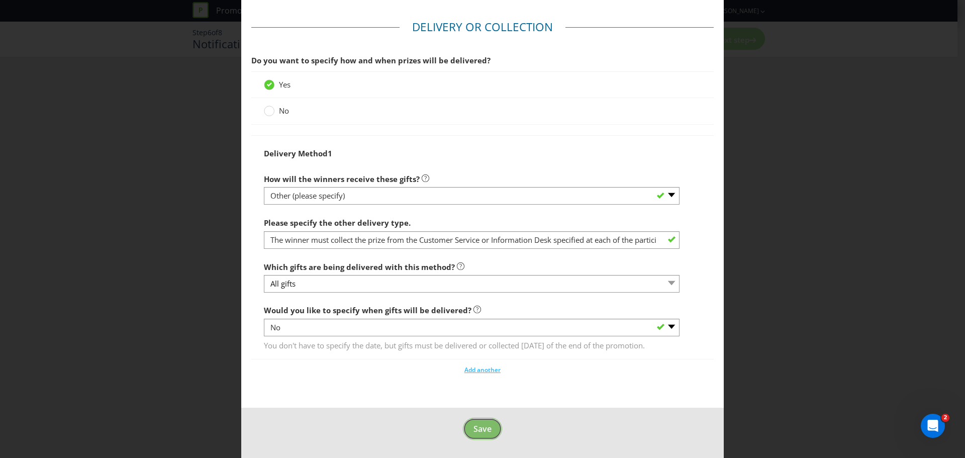
click at [470, 435] on button "Save" at bounding box center [482, 428] width 39 height 23
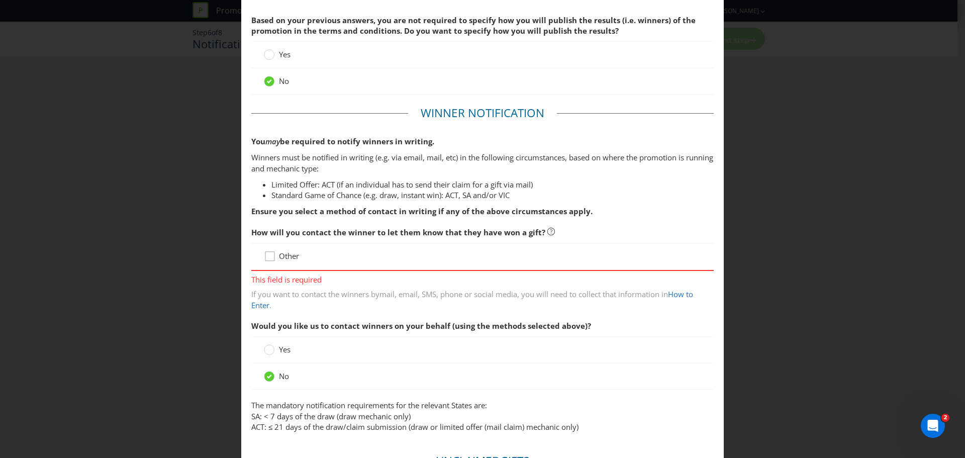
click at [272, 255] on icon at bounding box center [271, 258] width 15 height 15
click at [0, 0] on input "Other" at bounding box center [0, 0] width 0 height 0
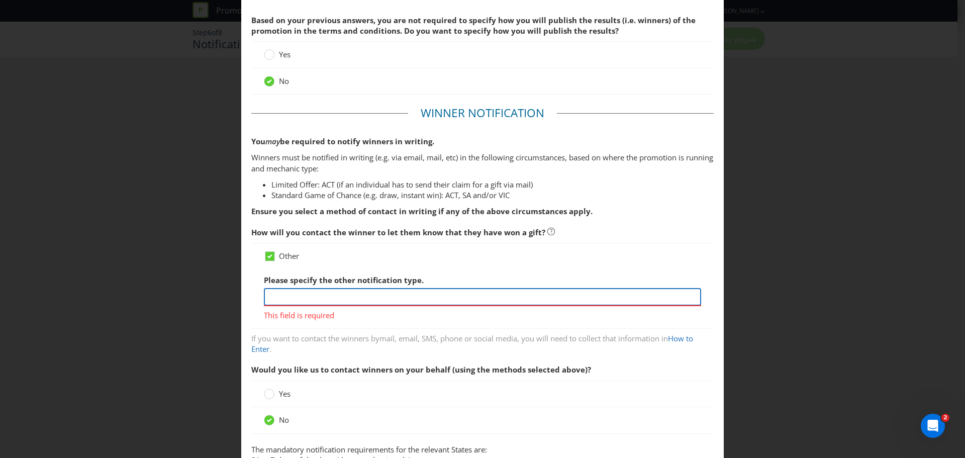
click at [293, 299] on input "text" at bounding box center [482, 297] width 437 height 18
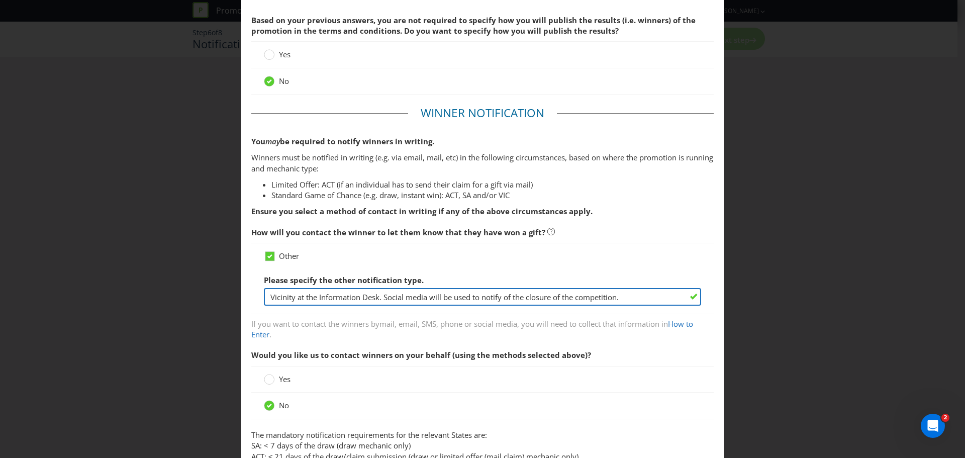
click at [361, 298] on input "Vicinity at the Information Desk. Social media will be used to notify of the cl…" at bounding box center [482, 297] width 437 height 18
type input "Vicinity at the Information or Customer Service Desk. Social media will be used…"
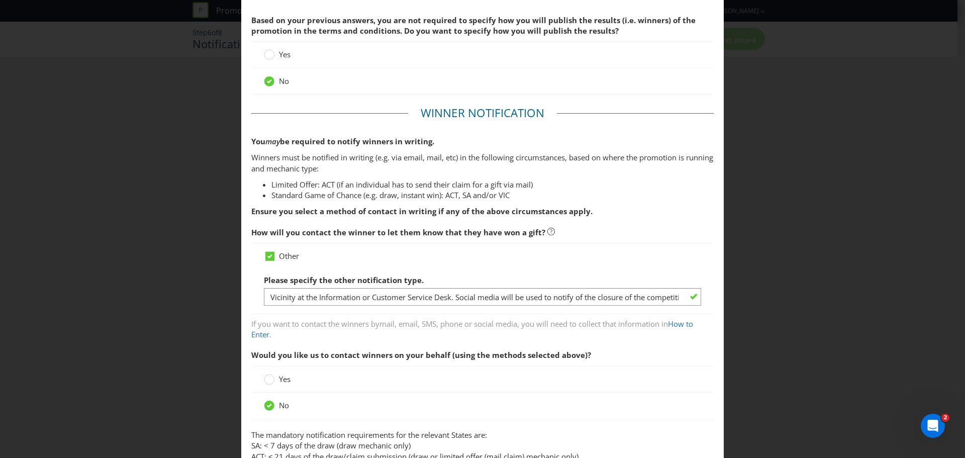
click at [680, 212] on p "Ensure you select a method of contact in writing if any of the above circumstan…" at bounding box center [482, 211] width 462 height 11
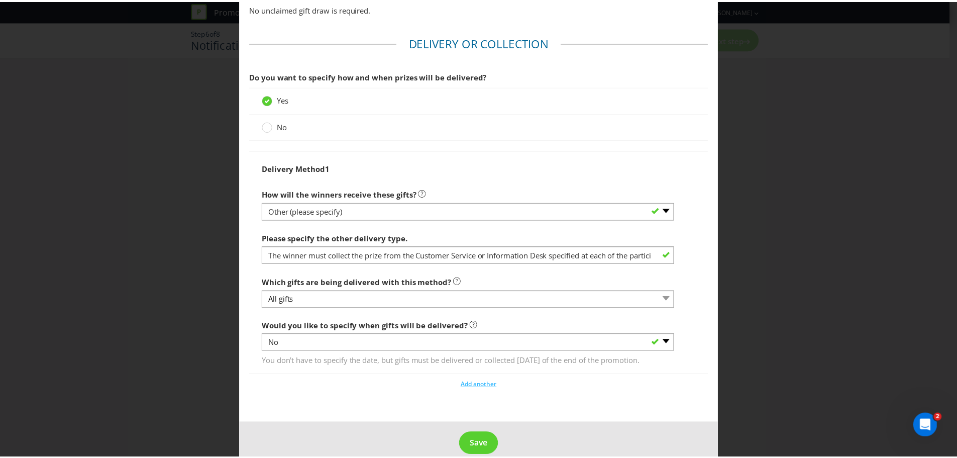
scroll to position [579, 0]
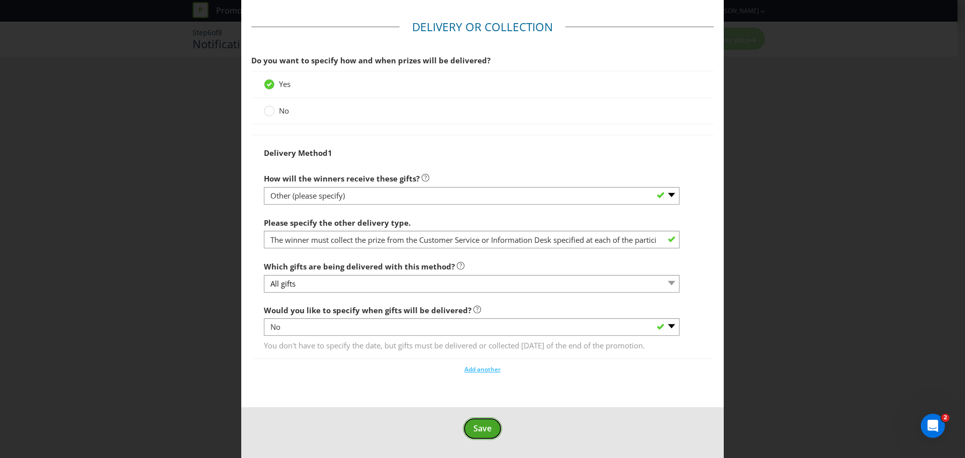
click at [489, 433] on button "Save" at bounding box center [482, 428] width 39 height 23
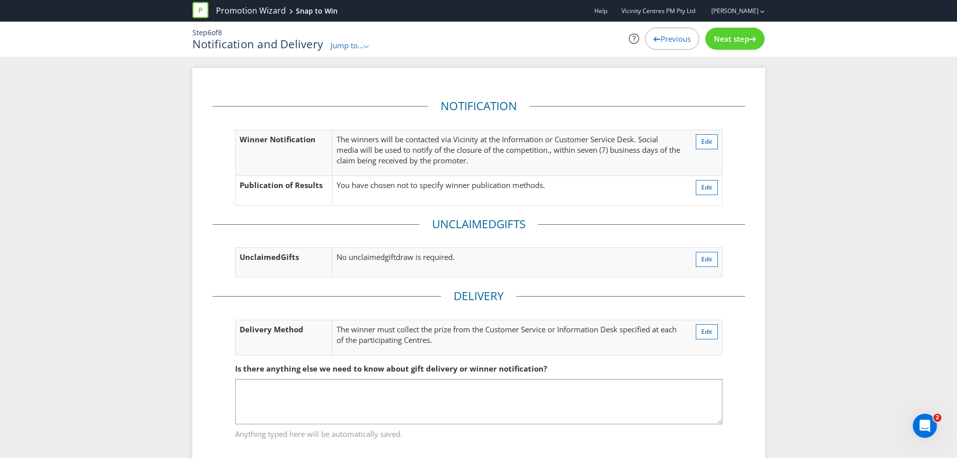
click at [740, 33] on div "Next step" at bounding box center [734, 39] width 59 height 22
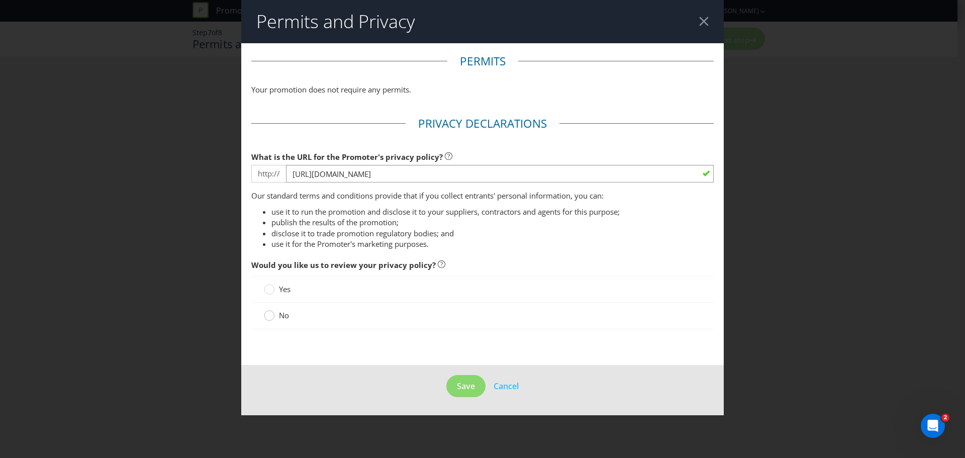
click at [267, 314] on div at bounding box center [269, 311] width 5 height 5
click at [0, 0] on input "No" at bounding box center [0, 0] width 0 height 0
click at [473, 384] on span "Save" at bounding box center [466, 385] width 18 height 11
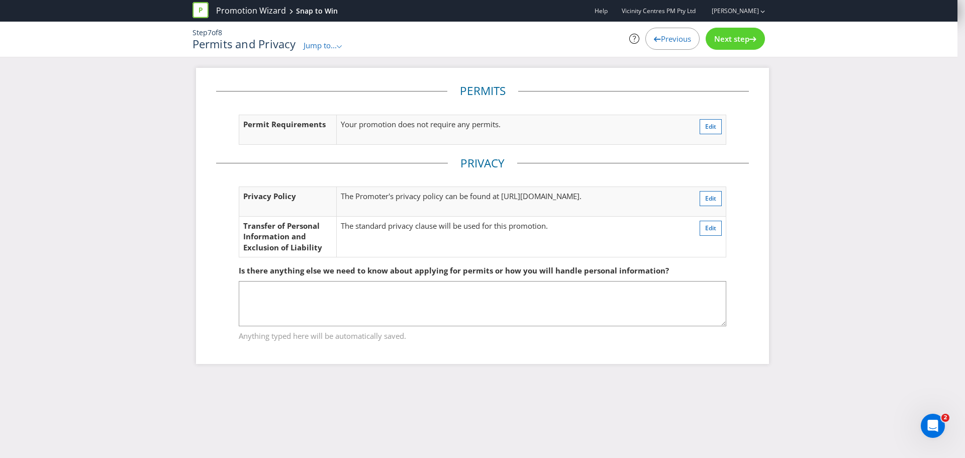
click at [735, 34] on span "Next step" at bounding box center [731, 39] width 35 height 10
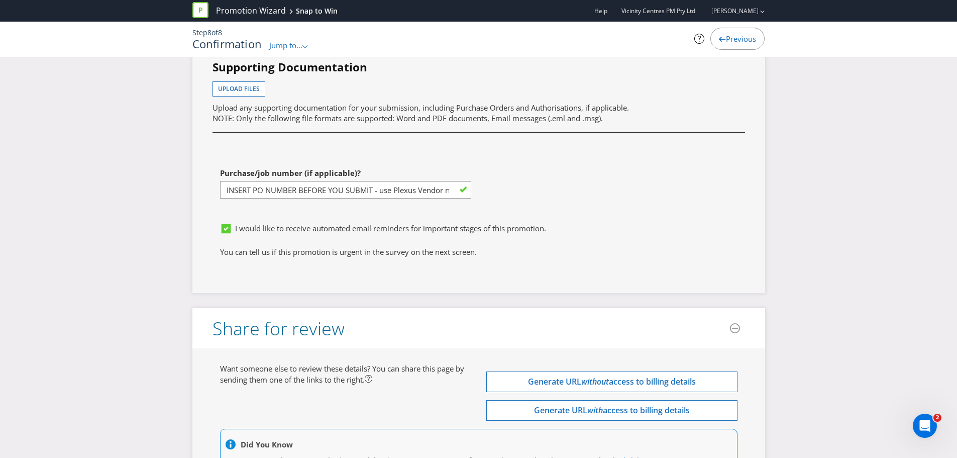
scroll to position [2770, 0]
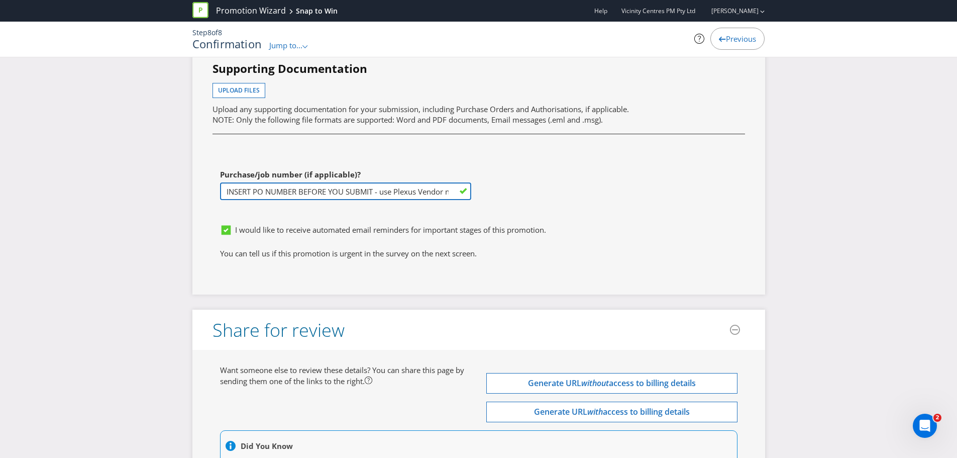
click at [395, 190] on input "INSERT PO NUMBER BEFORE YOU SUBMIT - use Plexus Vendor no. 329371 internally to…" at bounding box center [345, 191] width 251 height 18
click at [241, 192] on input "INSERT PO NUMBER BEFORE YOU SUBMIT - use Plexus Vendor no. 329371 internally to…" at bounding box center [345, 191] width 251 height 18
drag, startPoint x: 222, startPoint y: 192, endPoint x: 538, endPoint y: 193, distance: 315.5
click at [538, 193] on div "First name of contact [PERSON_NAME] Last name of contact [PERSON_NAME] Phone Em…" at bounding box center [479, 79] width 548 height 279
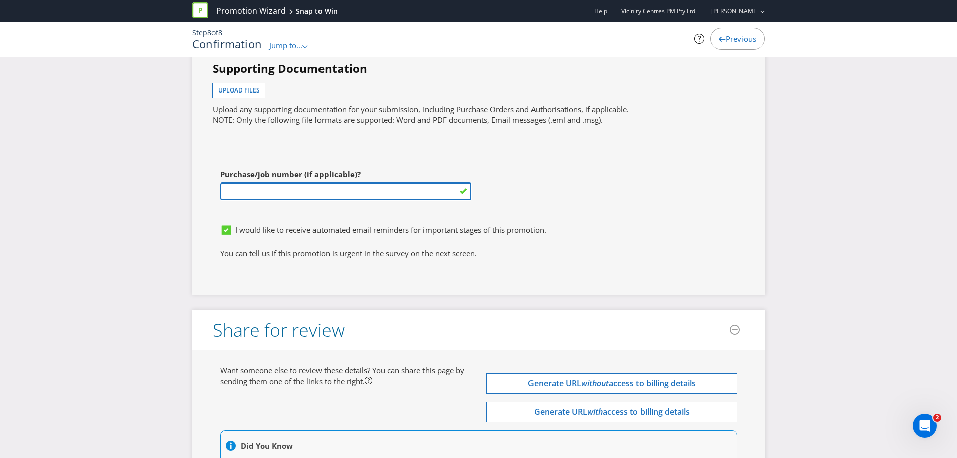
scroll to position [0, 0]
paste input "1246649"
type input "1246649"
click at [579, 201] on div "First name of contact [PERSON_NAME] Last name of contact [PERSON_NAME] Phone Em…" at bounding box center [479, 79] width 548 height 279
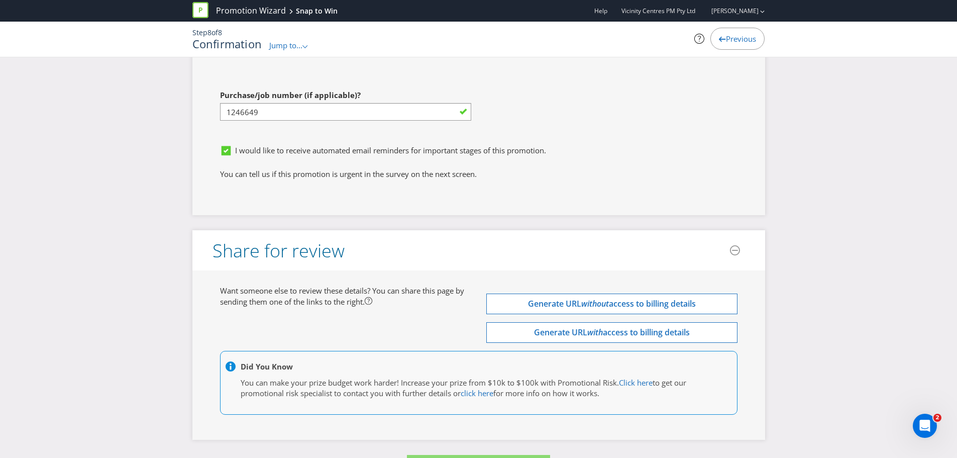
scroll to position [2883, 0]
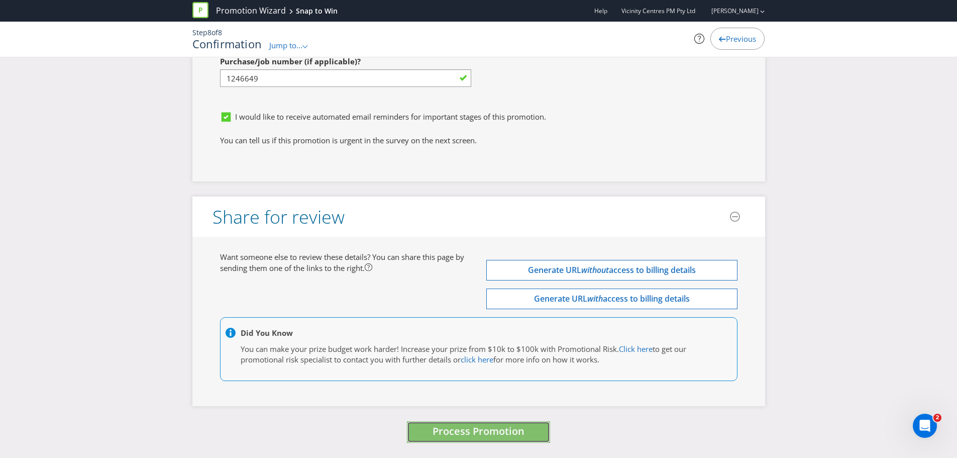
click at [480, 436] on span "Process Promotion" at bounding box center [479, 431] width 92 height 14
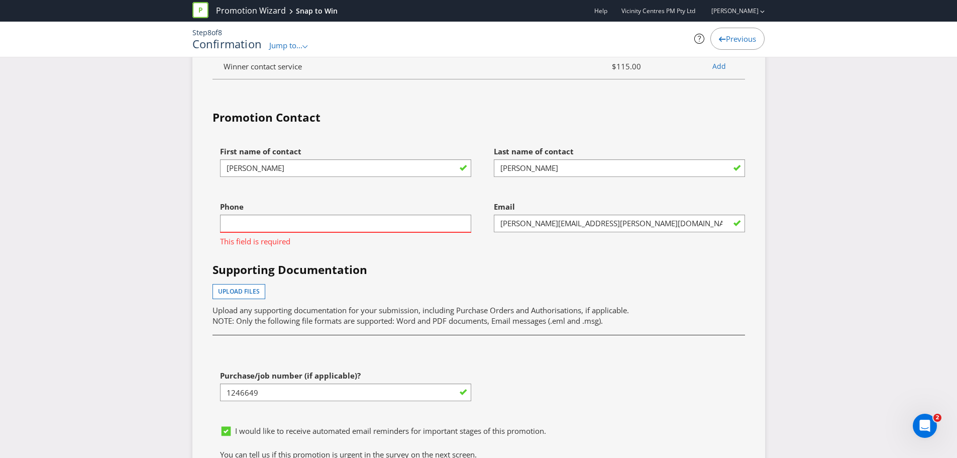
scroll to position [2532, 0]
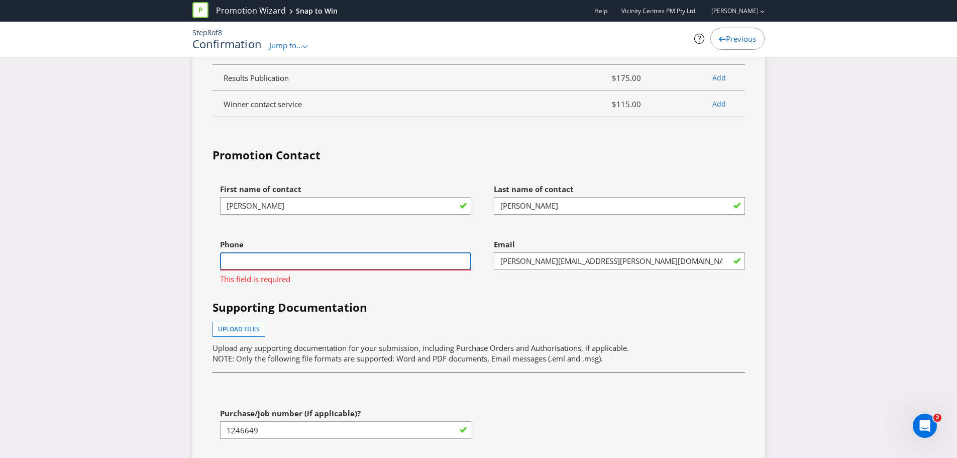
click at [448, 261] on input "text" at bounding box center [345, 261] width 251 height 18
type input "0478 978 353"
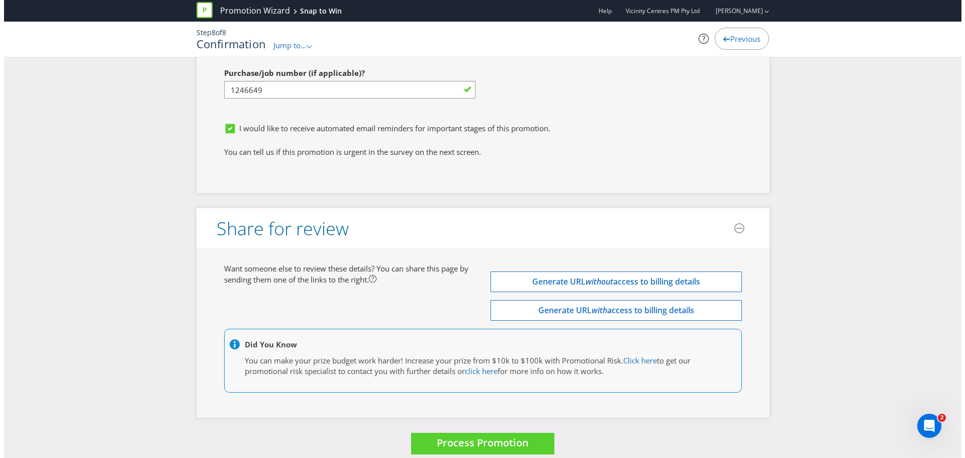
scroll to position [2883, 0]
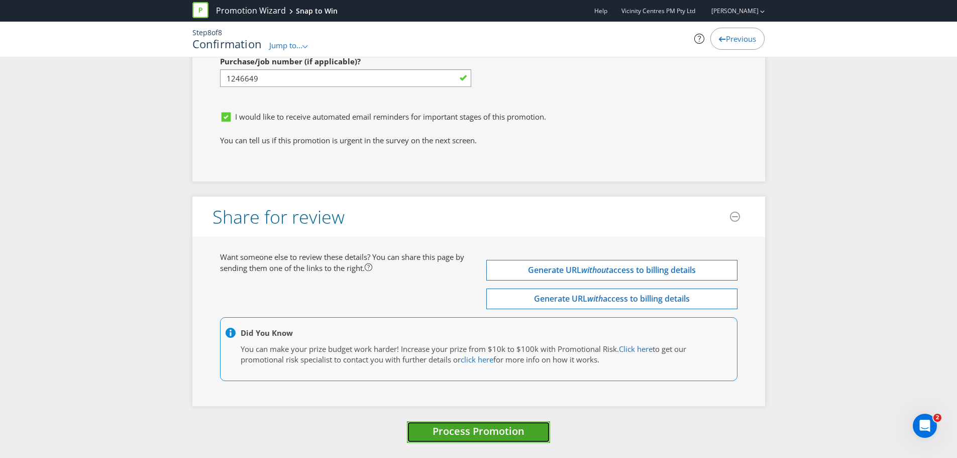
click at [494, 426] on span "Process Promotion" at bounding box center [479, 431] width 92 height 14
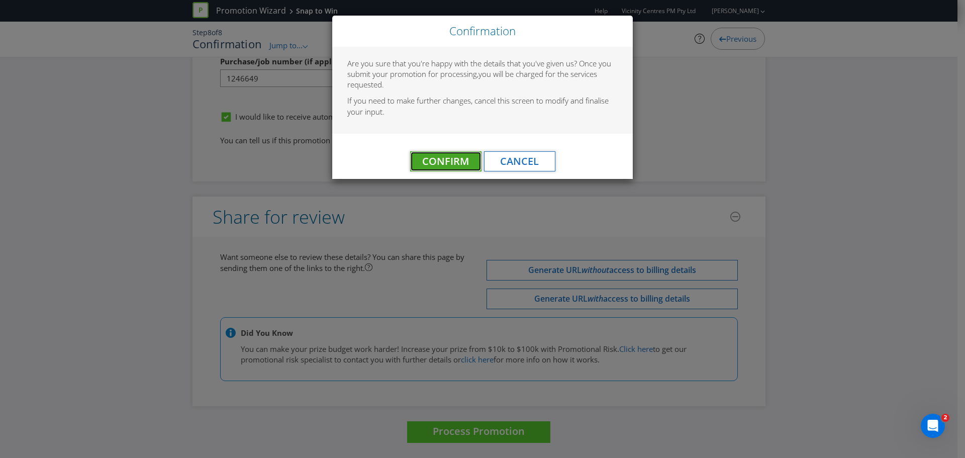
click at [439, 160] on span "Confirm" at bounding box center [445, 161] width 47 height 14
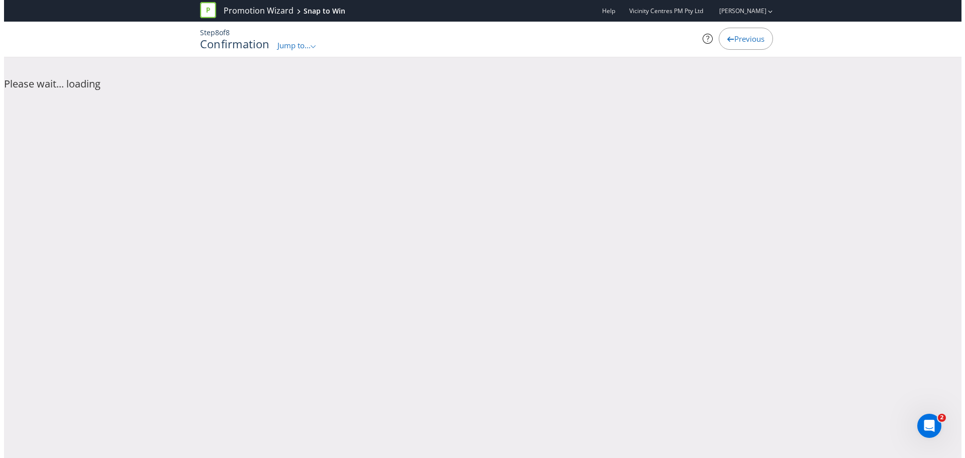
scroll to position [0, 0]
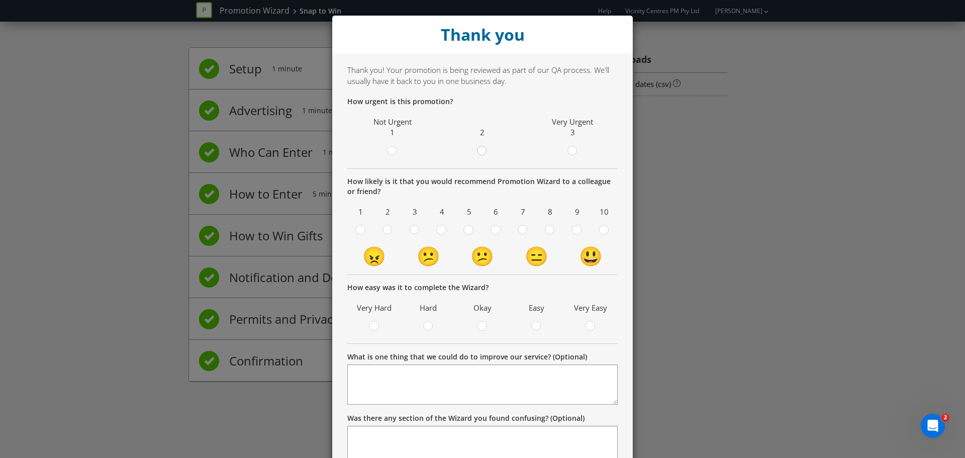
click at [479, 153] on circle at bounding box center [481, 150] width 9 height 9
click at [0, 0] on input "radio" at bounding box center [0, 0] width 0 height 0
click at [574, 228] on div at bounding box center [576, 226] width 5 height 5
click at [0, 0] on input "radio" at bounding box center [0, 0] width 0 height 0
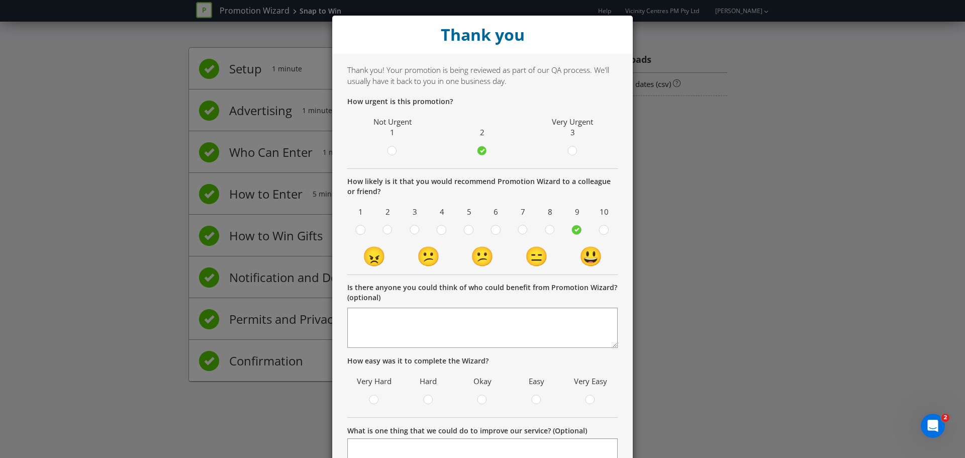
click at [735, 295] on div "Thank you Thank you! Your promotion is being reviewed as part of our QA process…" at bounding box center [482, 229] width 965 height 458
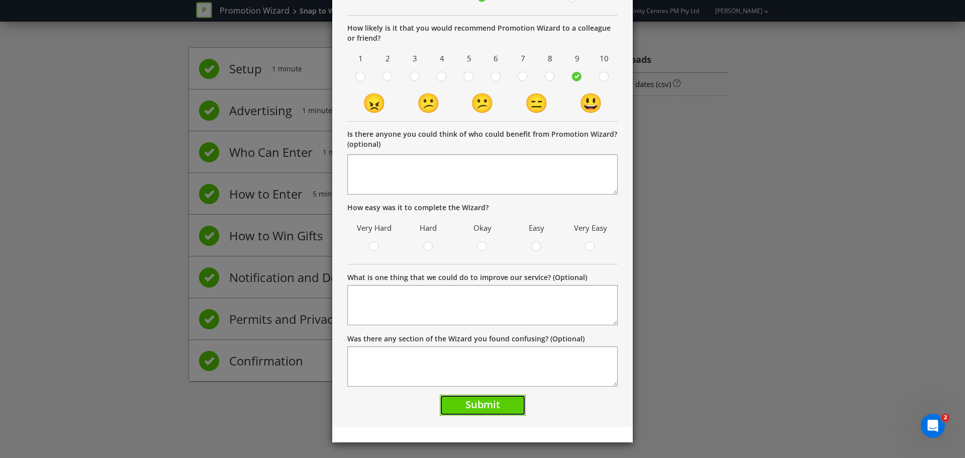
click at [480, 404] on span "Submit" at bounding box center [482, 404] width 35 height 14
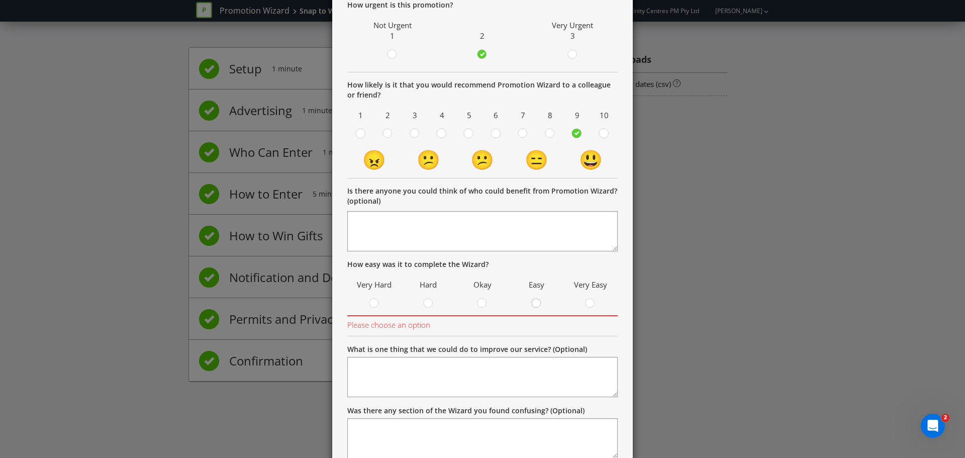
click at [535, 302] on div at bounding box center [536, 299] width 5 height 5
click at [0, 0] on input "radio" at bounding box center [0, 0] width 0 height 0
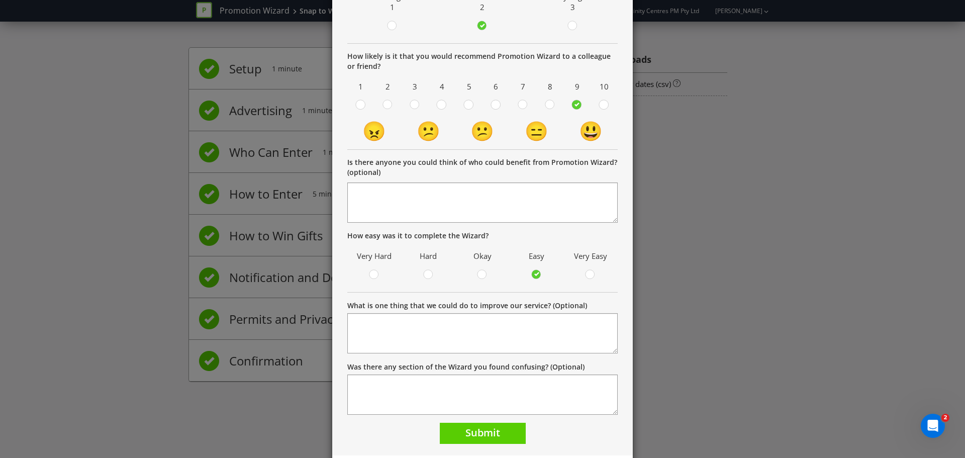
scroll to position [153, 0]
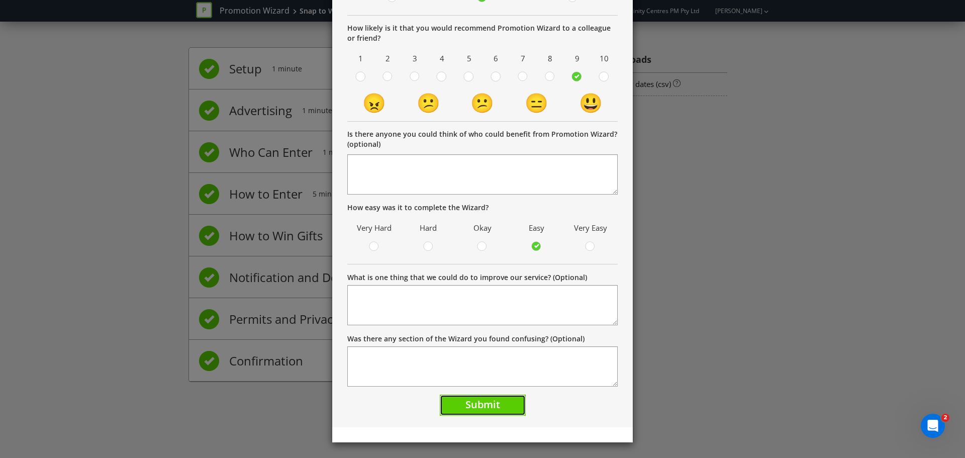
click at [470, 403] on span "Submit" at bounding box center [482, 404] width 35 height 14
